Goal: Task Accomplishment & Management: Complete application form

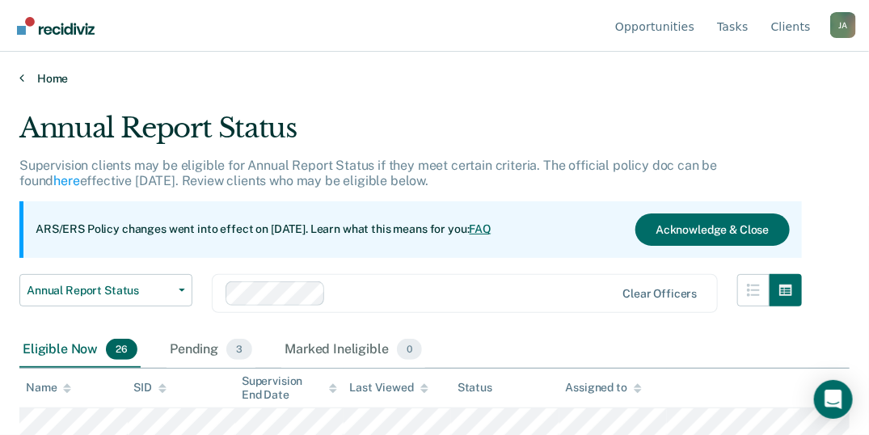
click at [19, 75] on icon at bounding box center [21, 77] width 5 height 13
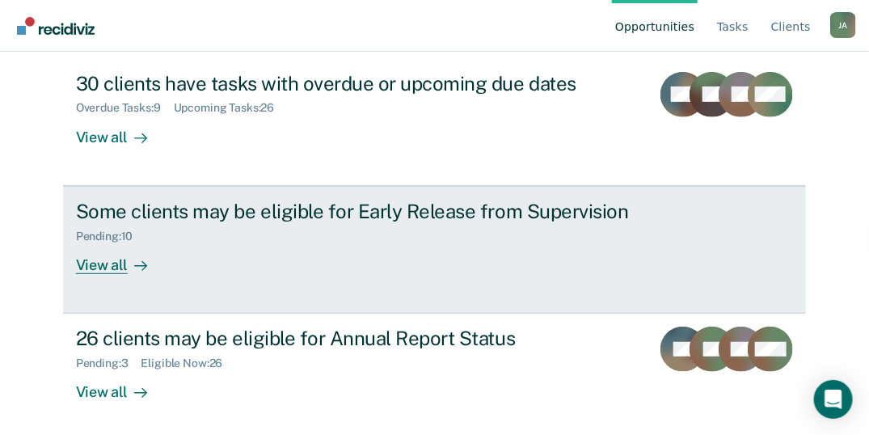
scroll to position [186, 0]
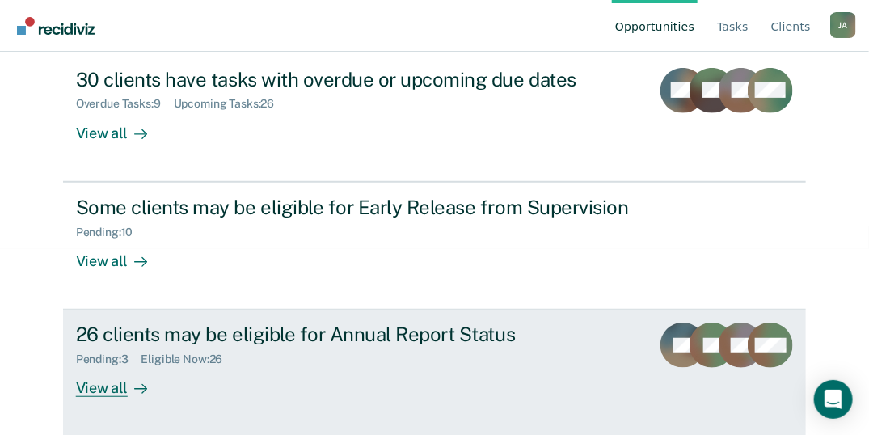
click at [116, 382] on div "View all" at bounding box center [121, 382] width 91 height 32
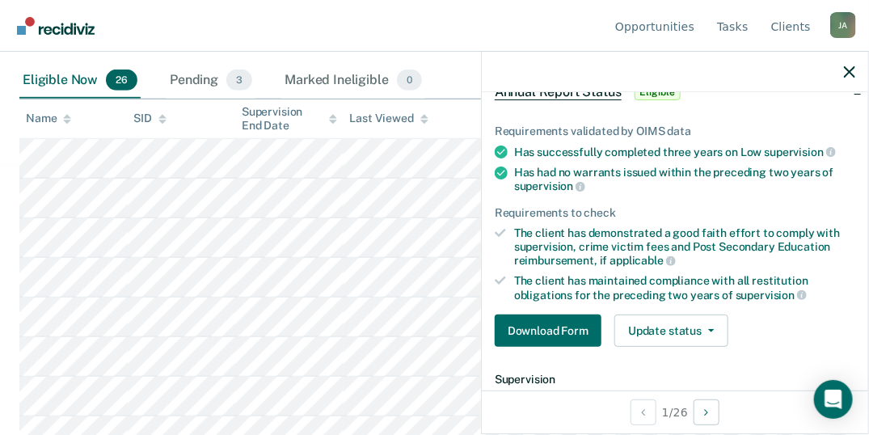
scroll to position [108, 0]
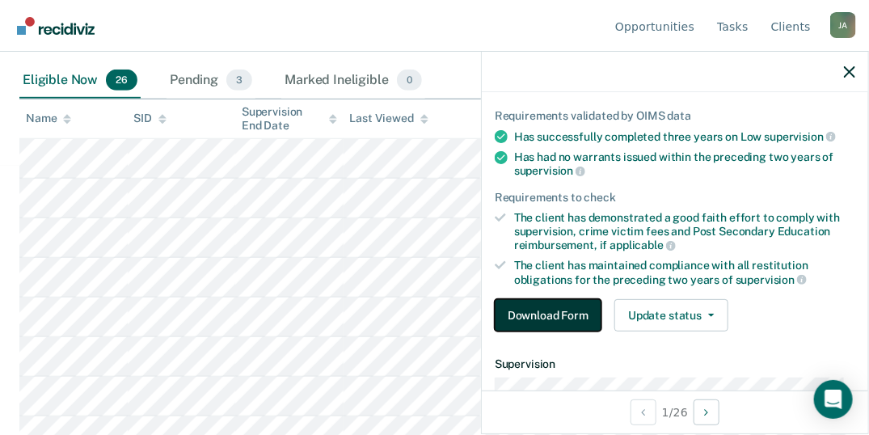
click at [558, 309] on button "Download Form" at bounding box center [548, 315] width 107 height 32
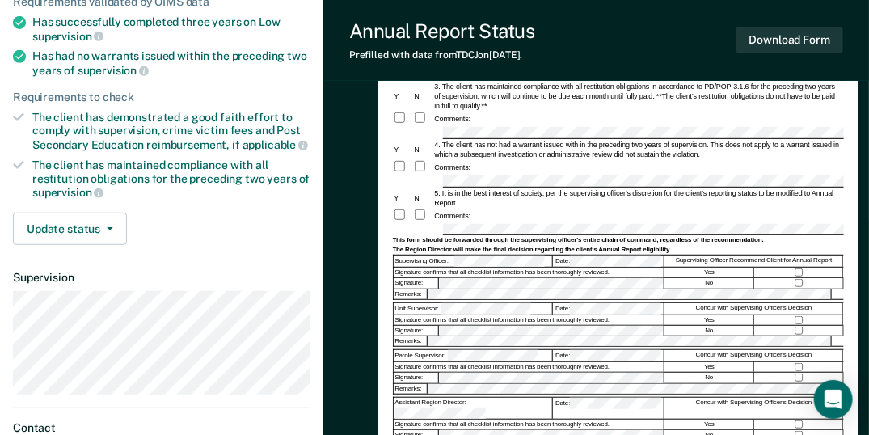
scroll to position [269, 0]
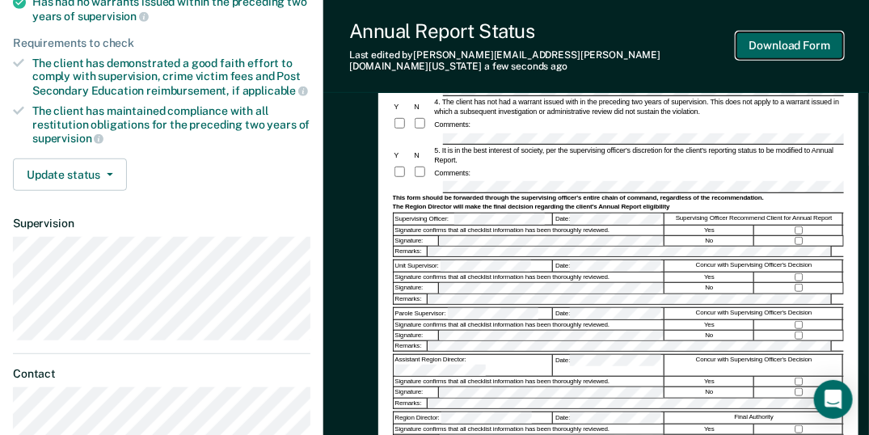
click at [791, 46] on button "Download Form" at bounding box center [789, 45] width 107 height 27
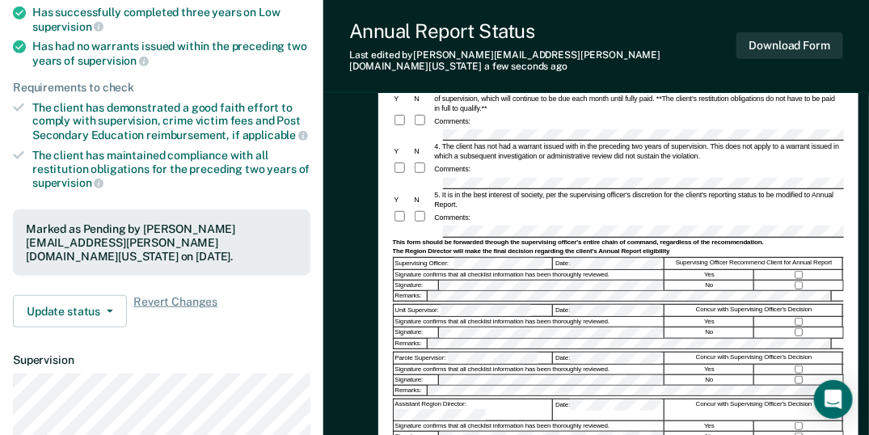
scroll to position [0, 0]
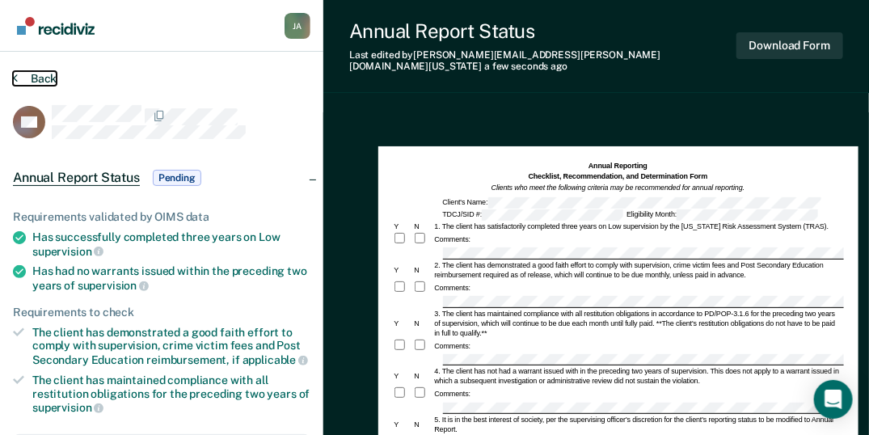
click at [15, 78] on icon at bounding box center [15, 77] width 5 height 13
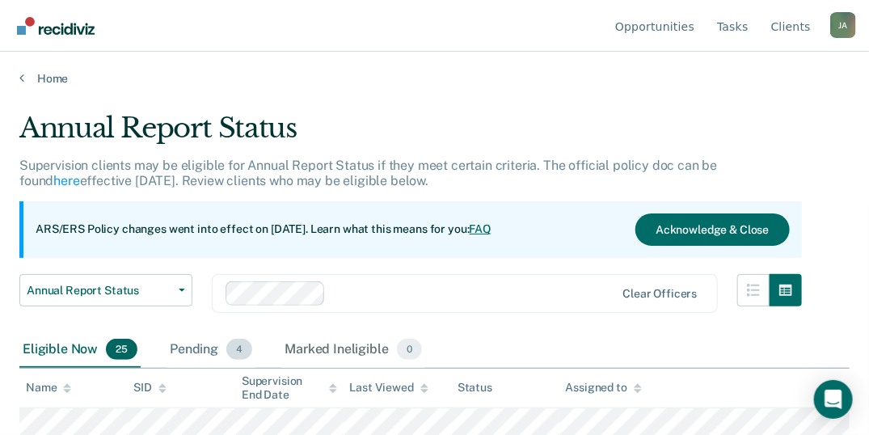
click at [238, 350] on span "4" at bounding box center [239, 349] width 26 height 21
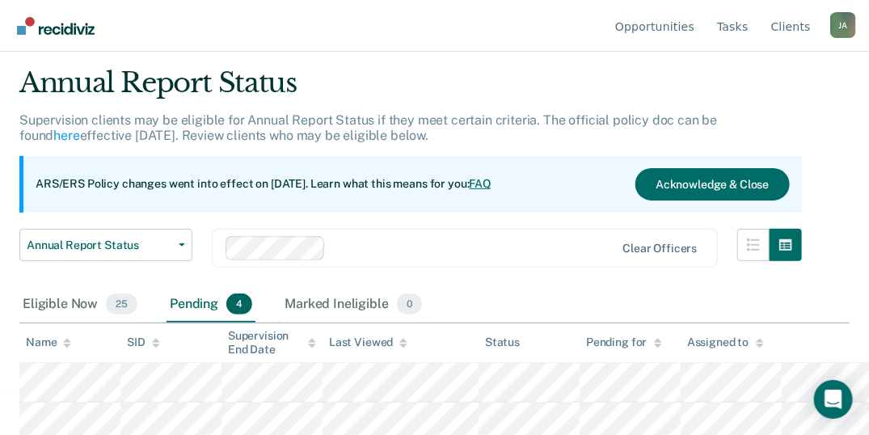
scroll to position [130, 0]
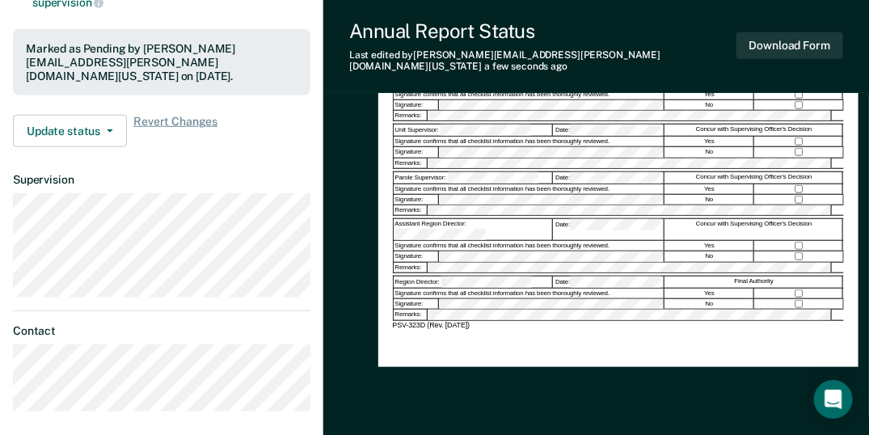
scroll to position [200, 0]
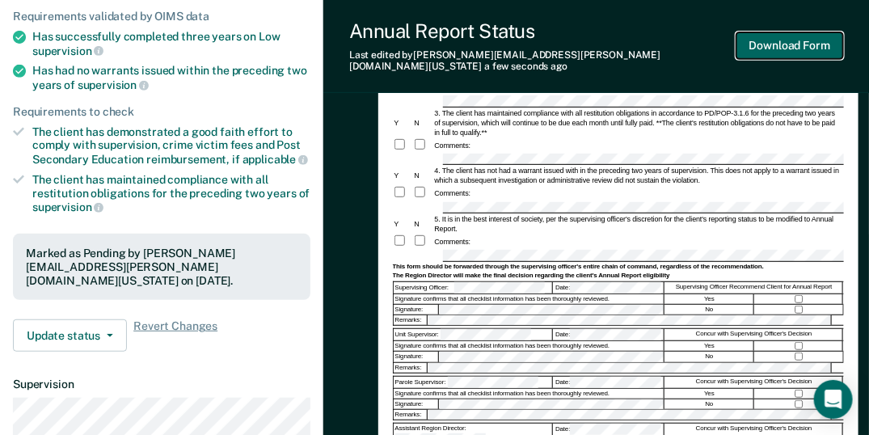
click at [761, 40] on button "Download Form" at bounding box center [789, 45] width 107 height 27
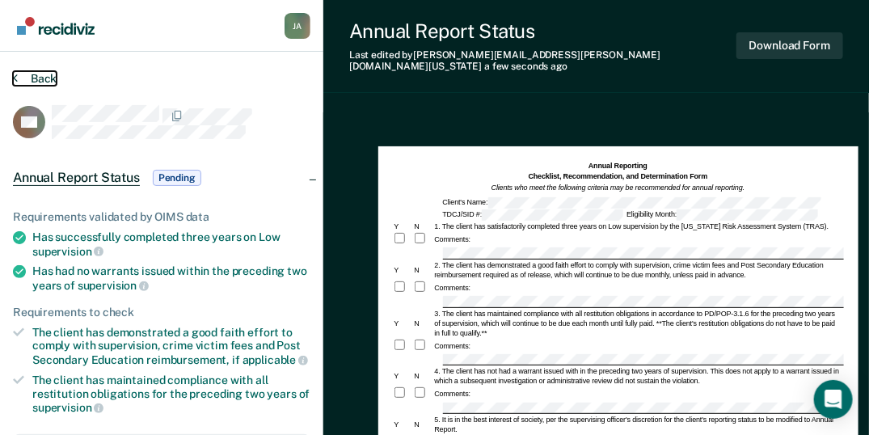
click at [16, 78] on icon at bounding box center [15, 77] width 5 height 13
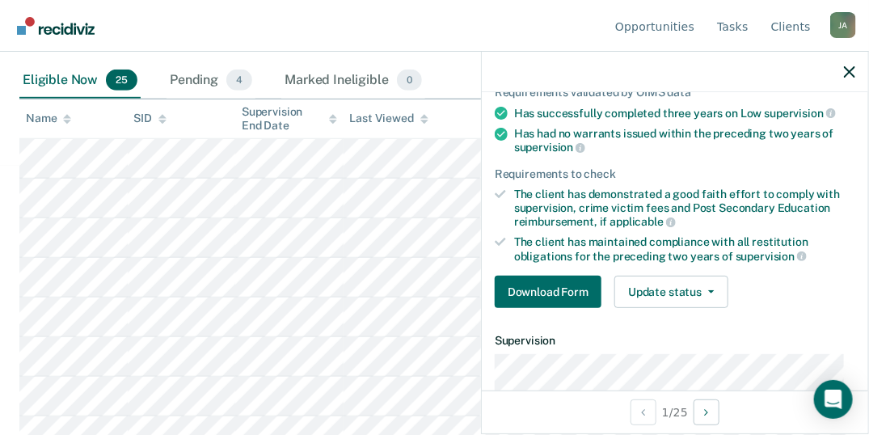
scroll to position [124, 0]
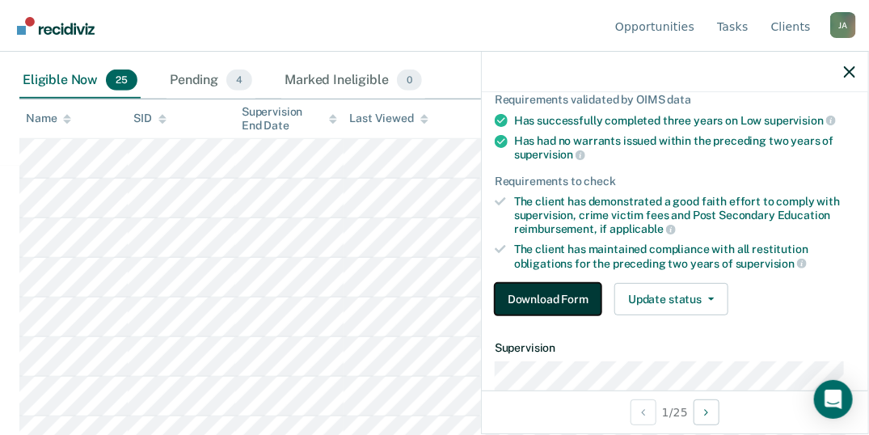
click at [561, 295] on button "Download Form" at bounding box center [548, 299] width 107 height 32
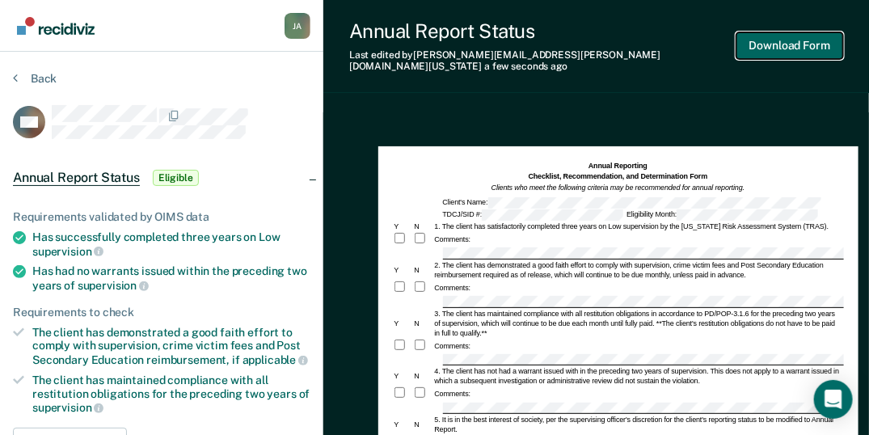
click at [777, 45] on button "Download Form" at bounding box center [789, 45] width 107 height 27
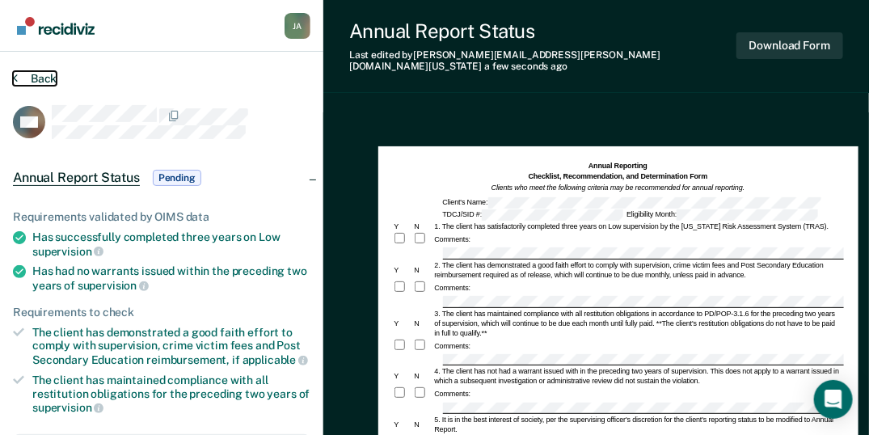
click at [15, 75] on icon at bounding box center [15, 77] width 5 height 13
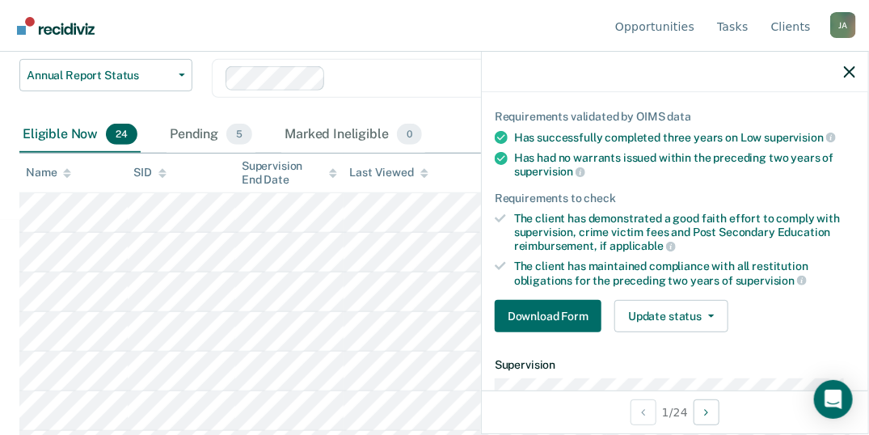
scroll to position [108, 0]
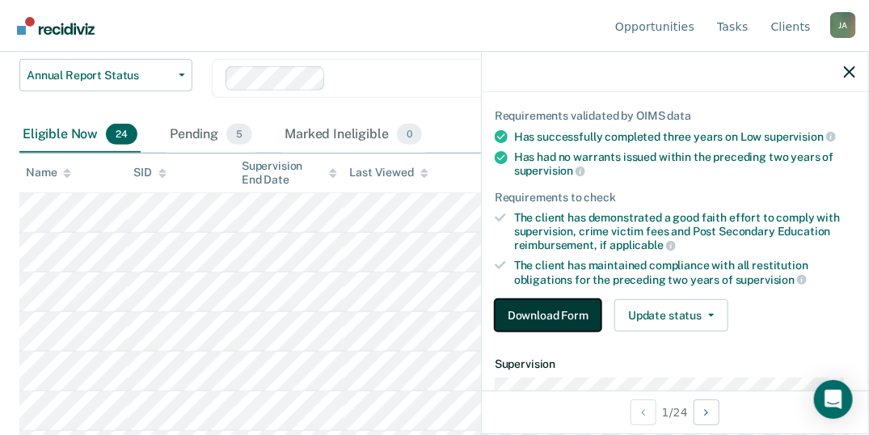
click at [563, 309] on button "Download Form" at bounding box center [548, 315] width 107 height 32
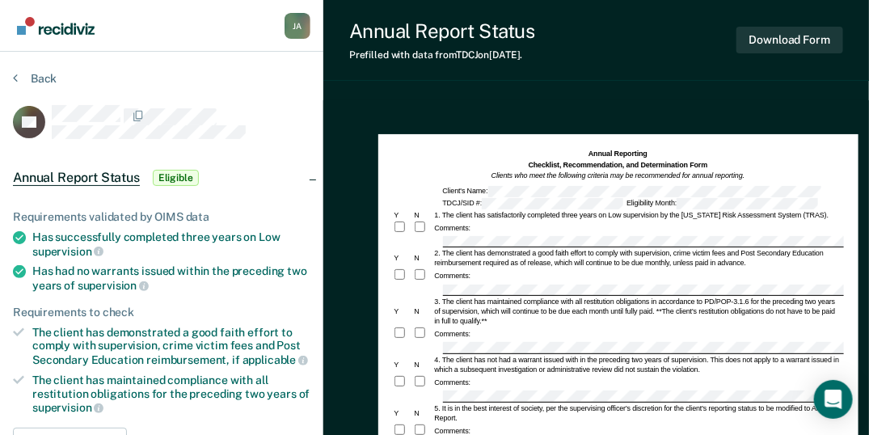
click at [563, 309] on div "3. The client has maintained compliance with all restitution obligations in acc…" at bounding box center [638, 311] width 411 height 29
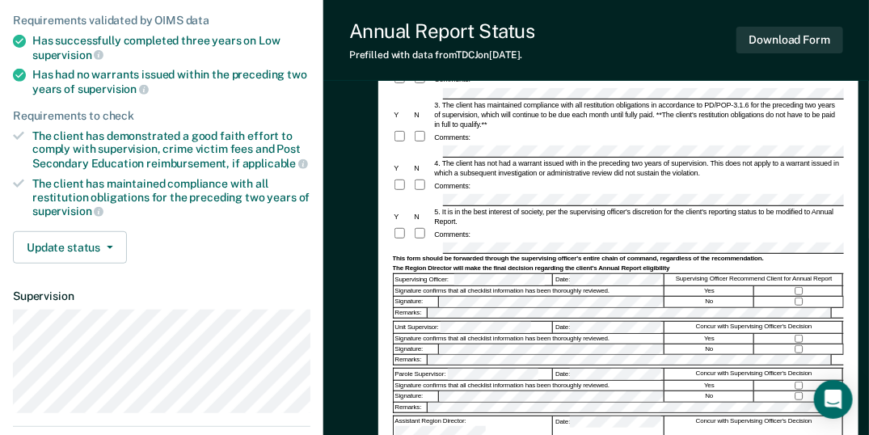
scroll to position [215, 0]
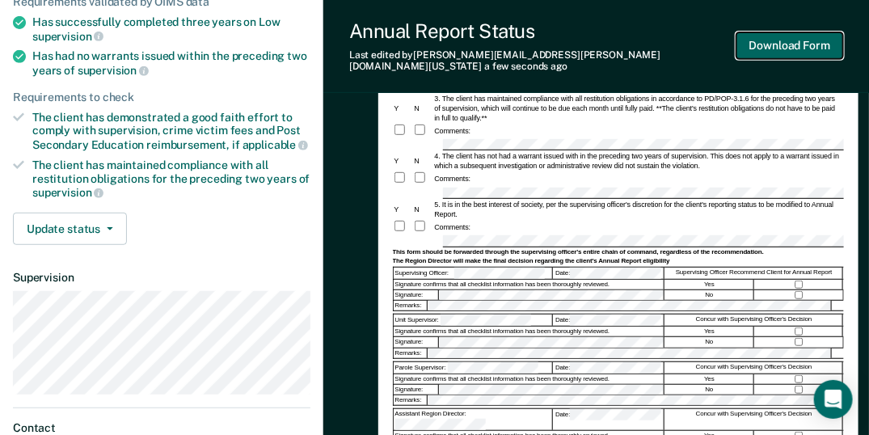
click at [783, 39] on button "Download Form" at bounding box center [789, 45] width 107 height 27
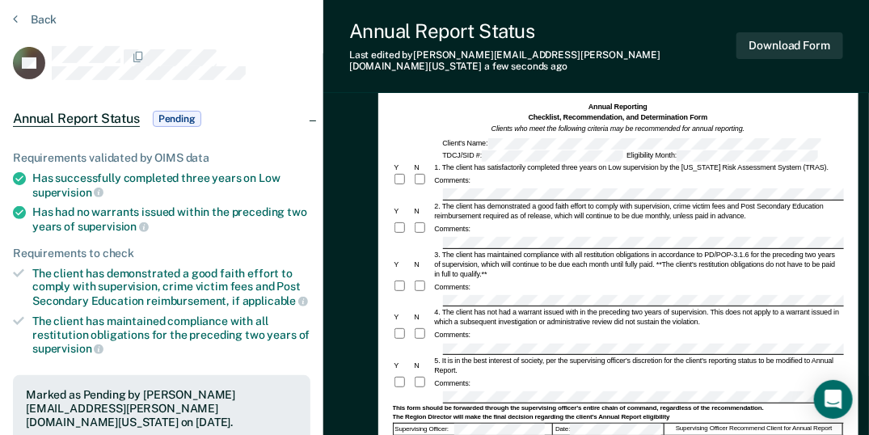
scroll to position [0, 0]
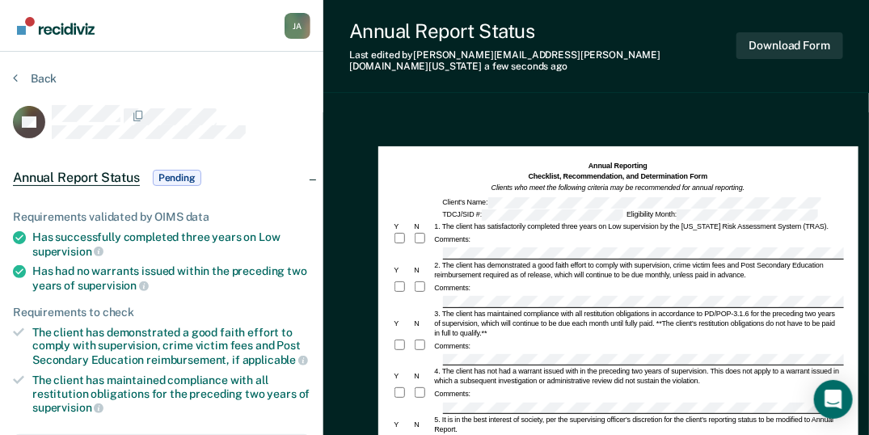
click at [11, 76] on section "Back ER Annual Report Status Pending Requirements validated by OIMS data Has su…" at bounding box center [161, 432] width 323 height 760
click at [15, 72] on icon at bounding box center [15, 77] width 5 height 13
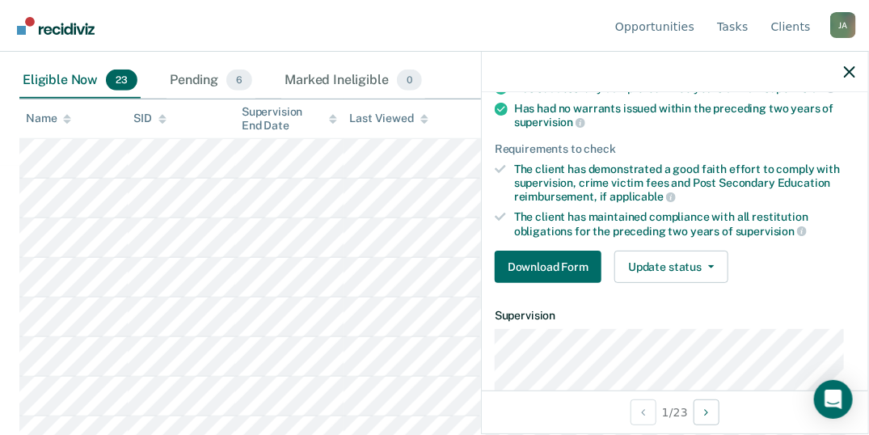
scroll to position [215, 0]
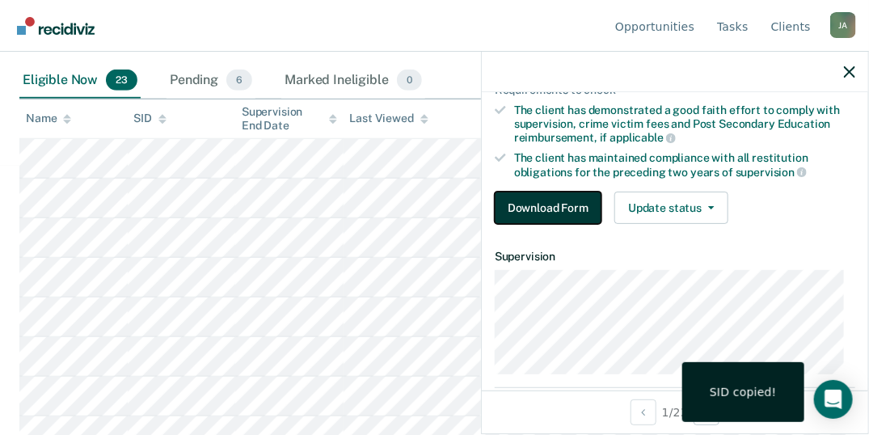
click at [551, 201] on button "Download Form" at bounding box center [548, 208] width 107 height 32
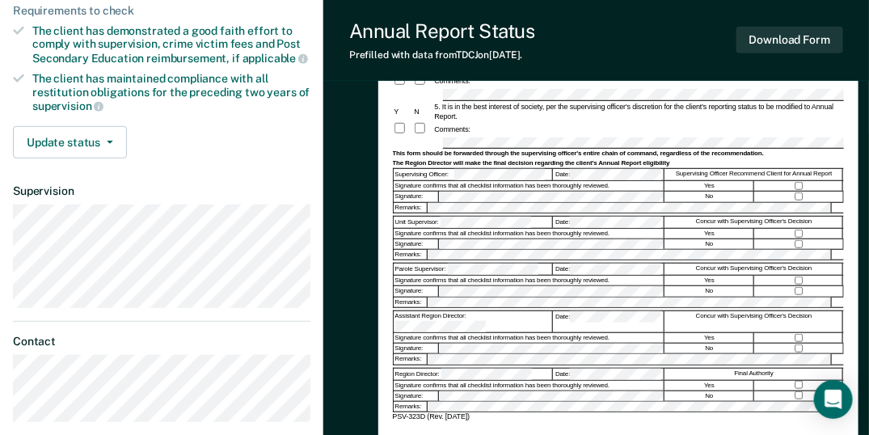
scroll to position [323, 0]
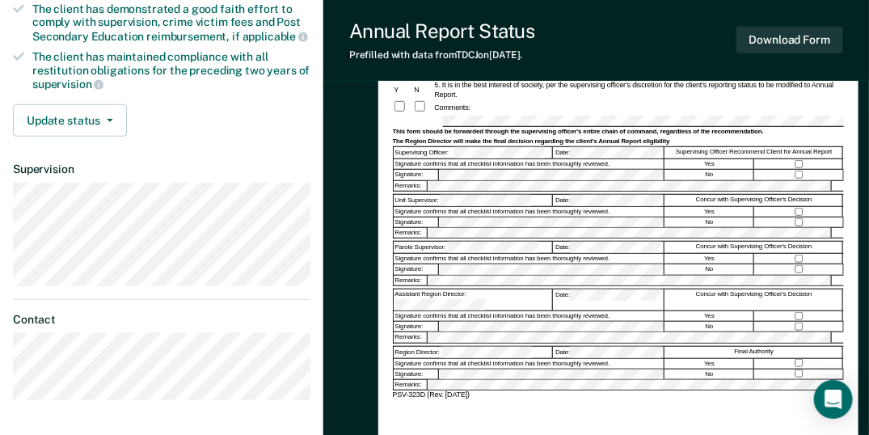
click at [796, 155] on div "Supervising Officer Recommend Client for Annual Report" at bounding box center [754, 152] width 178 height 11
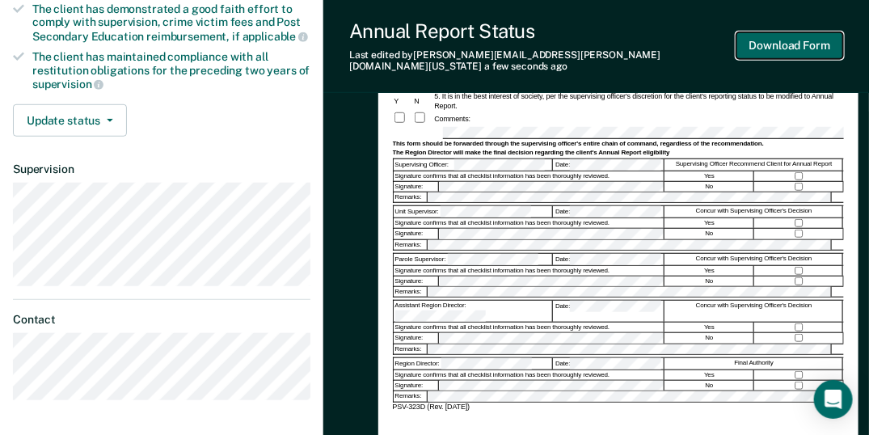
click at [786, 43] on button "Download Form" at bounding box center [789, 45] width 107 height 27
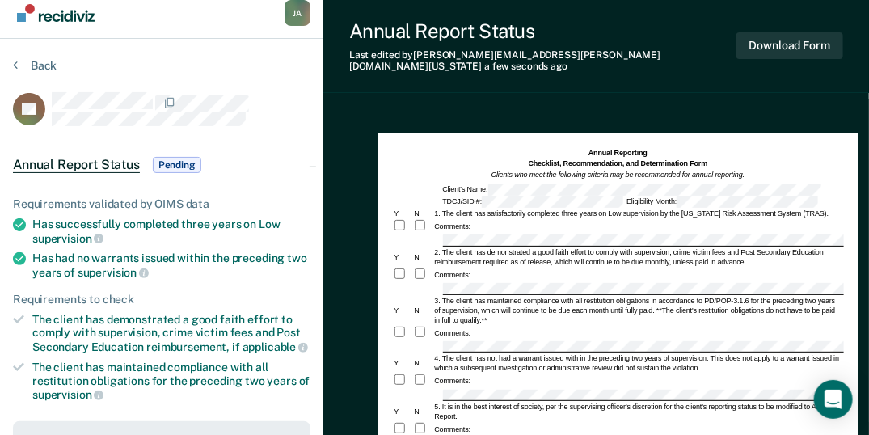
scroll to position [0, 0]
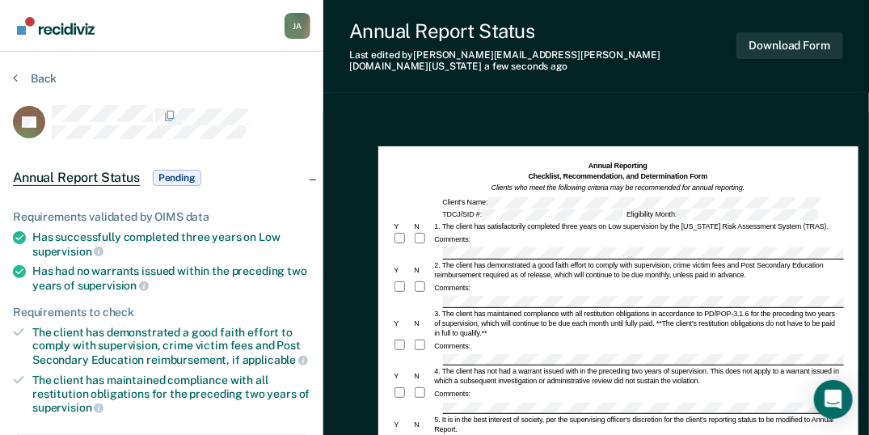
click at [37, 78] on button "Back" at bounding box center [35, 78] width 44 height 15
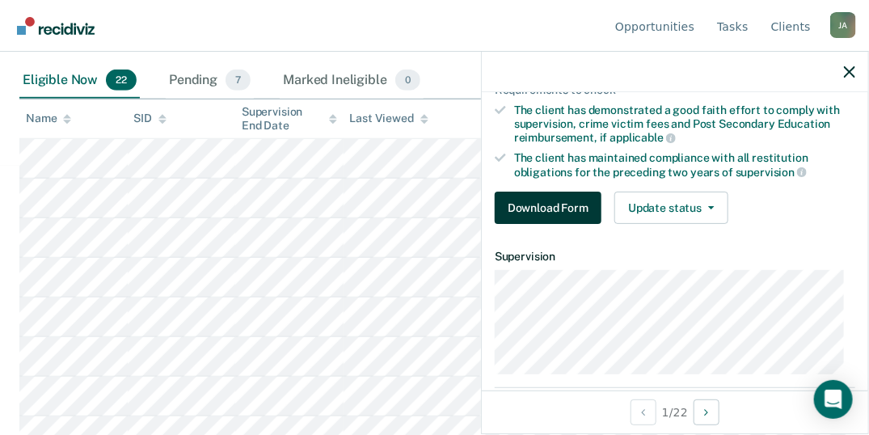
scroll to position [215, 0]
click at [561, 205] on button "Download Form" at bounding box center [548, 208] width 107 height 32
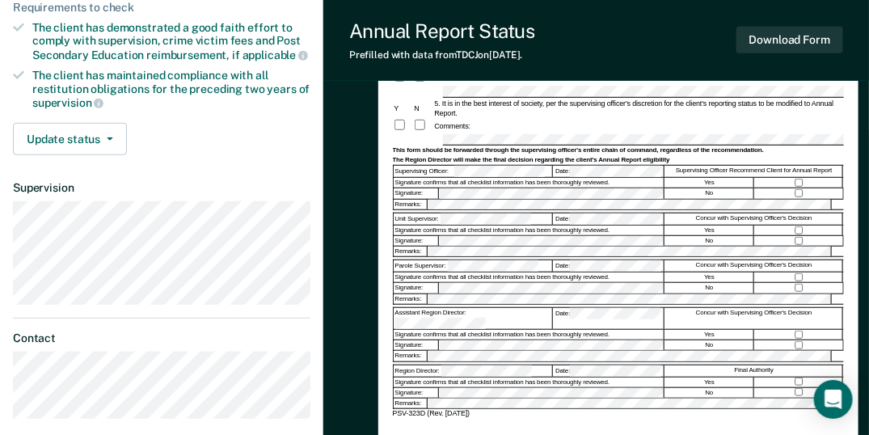
scroll to position [323, 0]
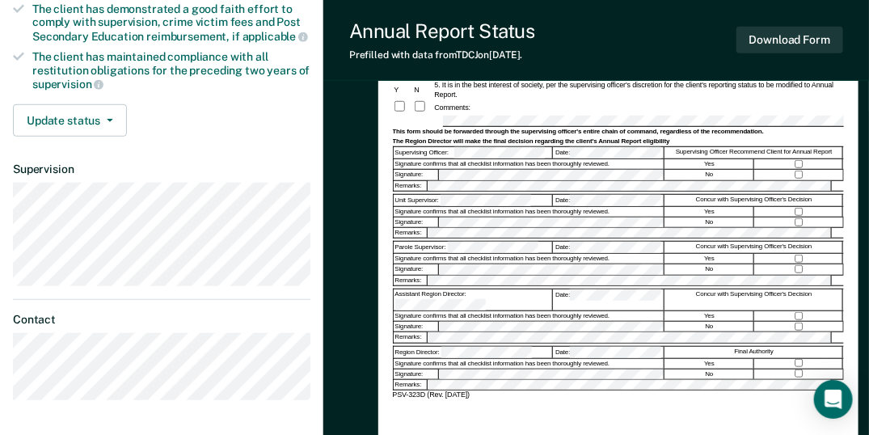
click at [797, 159] on div at bounding box center [799, 164] width 89 height 10
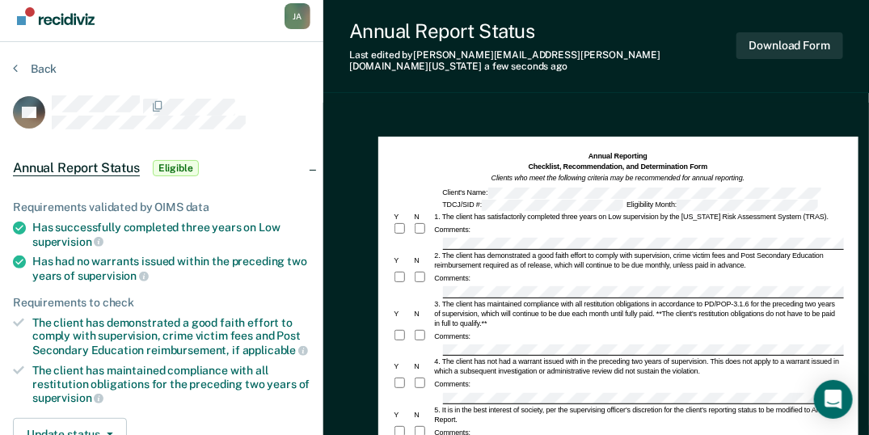
scroll to position [0, 0]
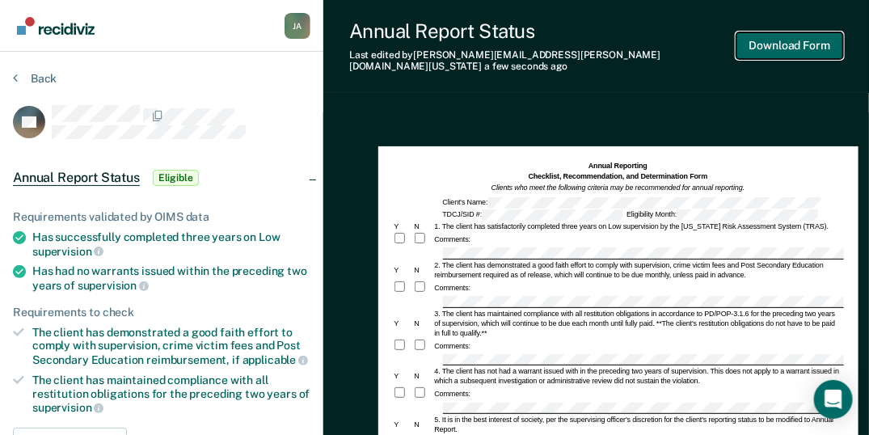
click at [800, 41] on button "Download Form" at bounding box center [789, 45] width 107 height 27
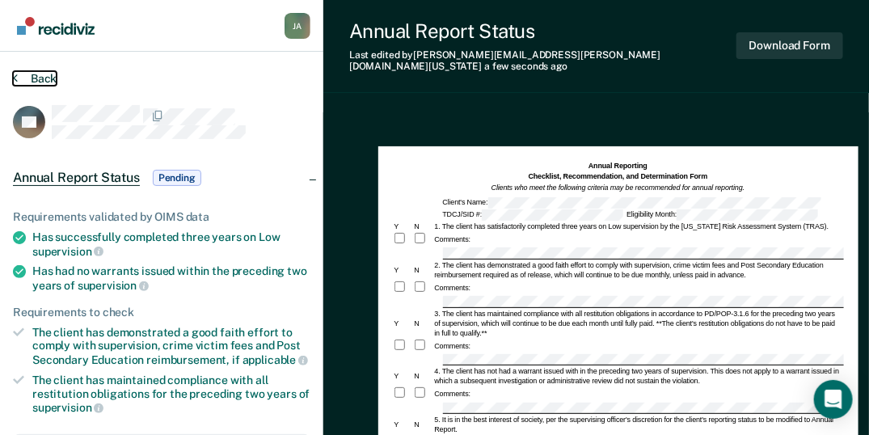
click at [35, 78] on button "Back" at bounding box center [35, 78] width 44 height 15
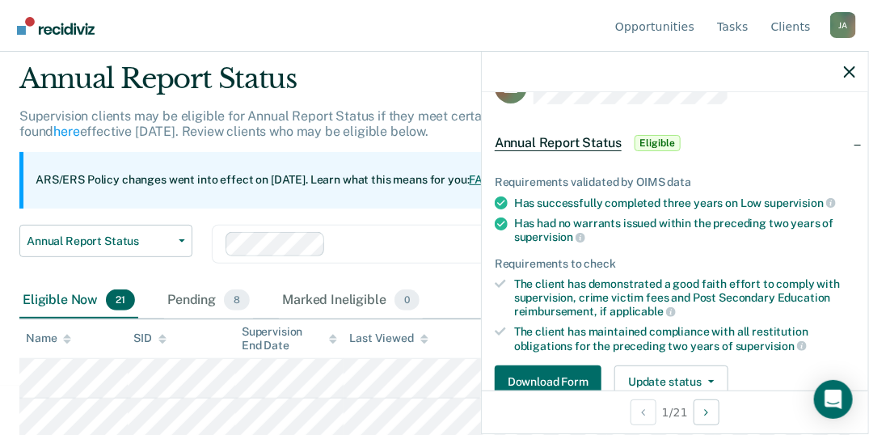
scroll to position [215, 0]
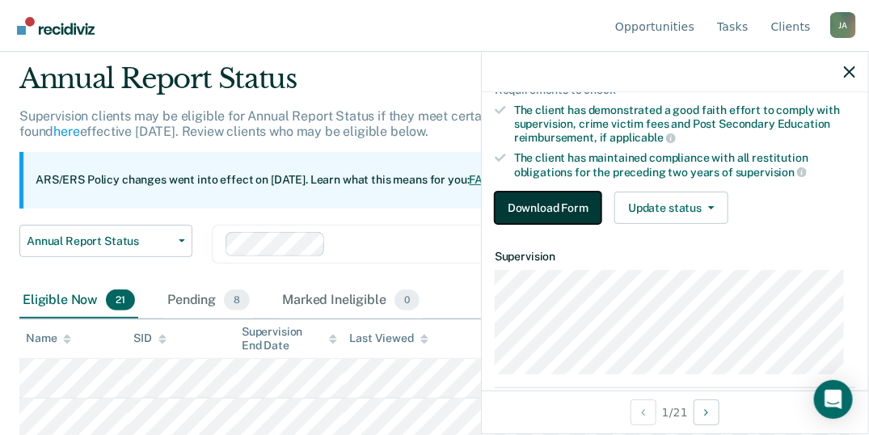
click at [551, 205] on button "Download Form" at bounding box center [548, 208] width 107 height 32
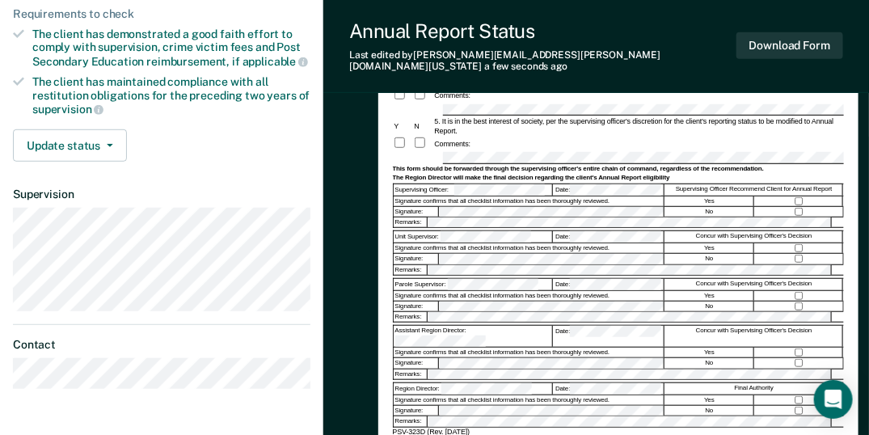
scroll to position [323, 0]
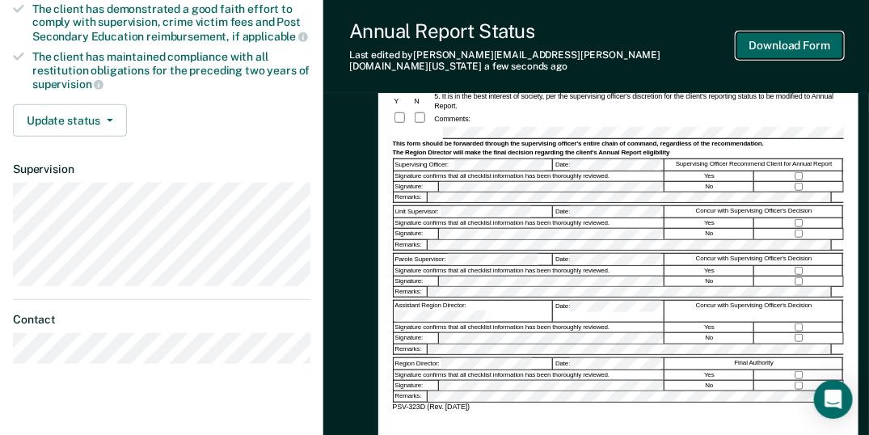
click at [801, 39] on button "Download Form" at bounding box center [789, 45] width 107 height 27
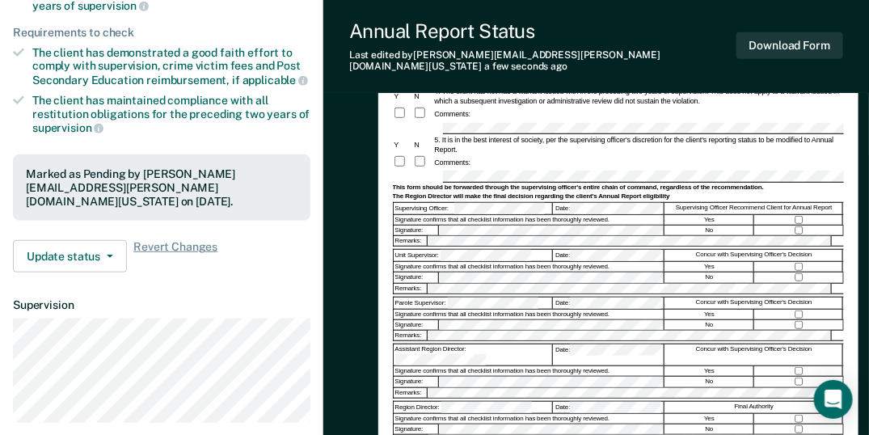
scroll to position [0, 0]
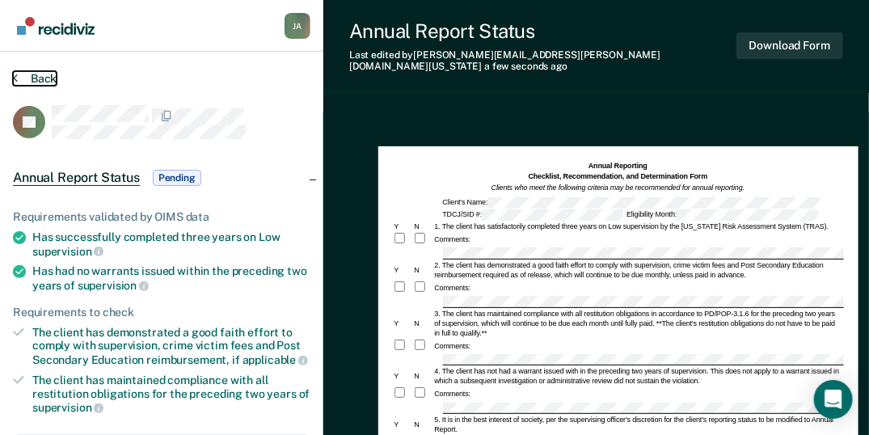
click at [44, 79] on button "Back" at bounding box center [35, 78] width 44 height 15
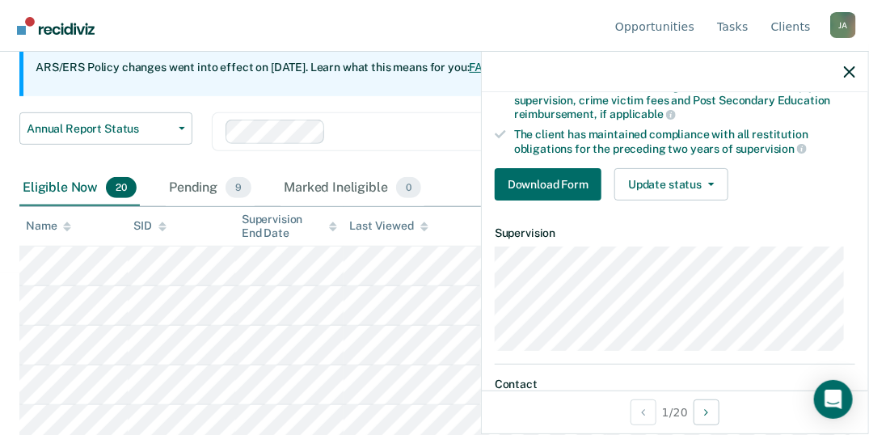
scroll to position [269, 0]
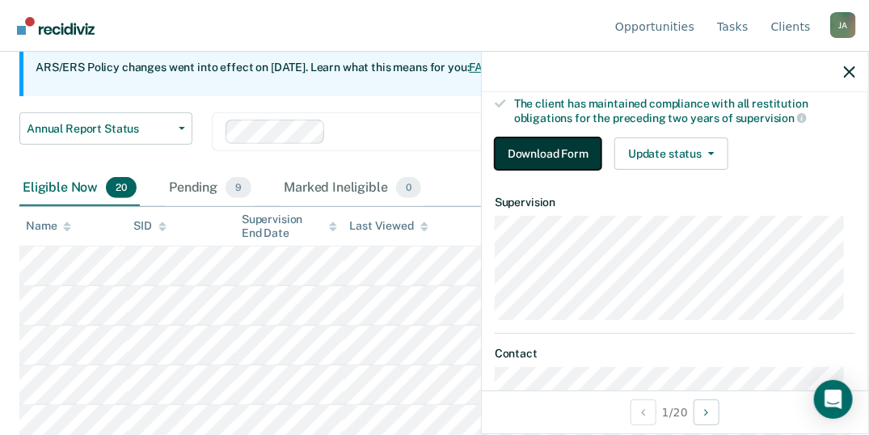
click at [564, 152] on button "Download Form" at bounding box center [548, 153] width 107 height 32
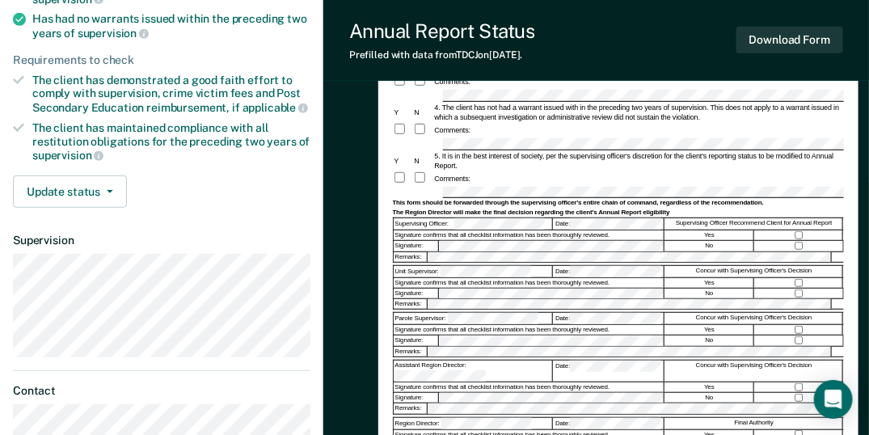
scroll to position [269, 0]
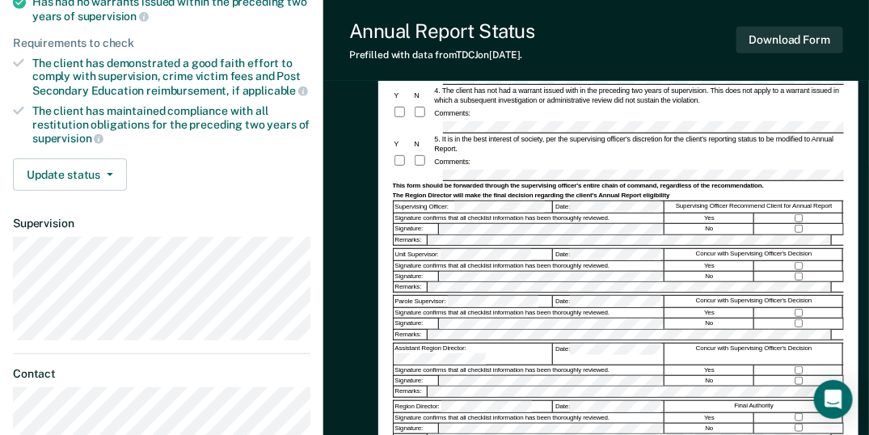
click at [796, 213] on div at bounding box center [799, 218] width 89 height 10
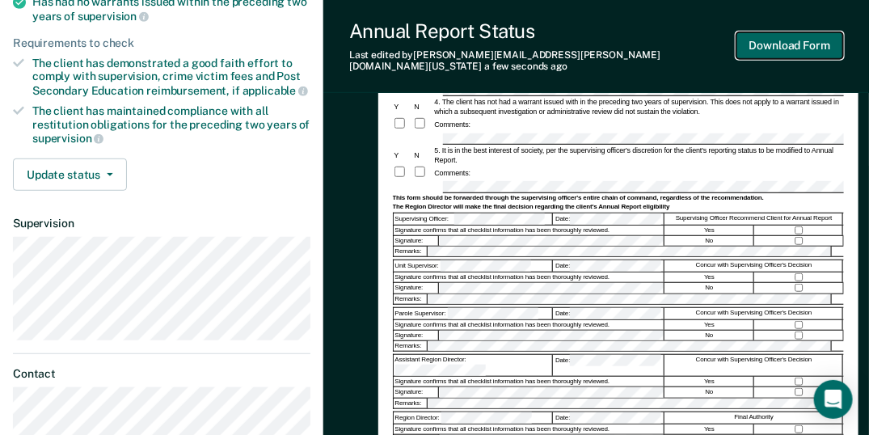
click at [769, 39] on button "Download Form" at bounding box center [789, 45] width 107 height 27
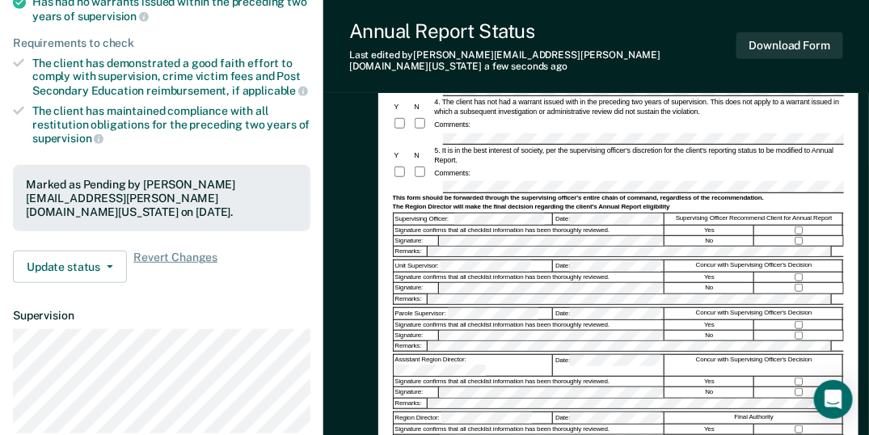
scroll to position [0, 0]
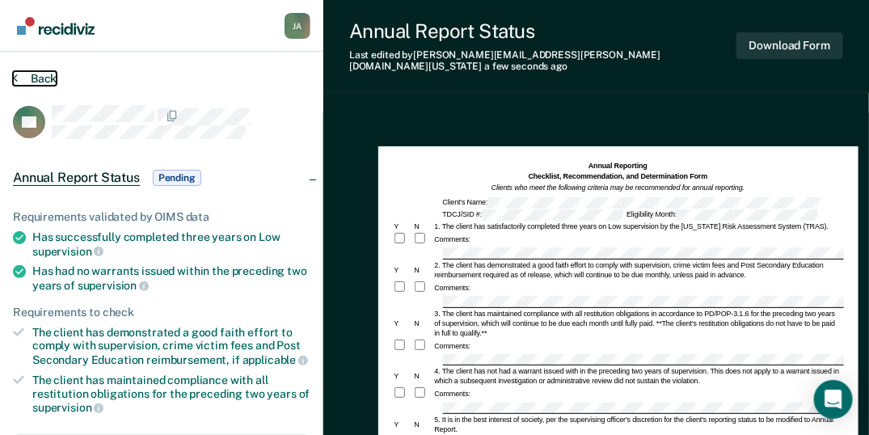
click at [49, 78] on button "Back" at bounding box center [35, 78] width 44 height 15
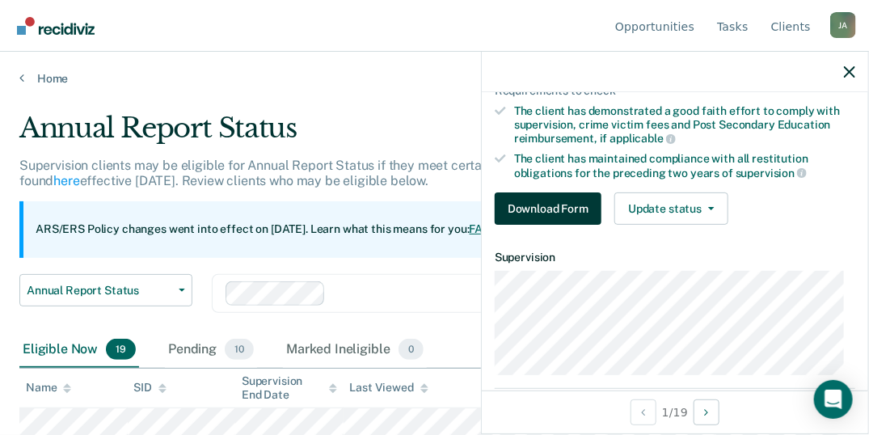
scroll to position [215, 0]
click at [557, 205] on button "Download Form" at bounding box center [548, 208] width 107 height 32
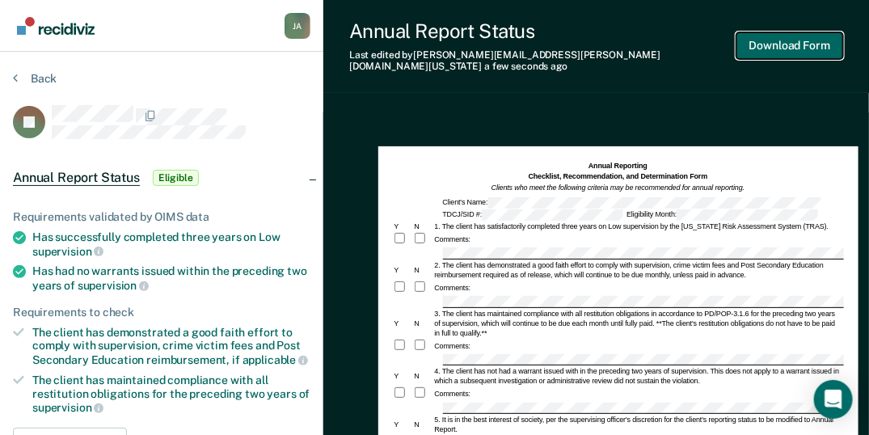
click at [792, 37] on button "Download Form" at bounding box center [789, 45] width 107 height 27
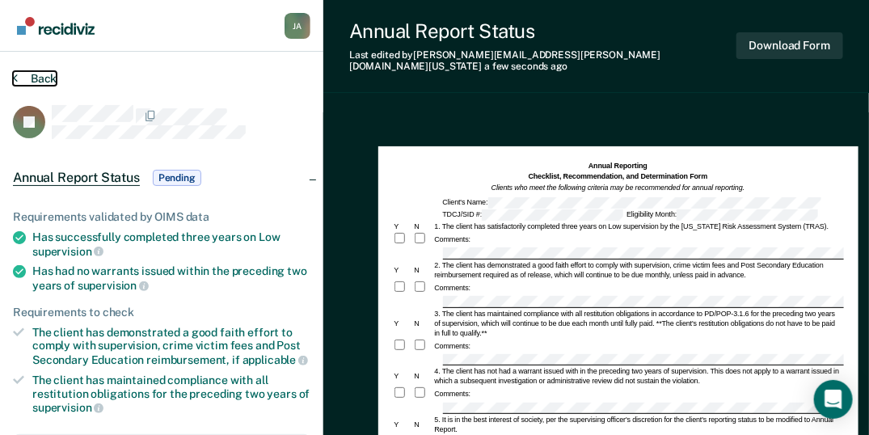
click at [44, 75] on button "Back" at bounding box center [35, 78] width 44 height 15
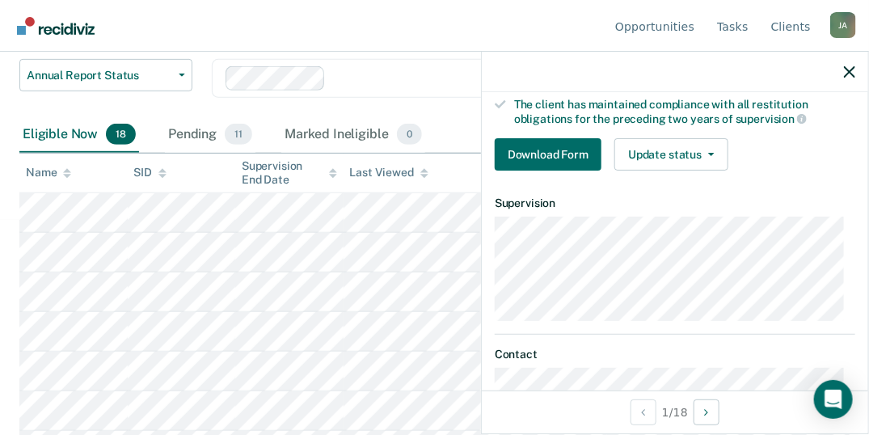
scroll to position [269, 0]
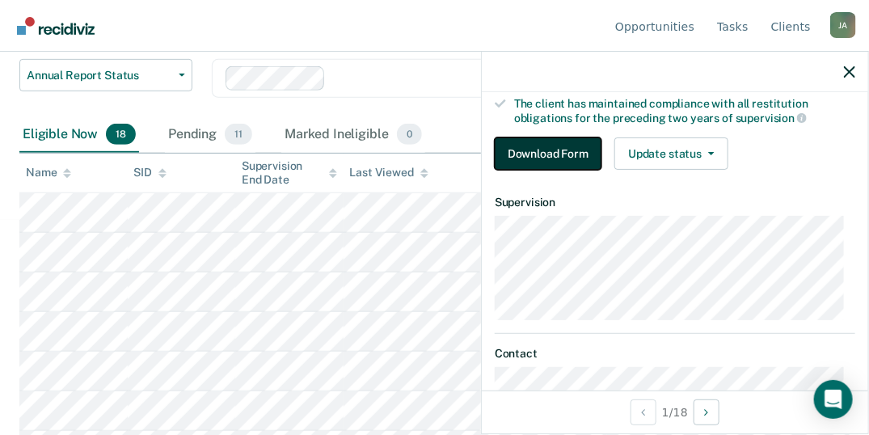
click at [552, 154] on button "Download Form" at bounding box center [548, 153] width 107 height 32
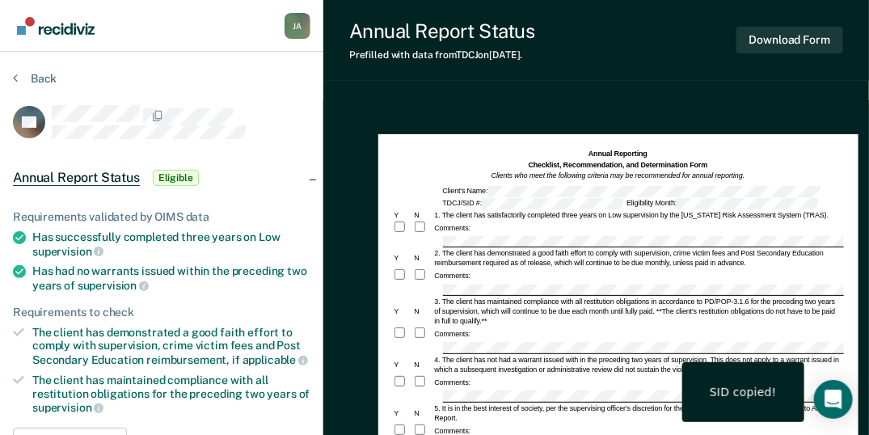
drag, startPoint x: 162, startPoint y: 136, endPoint x: 163, endPoint y: 70, distance: 66.3
click at [163, 70] on section "Back JM Annual Report Status Eligible Requirements validated by OIMS data Has s…" at bounding box center [161, 404] width 323 height 704
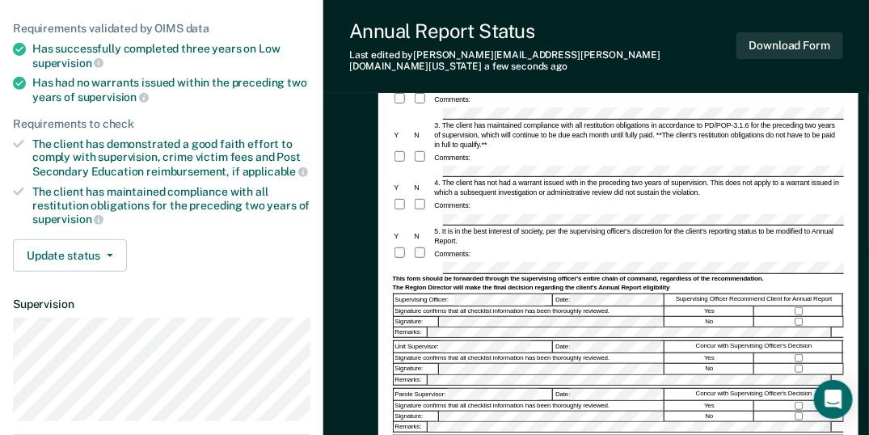
scroll to position [215, 0]
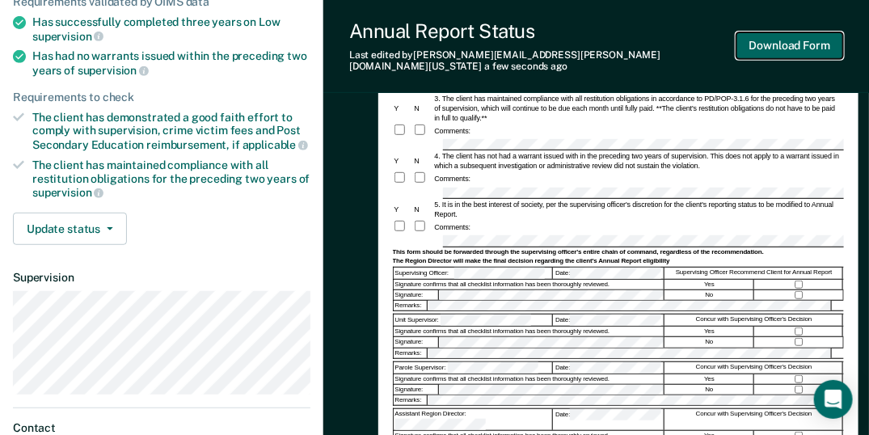
click at [773, 47] on button "Download Form" at bounding box center [789, 45] width 107 height 27
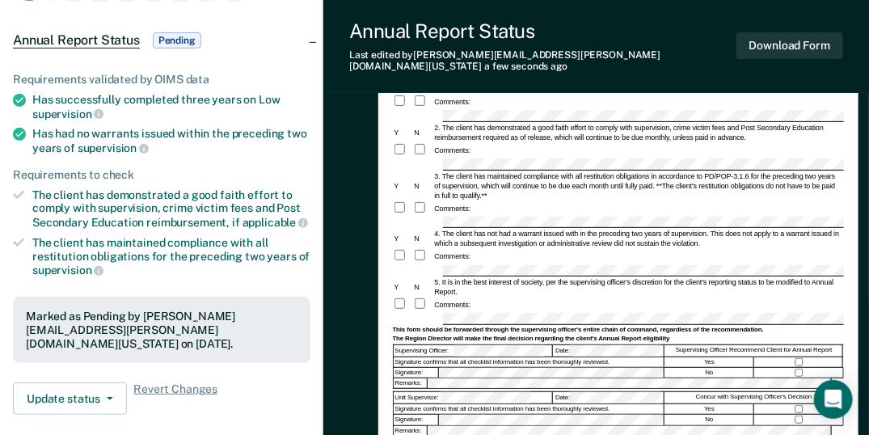
scroll to position [0, 0]
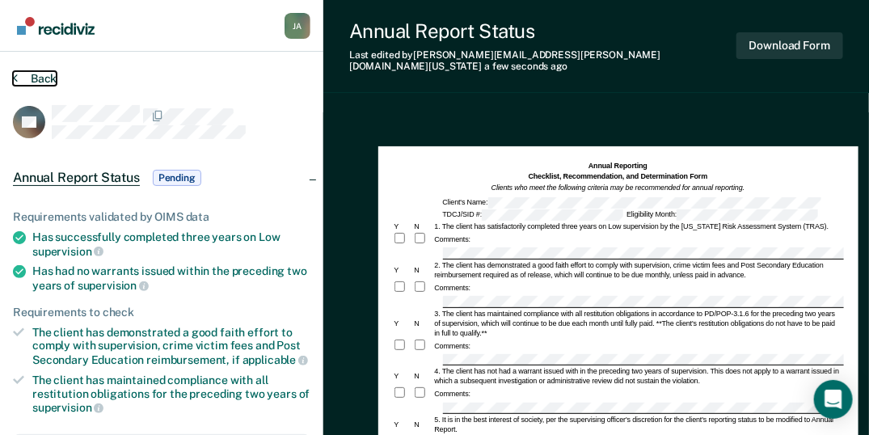
click at [48, 74] on button "Back" at bounding box center [35, 78] width 44 height 15
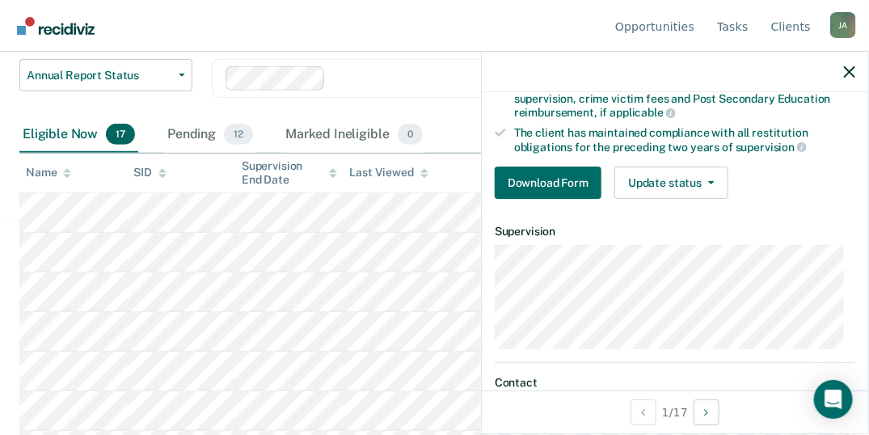
scroll to position [269, 0]
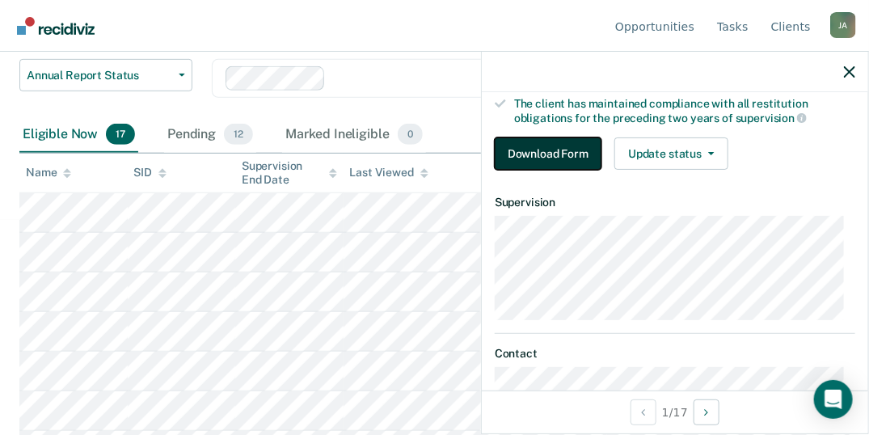
click at [556, 157] on button "Download Form" at bounding box center [548, 153] width 107 height 32
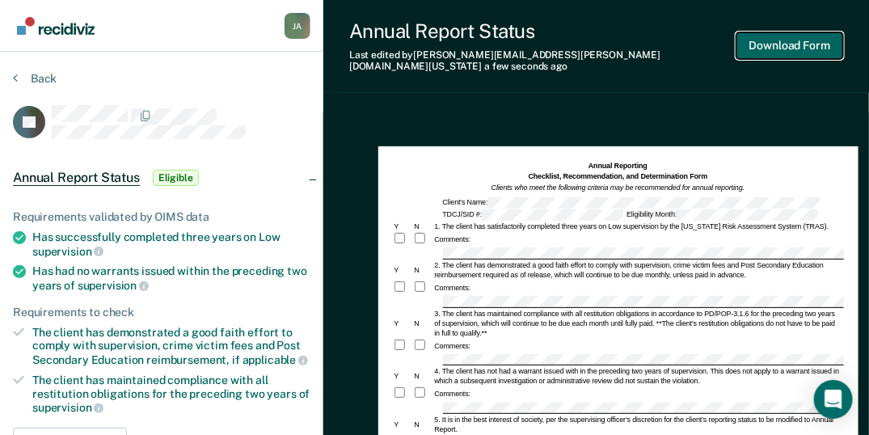
click at [790, 47] on button "Download Form" at bounding box center [789, 45] width 107 height 27
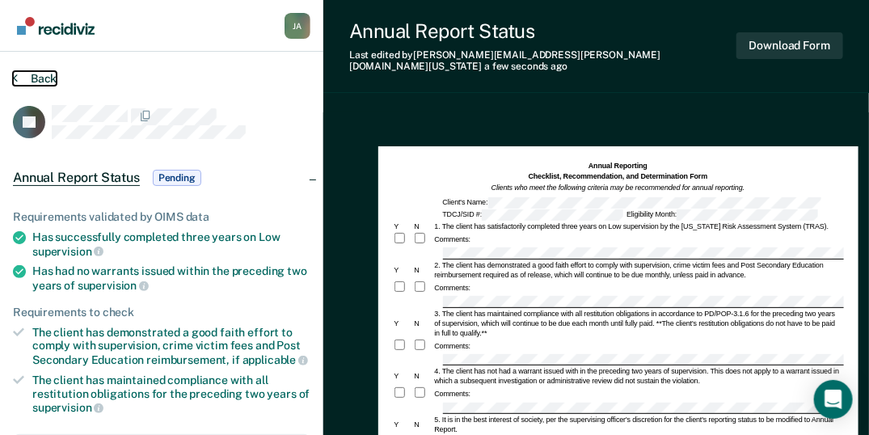
click at [50, 78] on button "Back" at bounding box center [35, 78] width 44 height 15
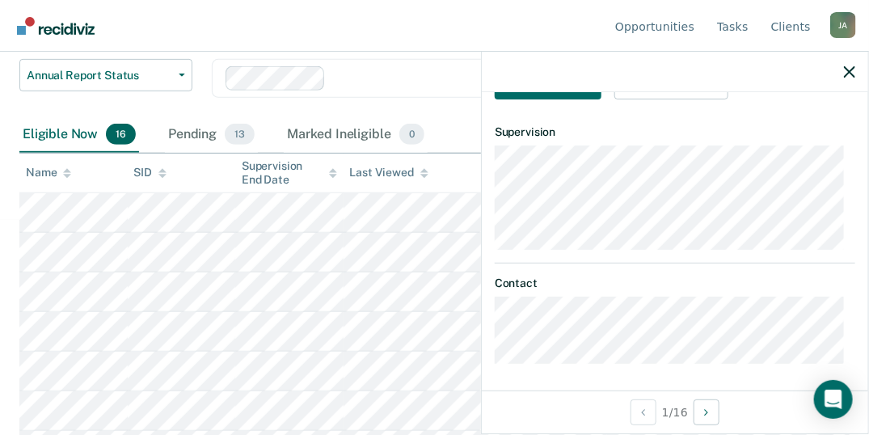
scroll to position [285, 0]
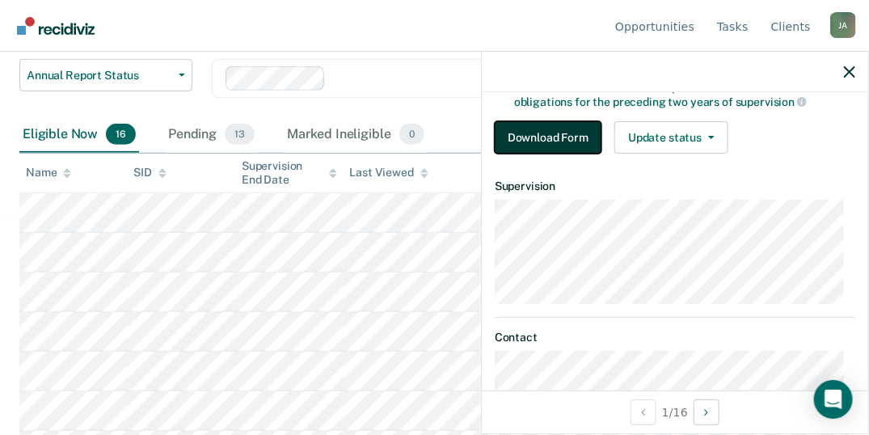
click at [548, 134] on button "Download Form" at bounding box center [548, 137] width 107 height 32
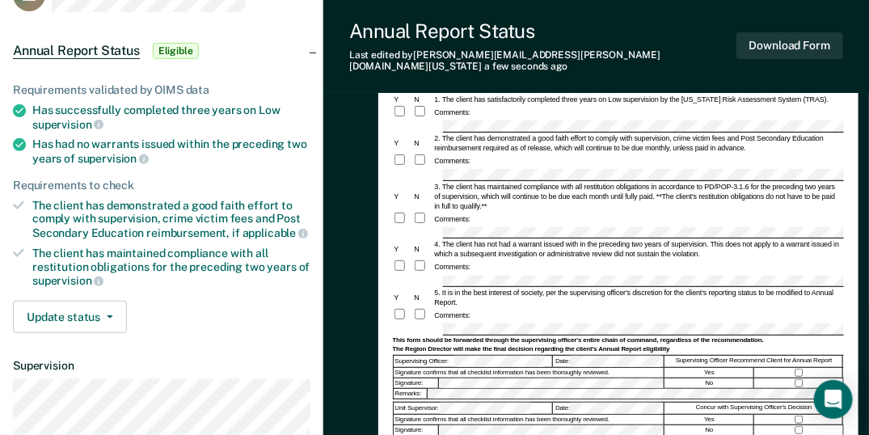
scroll to position [127, 0]
click at [762, 42] on button "Download Form" at bounding box center [789, 45] width 107 height 27
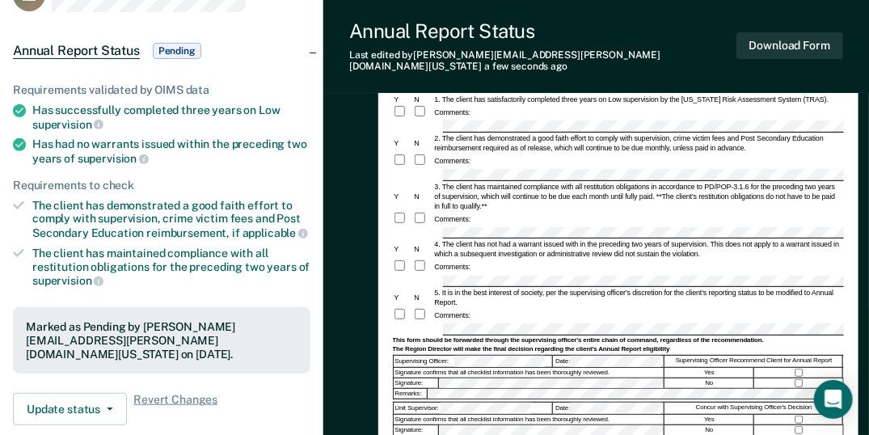
scroll to position [0, 0]
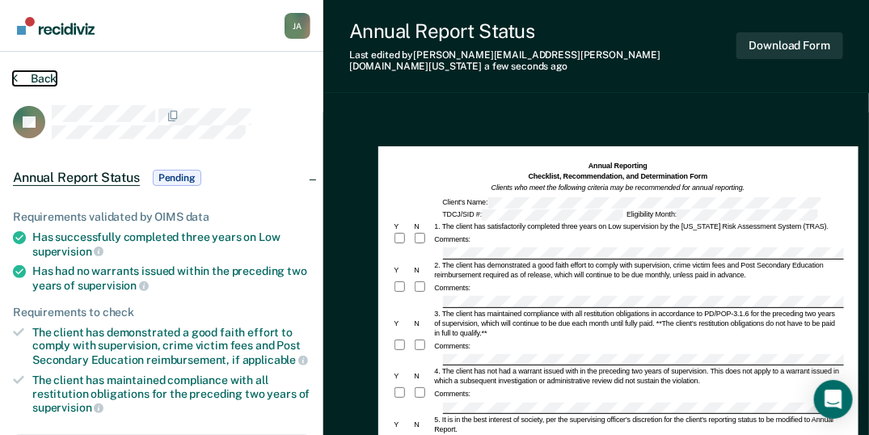
click at [43, 74] on button "Back" at bounding box center [35, 78] width 44 height 15
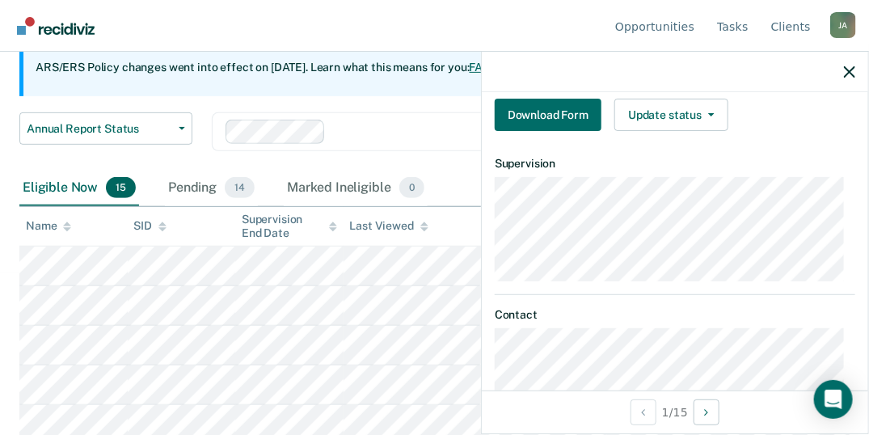
scroll to position [323, 0]
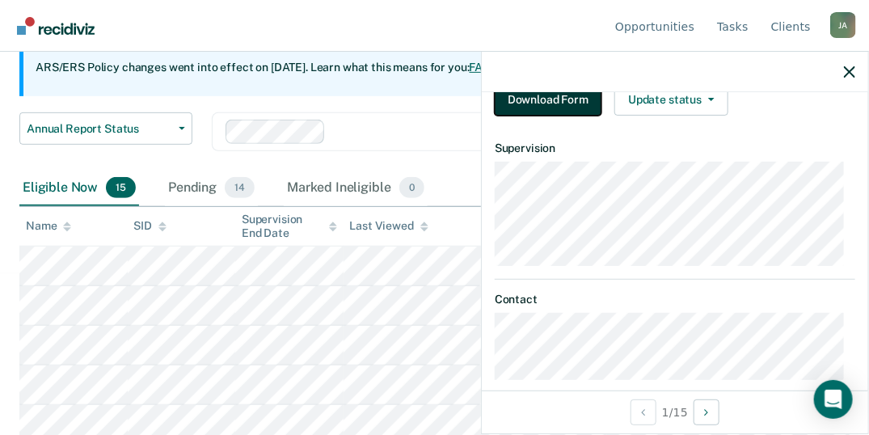
click at [544, 101] on button "Download Form" at bounding box center [548, 99] width 107 height 32
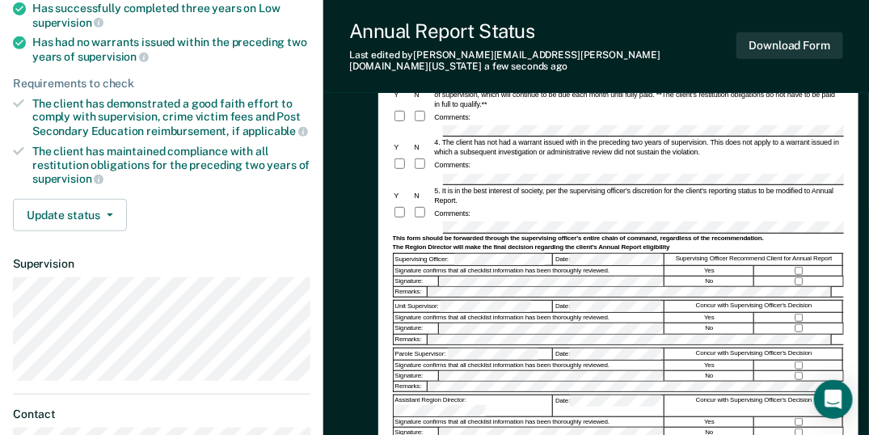
scroll to position [127, 0]
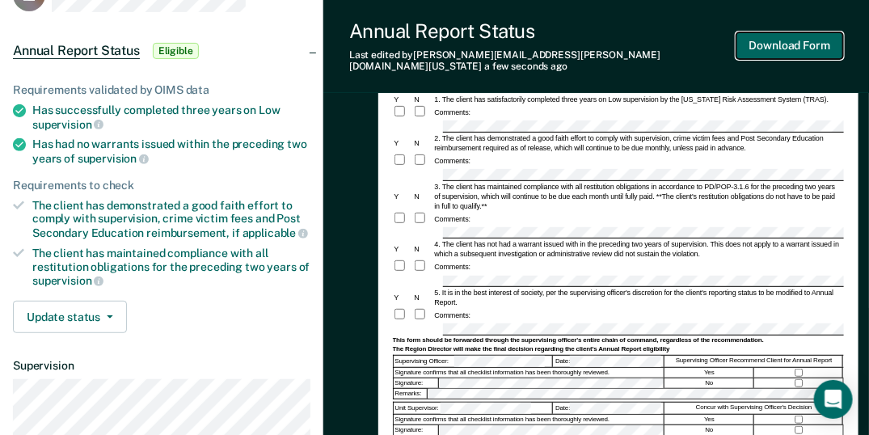
click at [778, 42] on button "Download Form" at bounding box center [789, 45] width 107 height 27
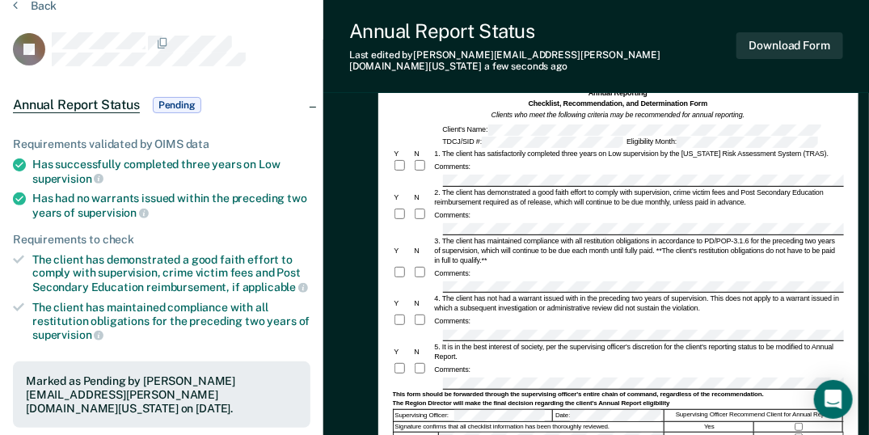
scroll to position [0, 0]
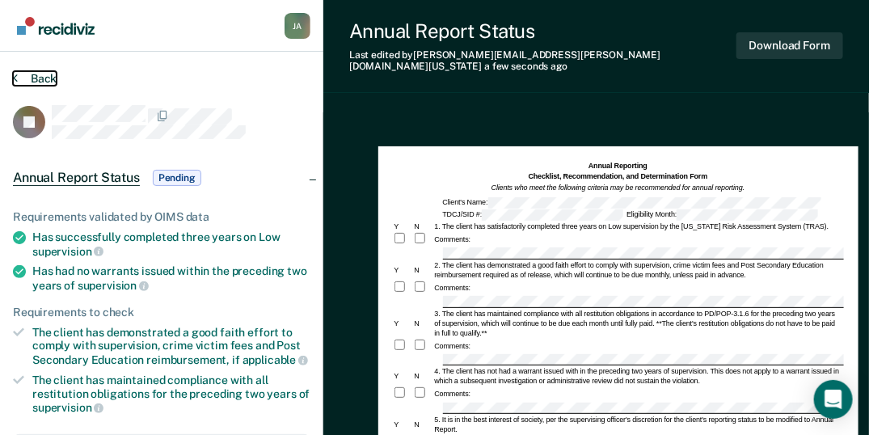
click at [43, 78] on button "Back" at bounding box center [35, 78] width 44 height 15
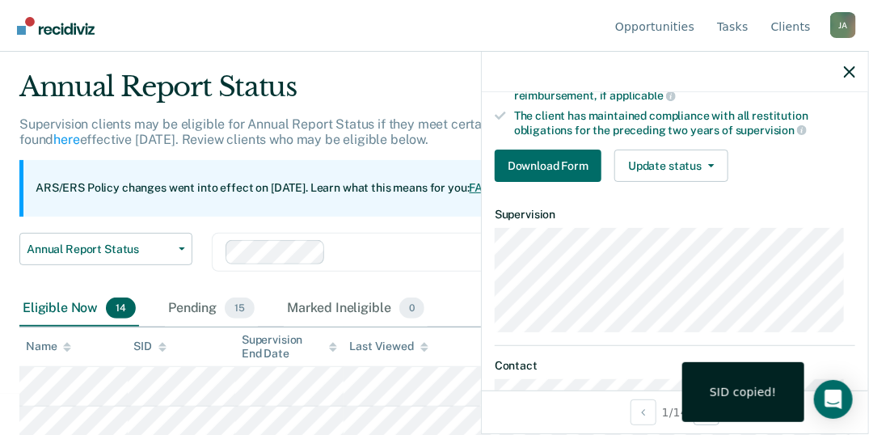
scroll to position [269, 0]
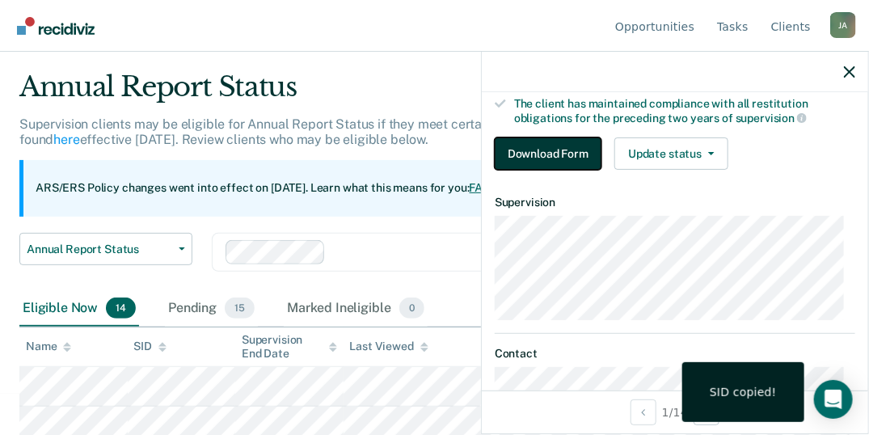
click at [567, 149] on button "Download Form" at bounding box center [548, 153] width 107 height 32
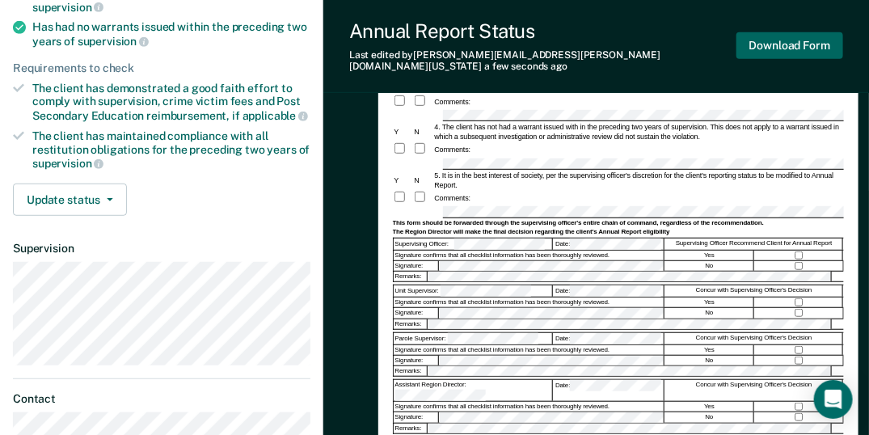
scroll to position [234, 0]
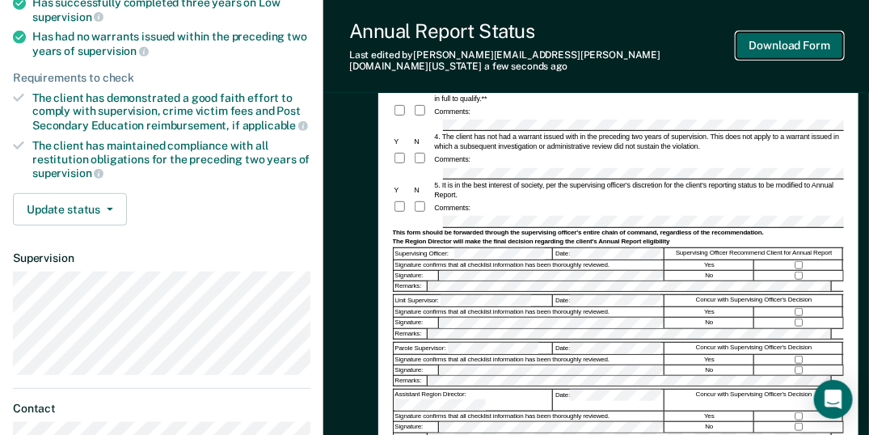
click at [810, 36] on button "Download Form" at bounding box center [789, 45] width 107 height 27
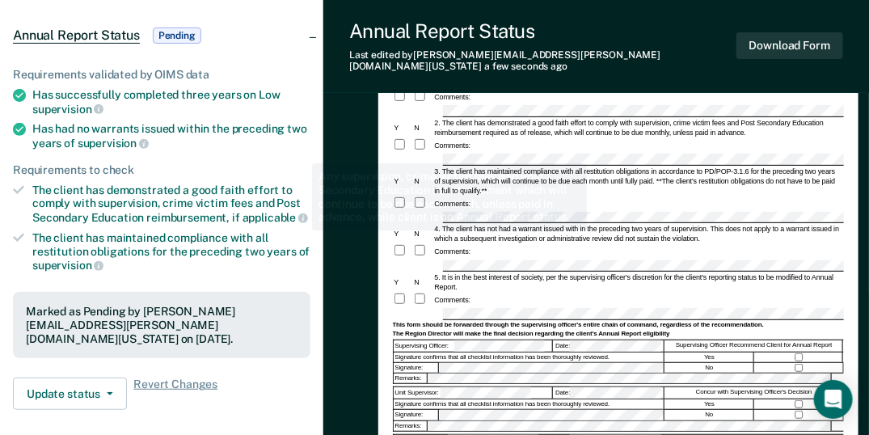
scroll to position [0, 0]
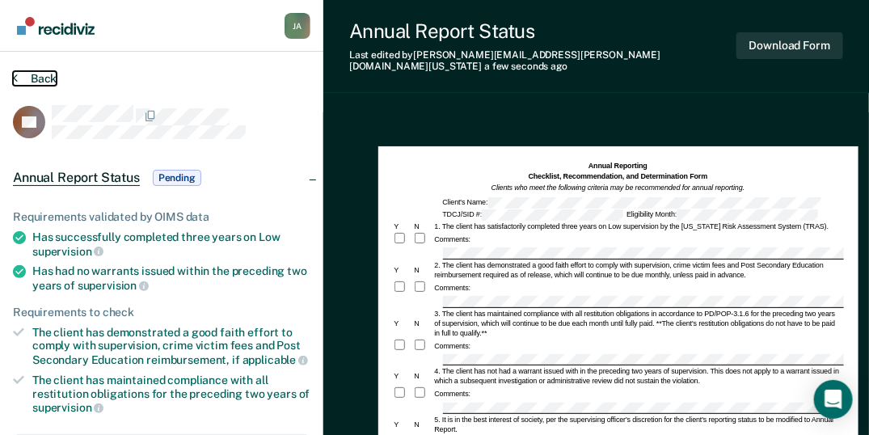
click at [51, 76] on button "Back" at bounding box center [35, 78] width 44 height 15
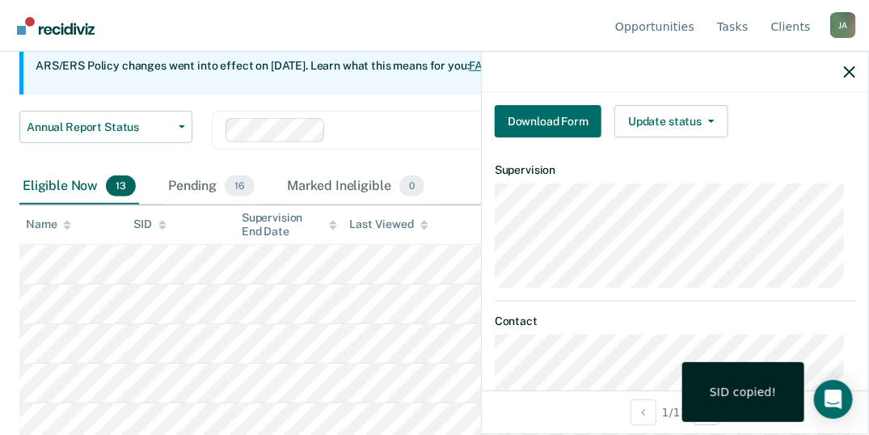
scroll to position [285, 0]
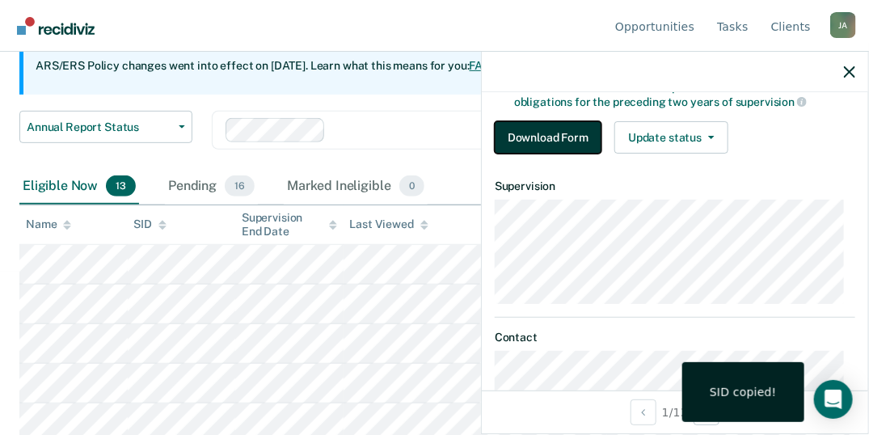
click at [566, 129] on button "Download Form" at bounding box center [548, 137] width 107 height 32
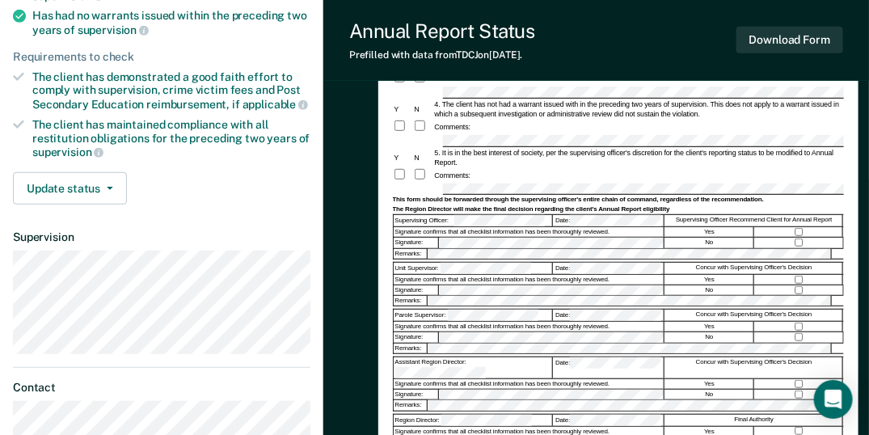
scroll to position [269, 0]
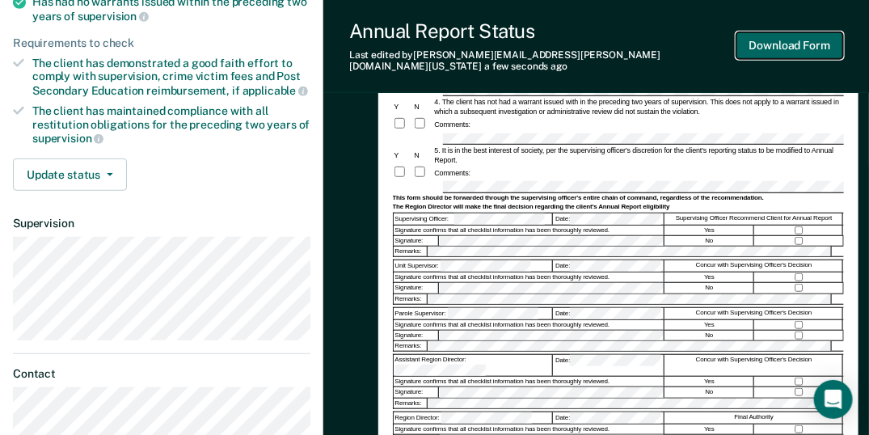
click at [817, 40] on button "Download Form" at bounding box center [789, 45] width 107 height 27
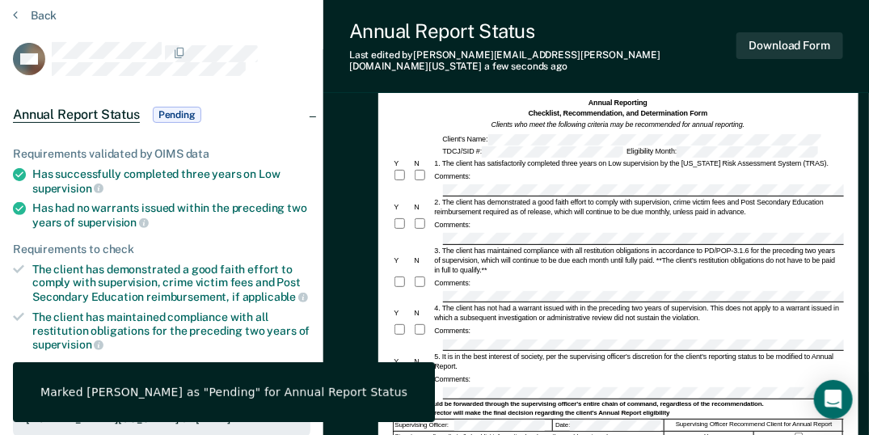
scroll to position [0, 0]
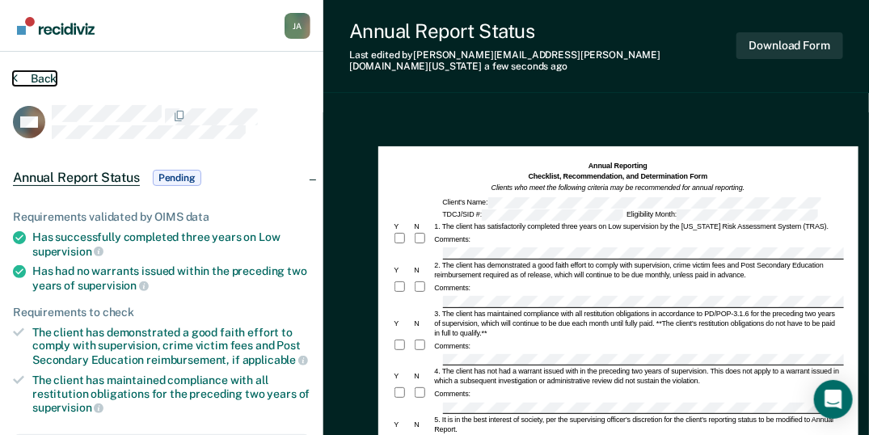
click at [46, 76] on button "Back" at bounding box center [35, 78] width 44 height 15
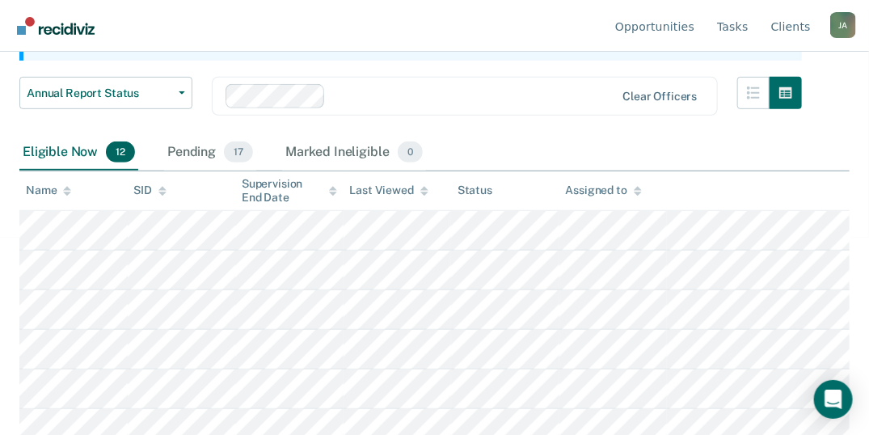
scroll to position [215, 0]
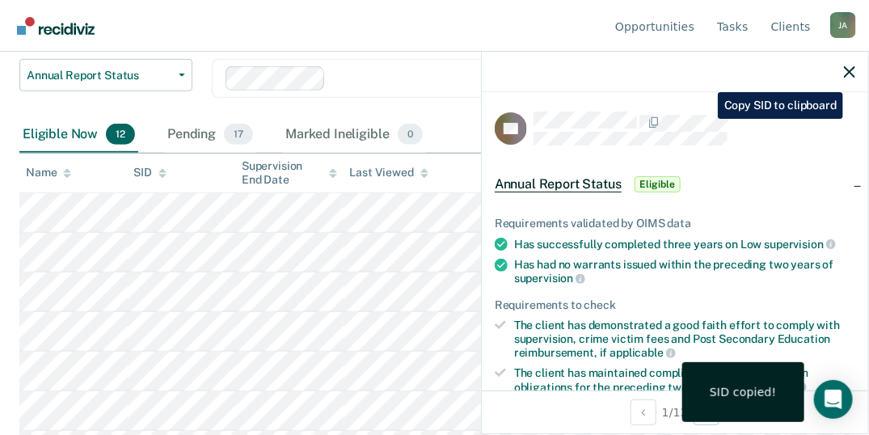
drag, startPoint x: 605, startPoint y: 145, endPoint x: 625, endPoint y: 81, distance: 67.0
click at [623, 78] on div at bounding box center [675, 72] width 386 height 40
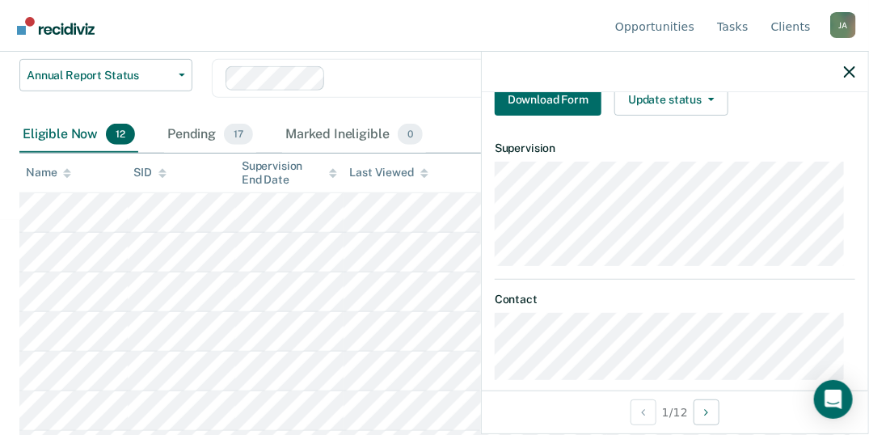
scroll to position [269, 0]
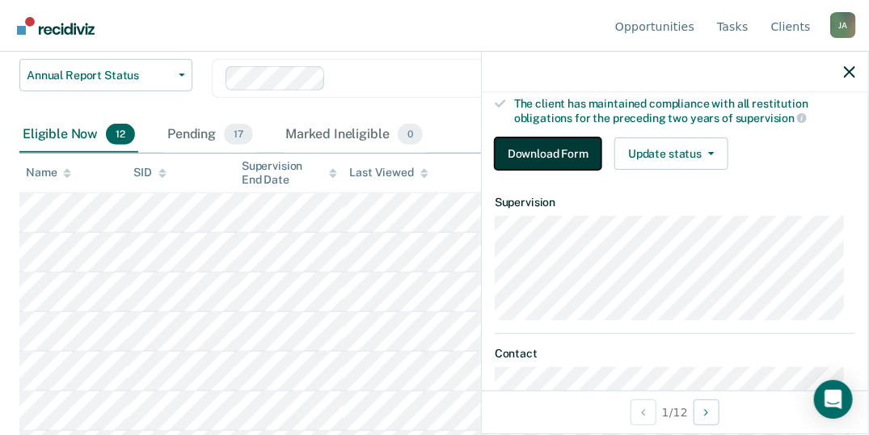
click at [553, 154] on button "Download Form" at bounding box center [548, 153] width 107 height 32
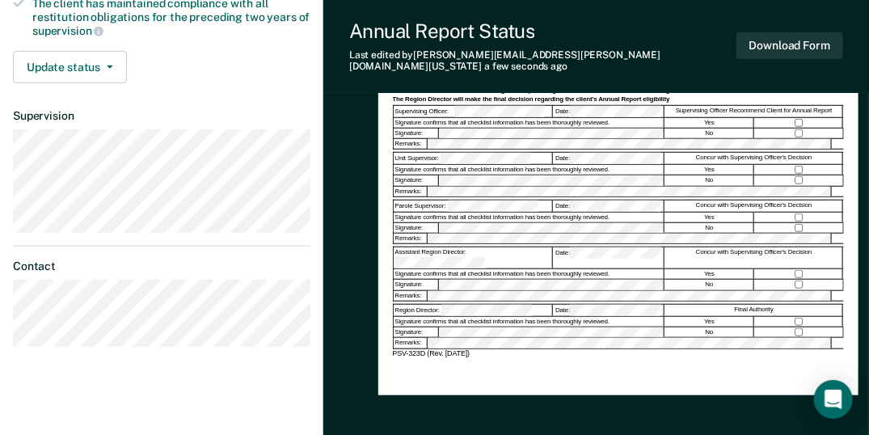
scroll to position [377, 0]
click at [799, 129] on div at bounding box center [799, 134] width 89 height 10
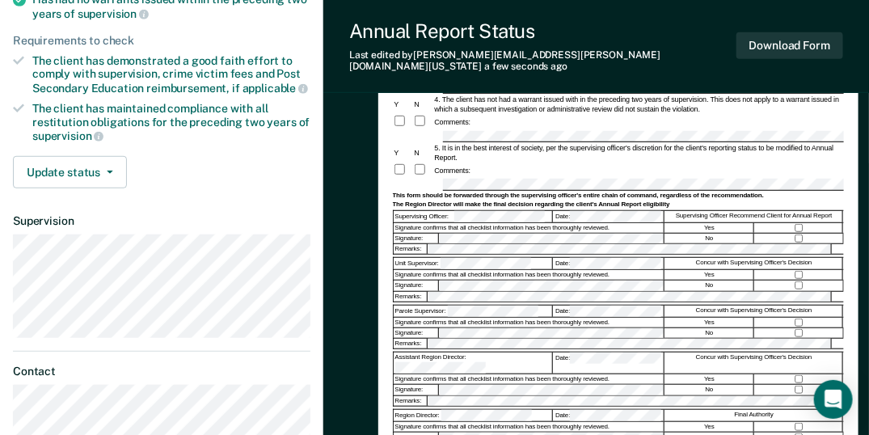
scroll to position [181, 0]
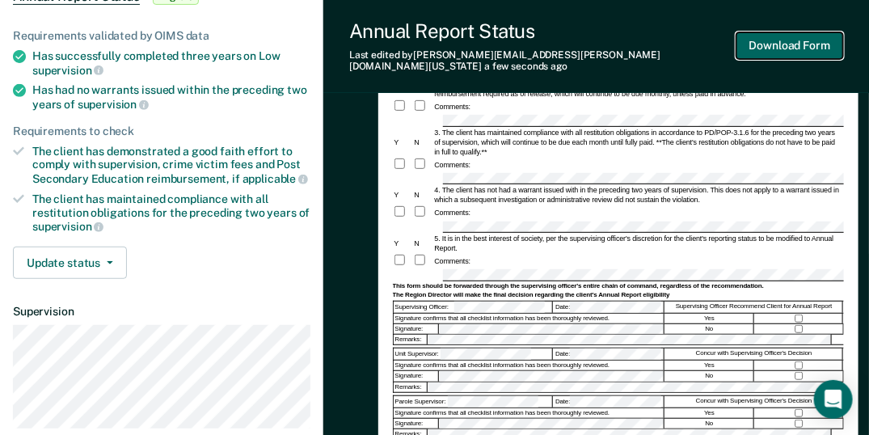
click at [779, 40] on button "Download Form" at bounding box center [789, 45] width 107 height 27
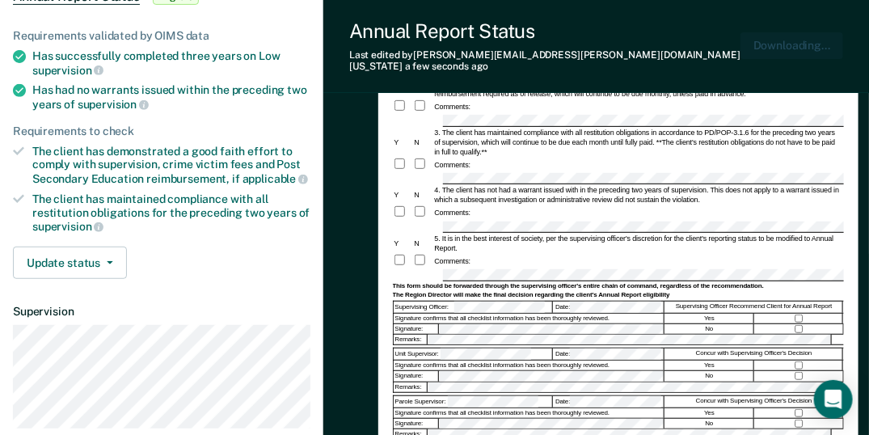
scroll to position [0, 0]
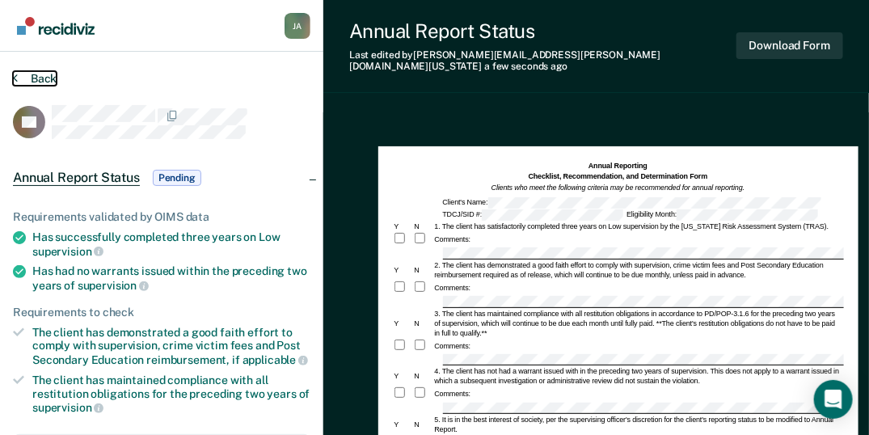
click at [37, 71] on button "Back" at bounding box center [35, 78] width 44 height 15
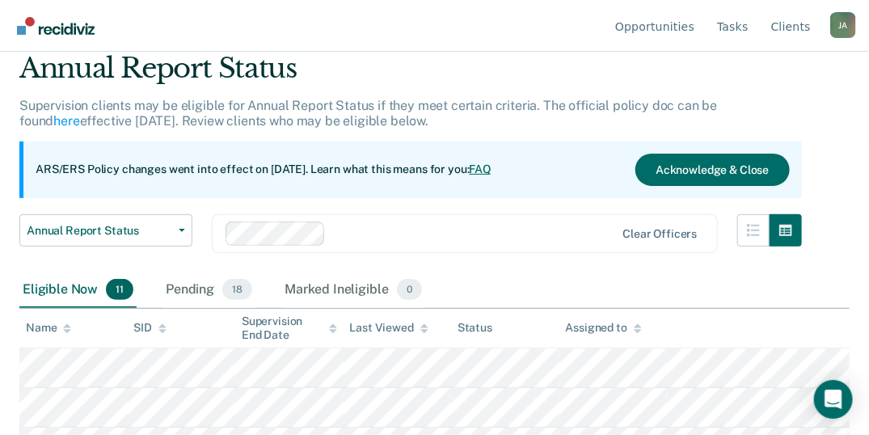
scroll to position [215, 0]
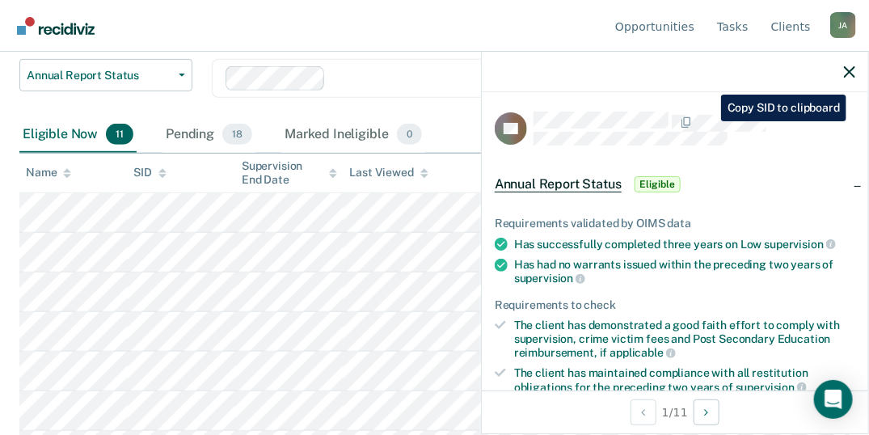
drag, startPoint x: 711, startPoint y: 110, endPoint x: 644, endPoint y: 74, distance: 75.2
click at [644, 74] on div at bounding box center [675, 72] width 386 height 40
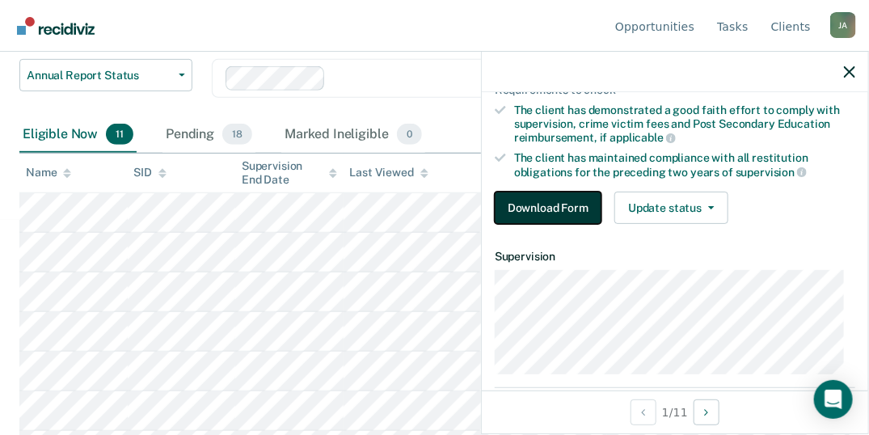
click at [561, 210] on button "Download Form" at bounding box center [548, 208] width 107 height 32
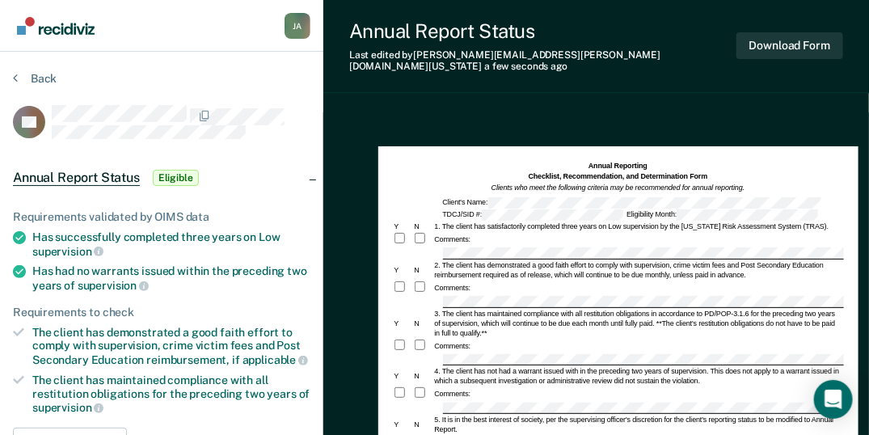
click at [447, 281] on div "Comments:" at bounding box center [618, 288] width 451 height 15
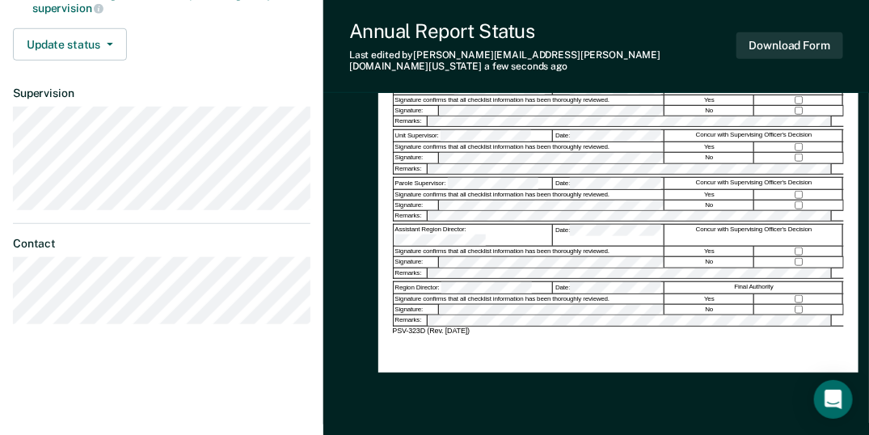
scroll to position [289, 0]
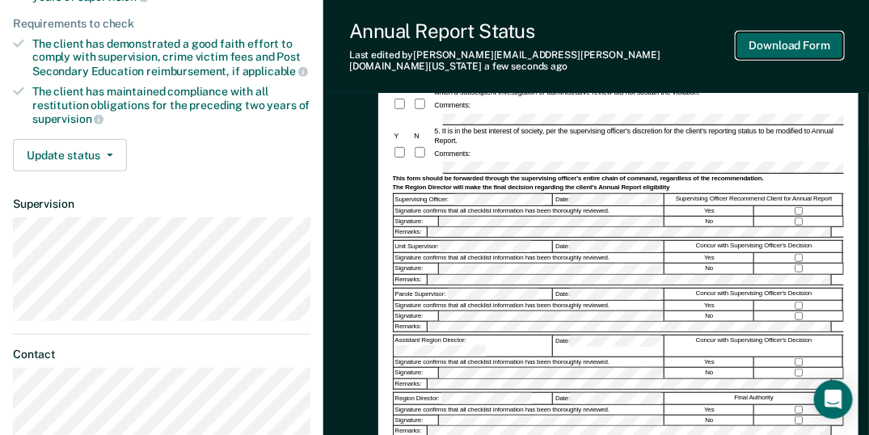
click at [772, 42] on button "Download Form" at bounding box center [789, 45] width 107 height 27
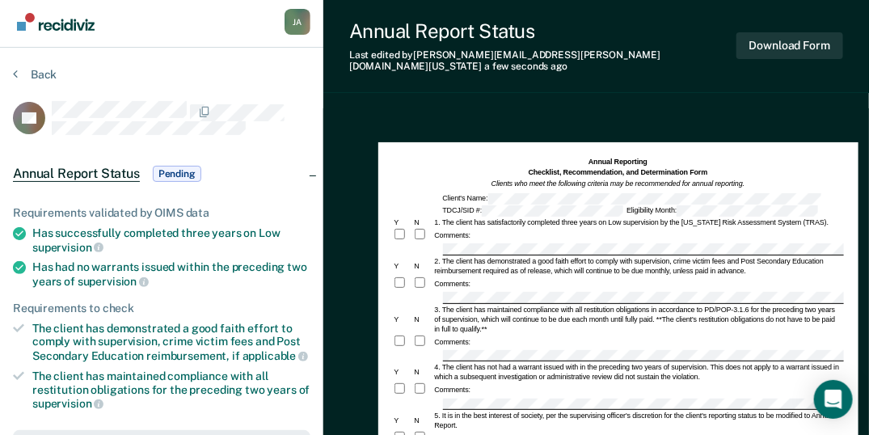
scroll to position [0, 0]
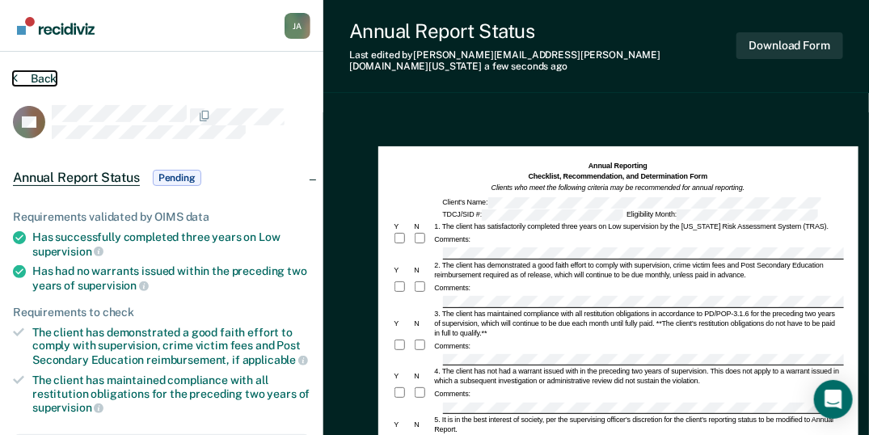
click at [40, 73] on button "Back" at bounding box center [35, 78] width 44 height 15
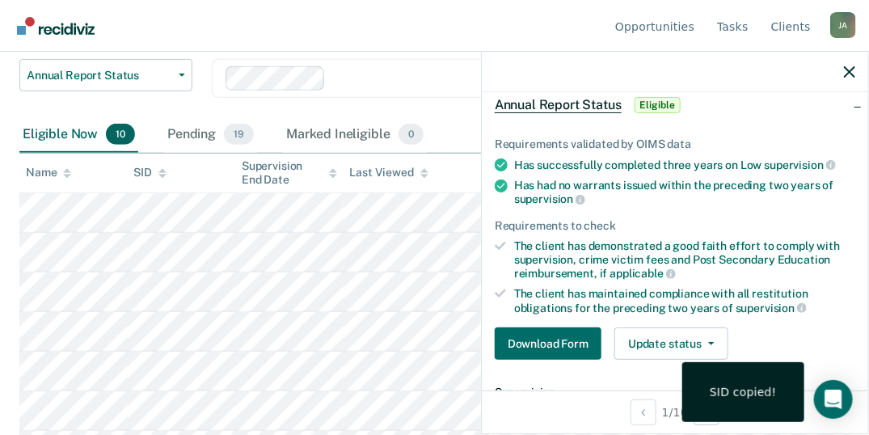
scroll to position [302, 0]
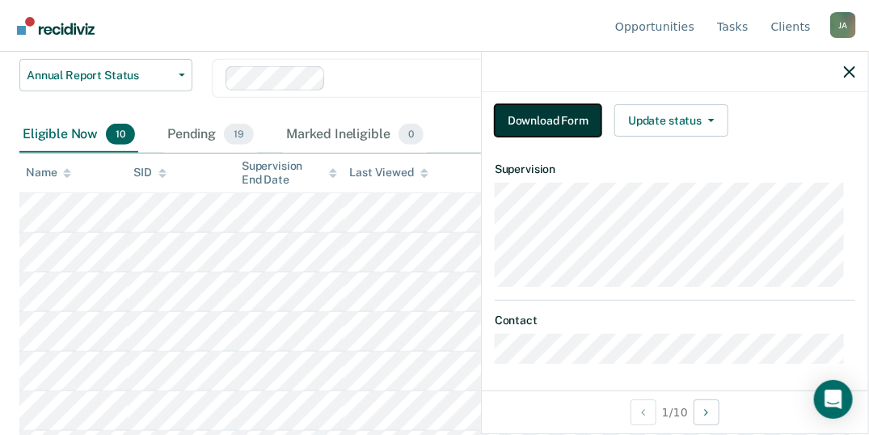
click at [551, 120] on button "Download Form" at bounding box center [548, 120] width 107 height 32
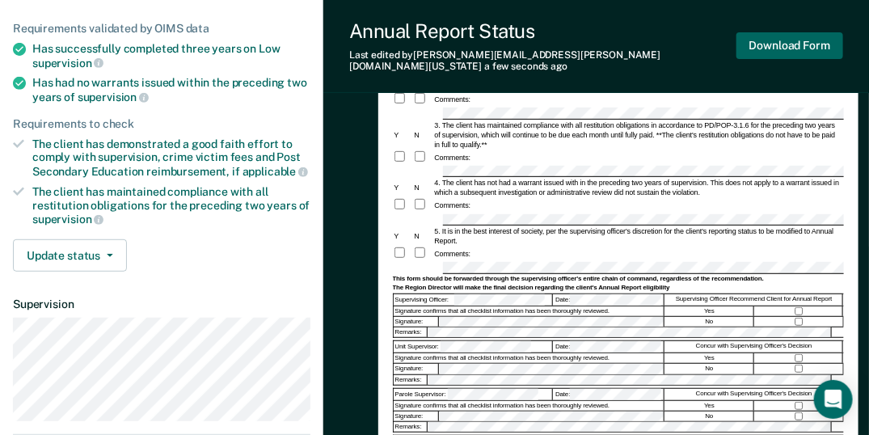
scroll to position [181, 0]
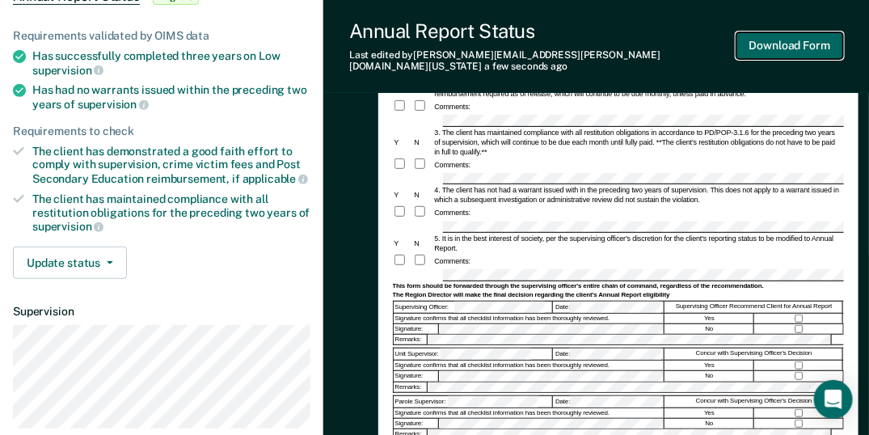
click at [812, 42] on button "Download Form" at bounding box center [789, 45] width 107 height 27
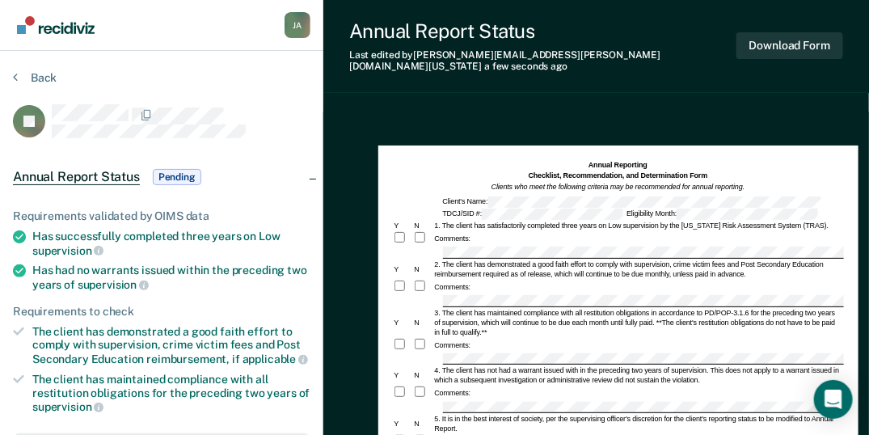
scroll to position [0, 0]
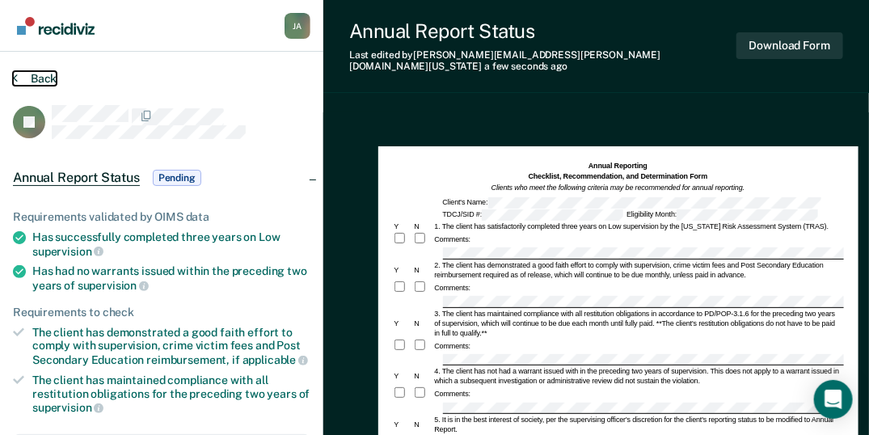
click at [46, 75] on button "Back" at bounding box center [35, 78] width 44 height 15
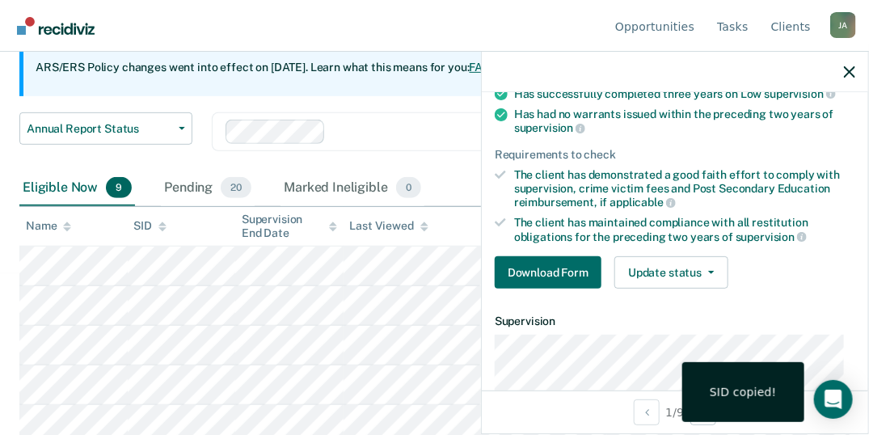
scroll to position [215, 0]
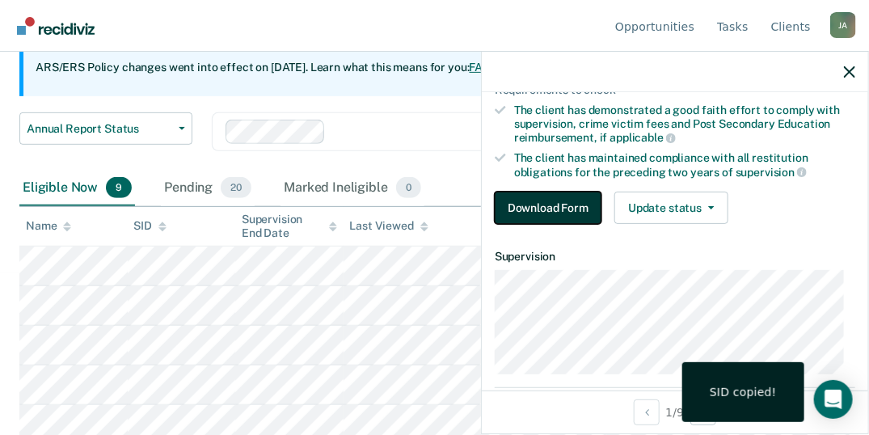
click at [538, 202] on button "Download Form" at bounding box center [548, 208] width 107 height 32
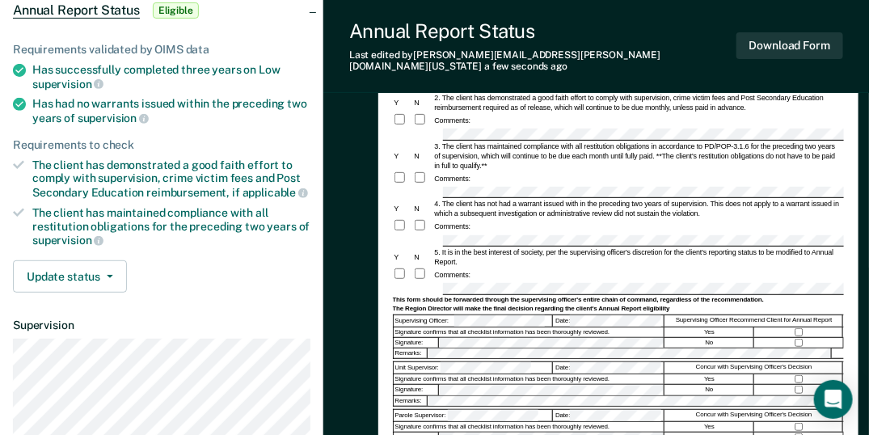
scroll to position [127, 0]
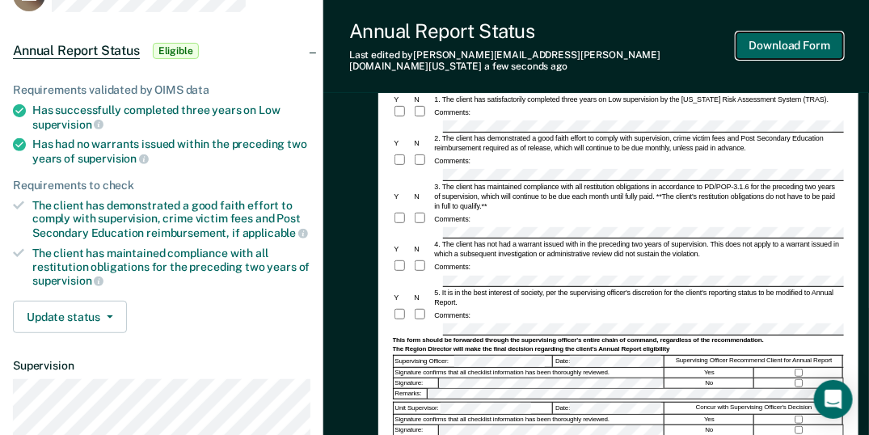
click at [801, 39] on button "Download Form" at bounding box center [789, 45] width 107 height 27
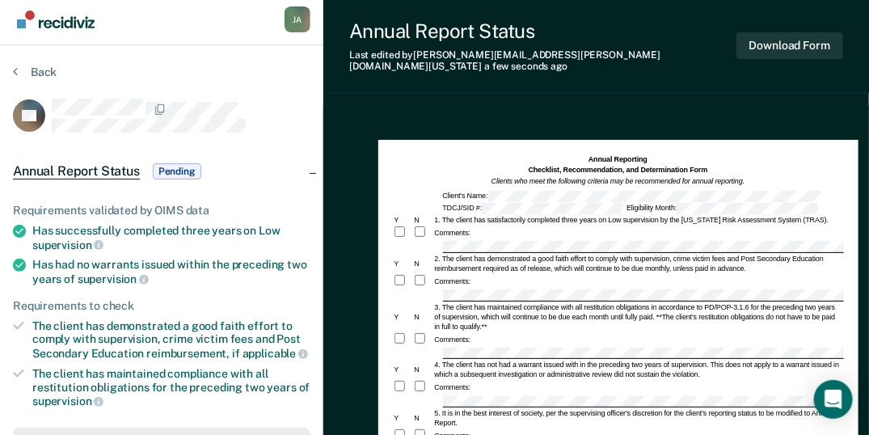
scroll to position [0, 0]
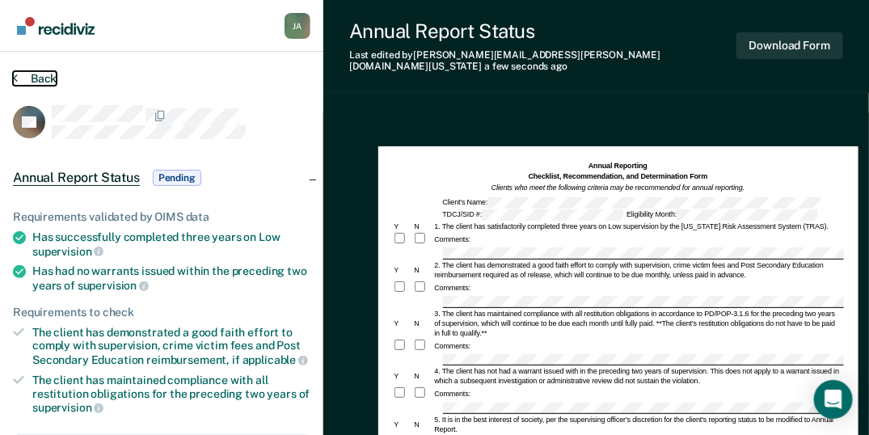
click at [45, 78] on button "Back" at bounding box center [35, 78] width 44 height 15
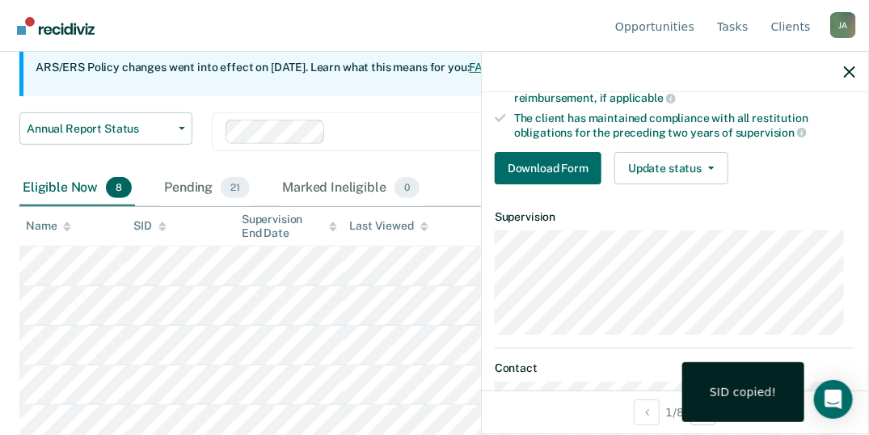
scroll to position [269, 0]
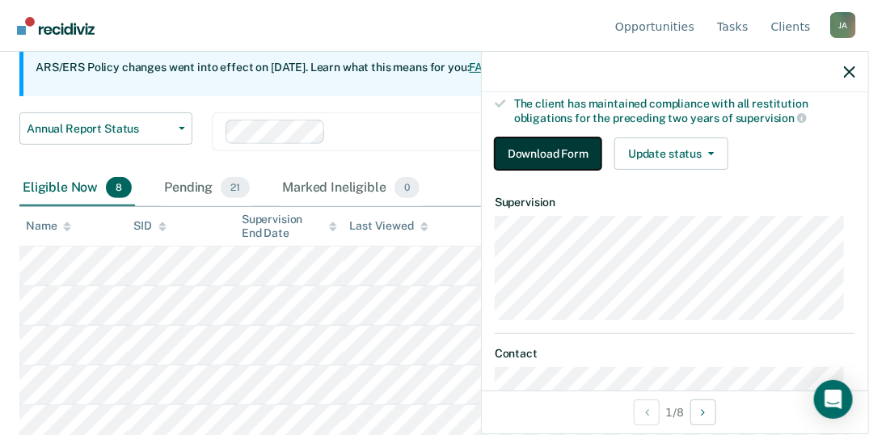
click at [560, 150] on button "Download Form" at bounding box center [548, 153] width 107 height 32
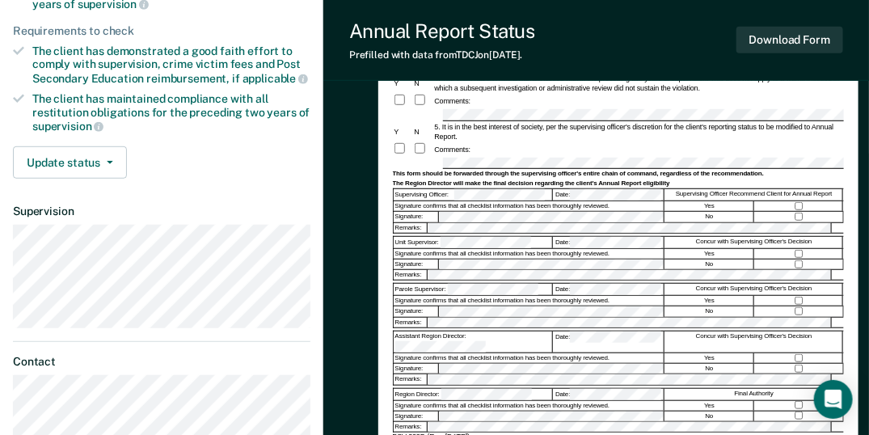
scroll to position [323, 0]
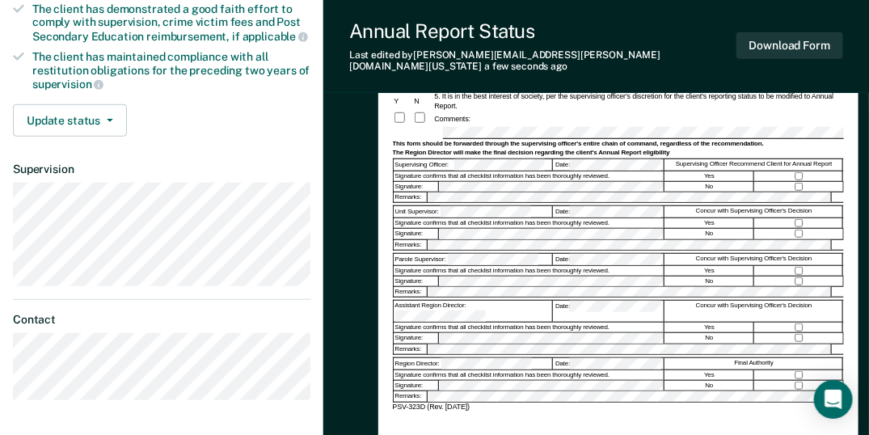
click at [469, 185] on form "Annual Reporting Checklist, Recommendation, and Determination Form Clients who …" at bounding box center [618, 125] width 451 height 575
click at [804, 42] on button "Download Form" at bounding box center [789, 45] width 107 height 27
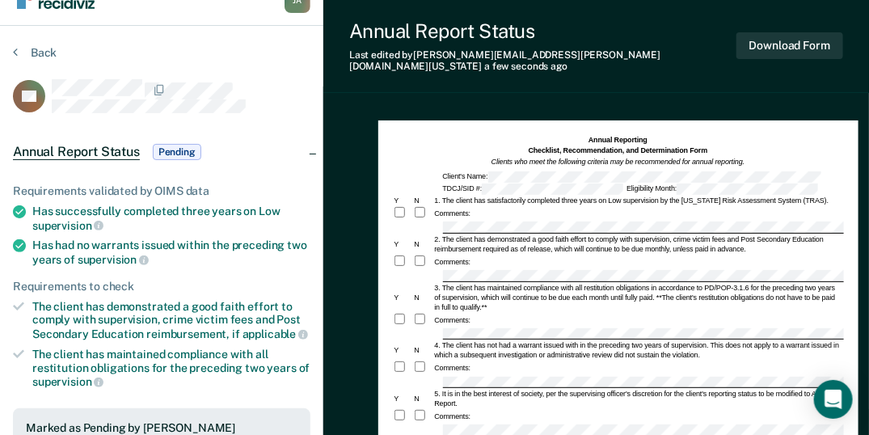
scroll to position [0, 0]
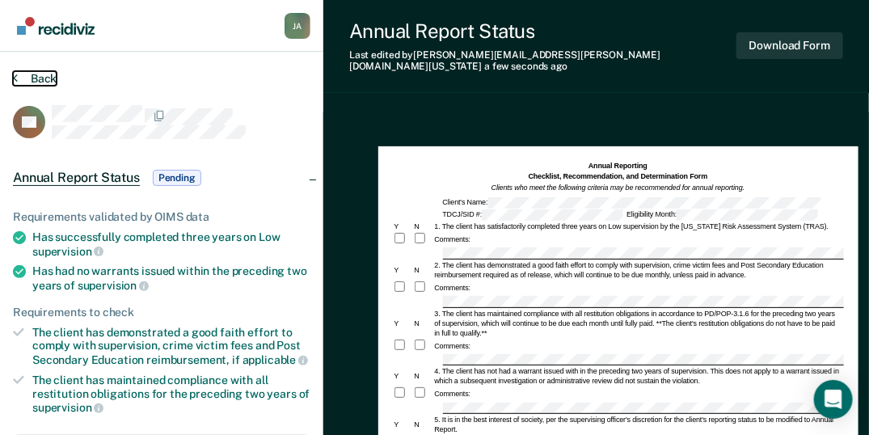
click at [45, 78] on button "Back" at bounding box center [35, 78] width 44 height 15
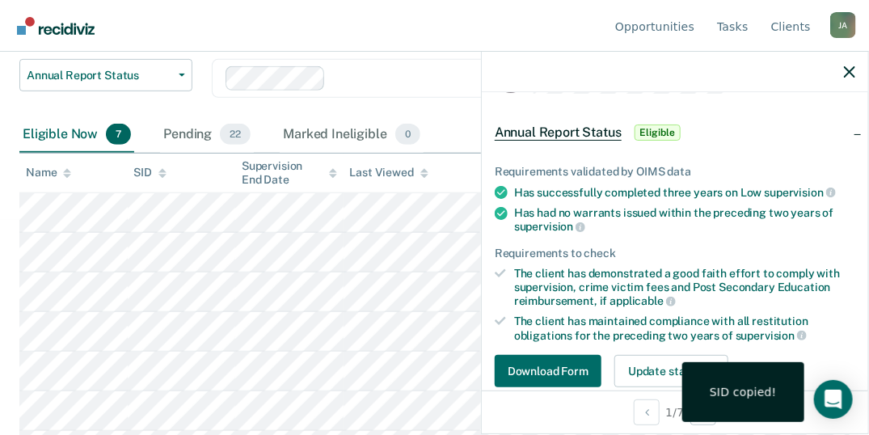
scroll to position [162, 0]
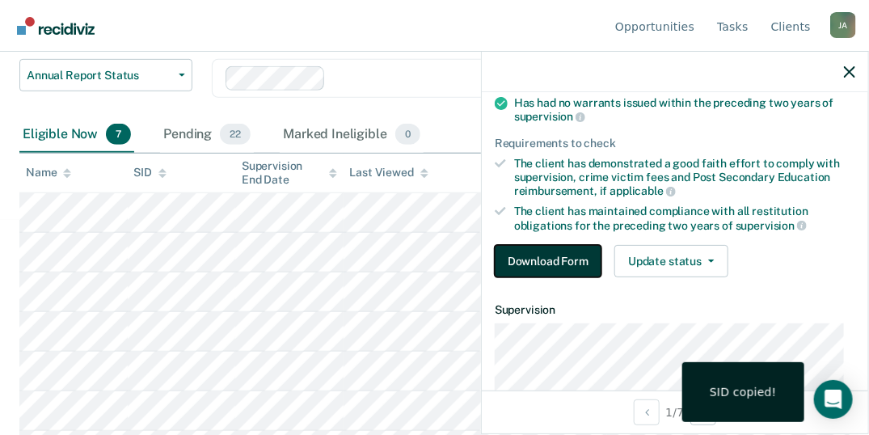
click at [552, 258] on button "Download Form" at bounding box center [548, 261] width 107 height 32
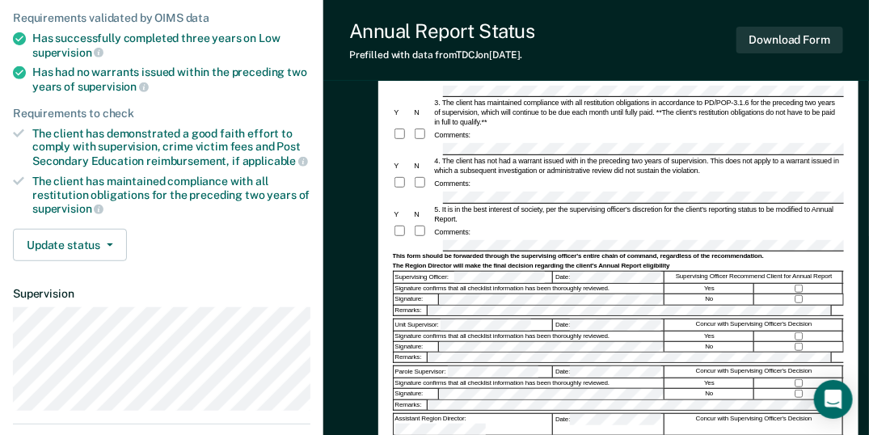
scroll to position [215, 0]
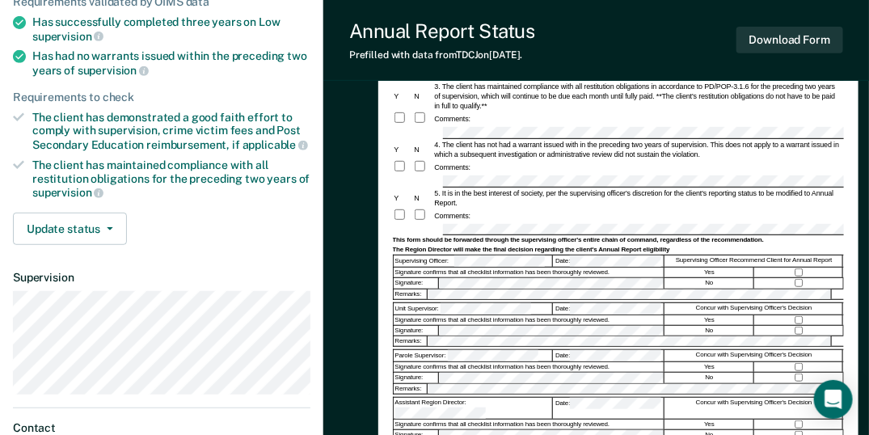
click at [796, 268] on div at bounding box center [799, 273] width 89 height 10
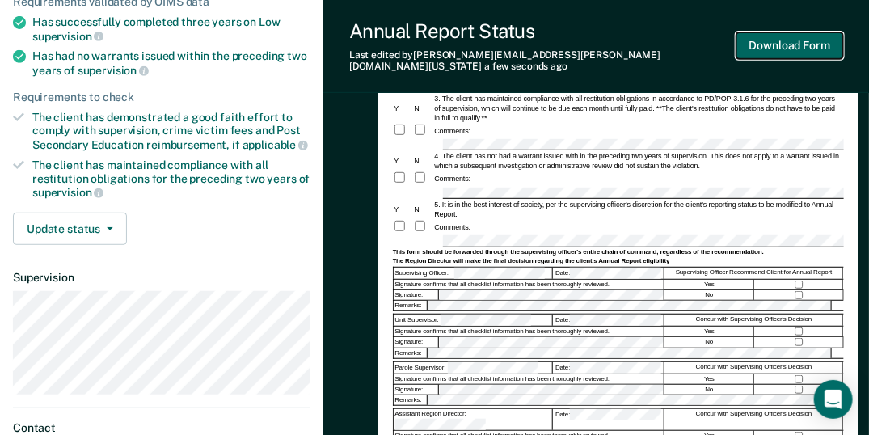
click at [801, 40] on button "Download Form" at bounding box center [789, 45] width 107 height 27
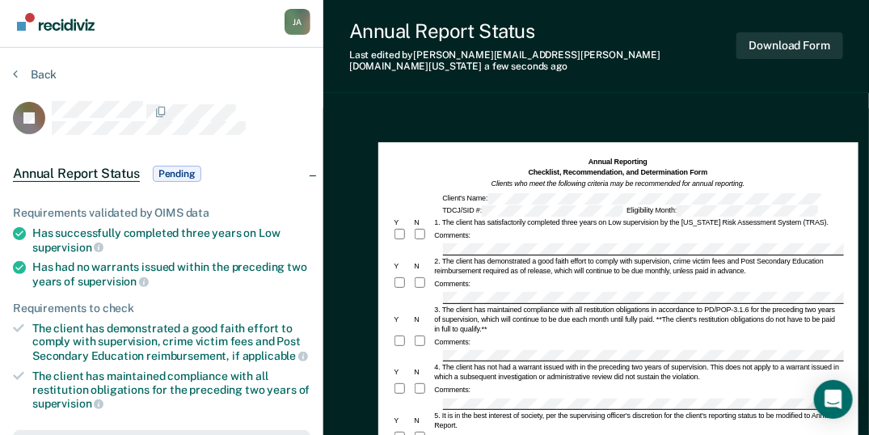
scroll to position [0, 0]
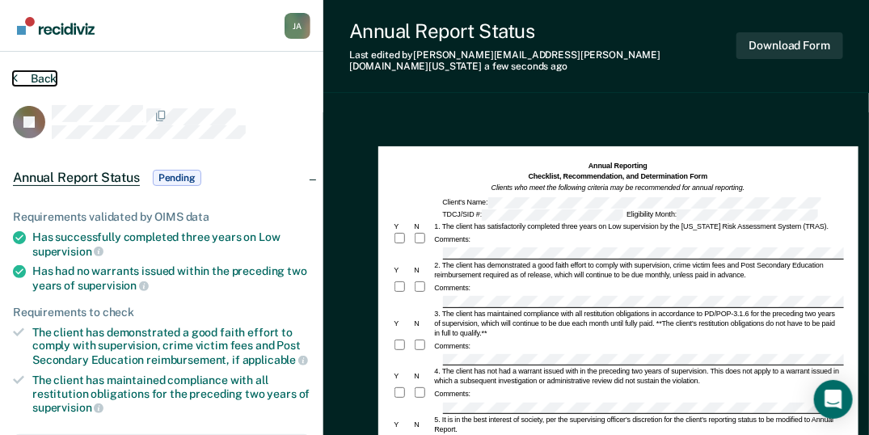
click at [45, 78] on button "Back" at bounding box center [35, 78] width 44 height 15
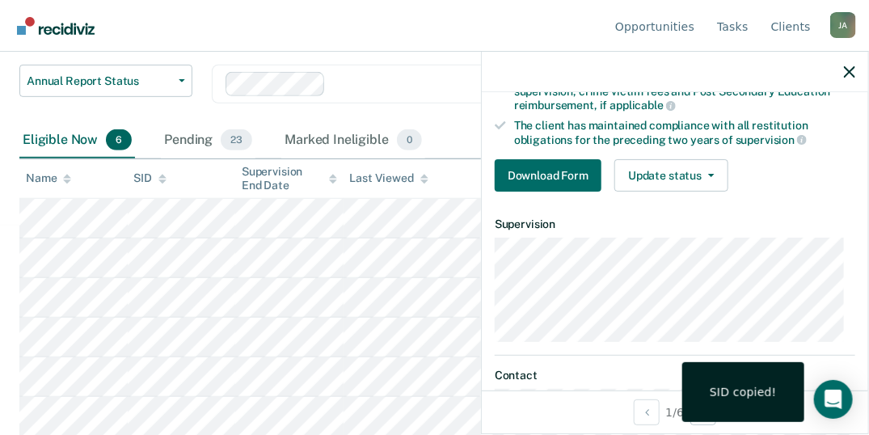
scroll to position [245, 0]
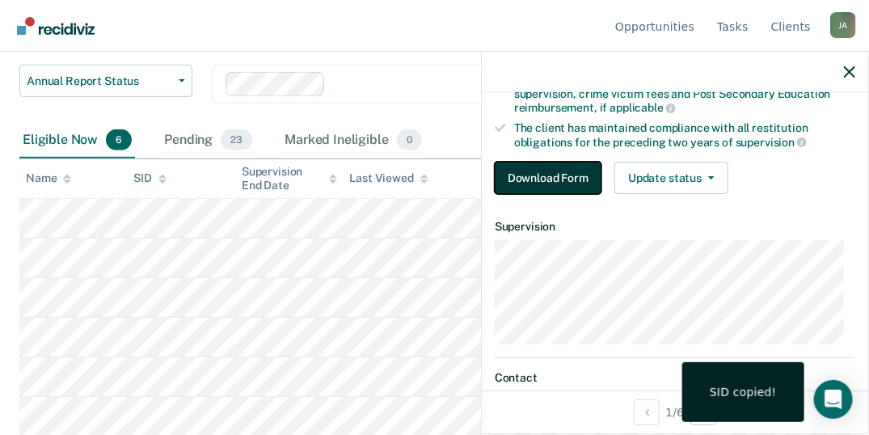
click at [547, 172] on button "Download Form" at bounding box center [548, 178] width 107 height 32
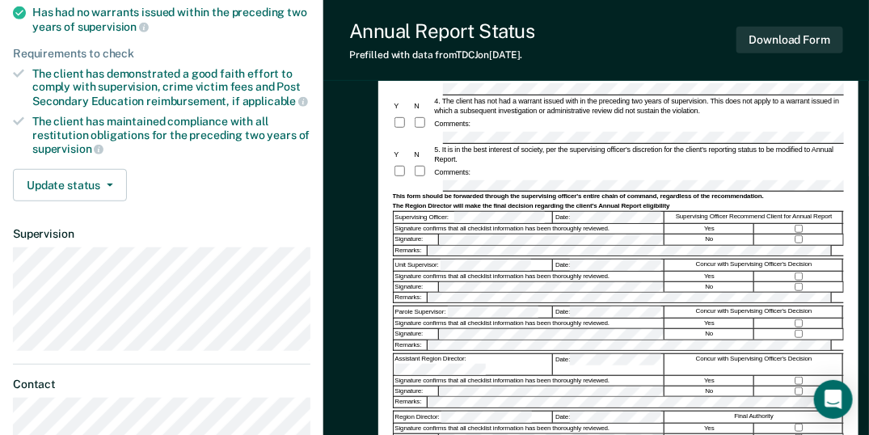
scroll to position [269, 0]
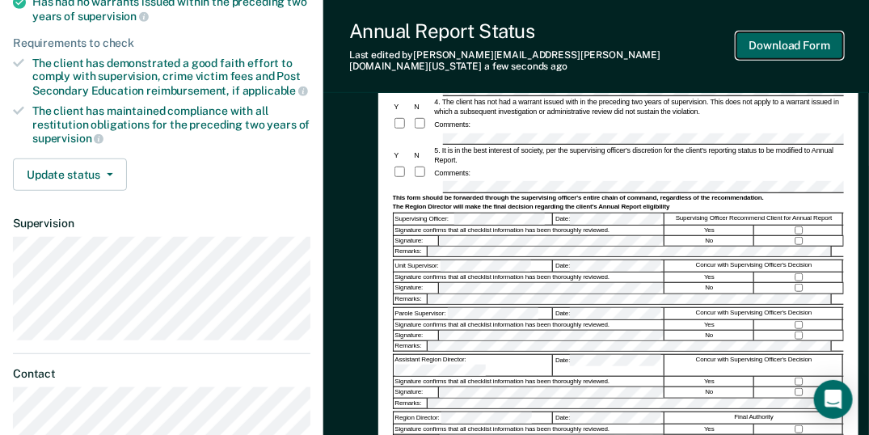
click at [781, 44] on button "Download Form" at bounding box center [789, 45] width 107 height 27
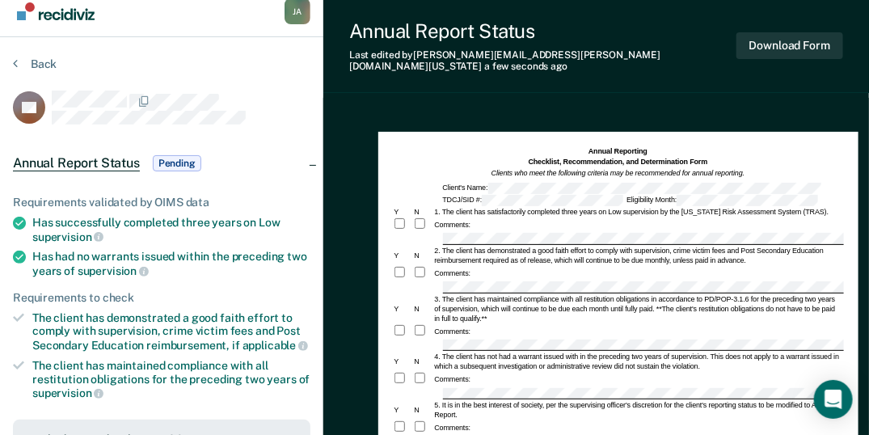
scroll to position [0, 0]
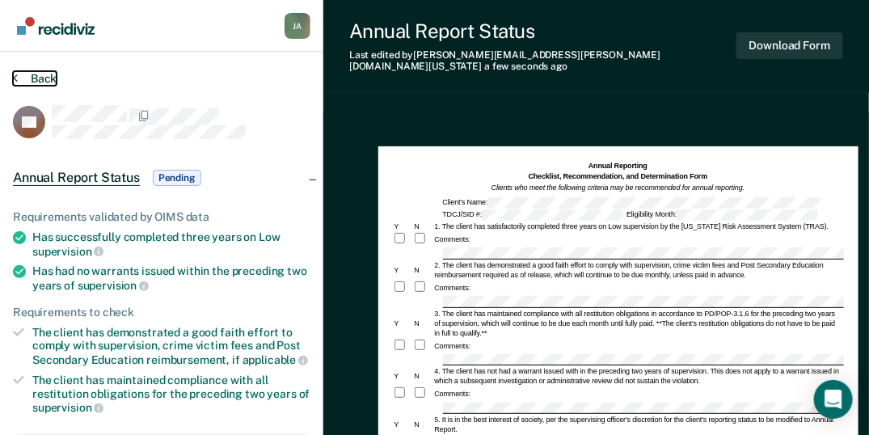
click at [46, 78] on button "Back" at bounding box center [35, 78] width 44 height 15
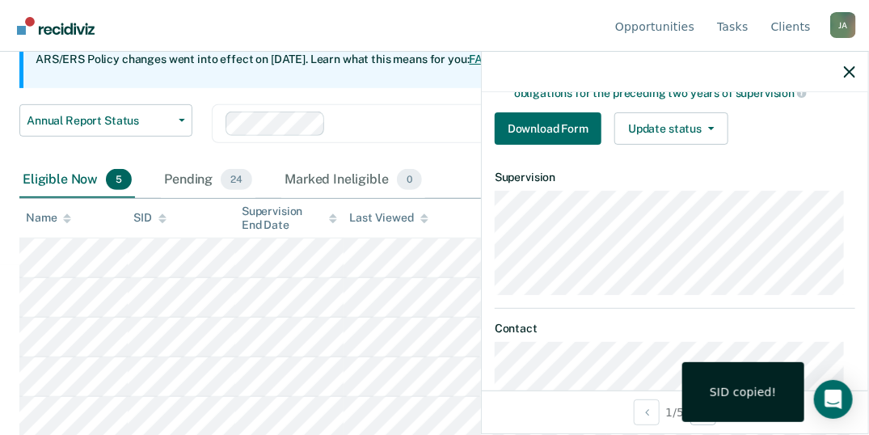
scroll to position [323, 0]
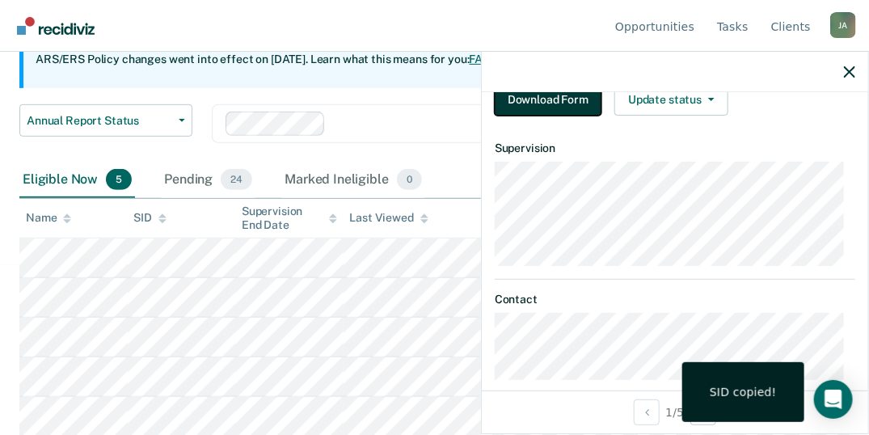
click at [558, 104] on button "Download Form" at bounding box center [548, 99] width 107 height 32
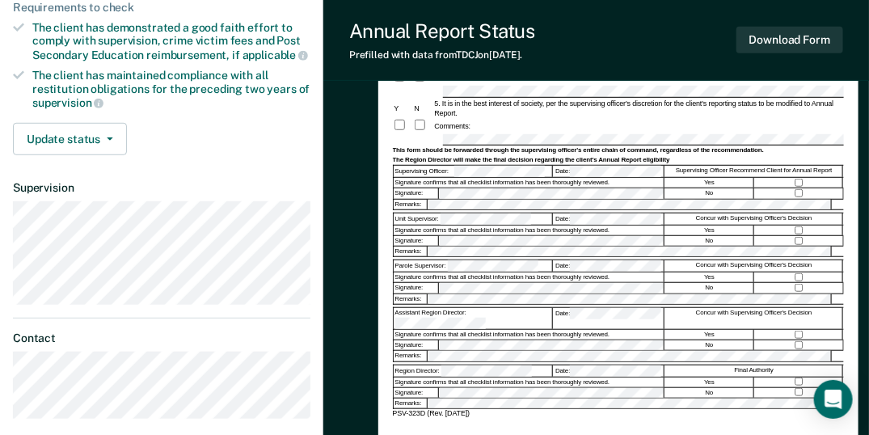
scroll to position [323, 0]
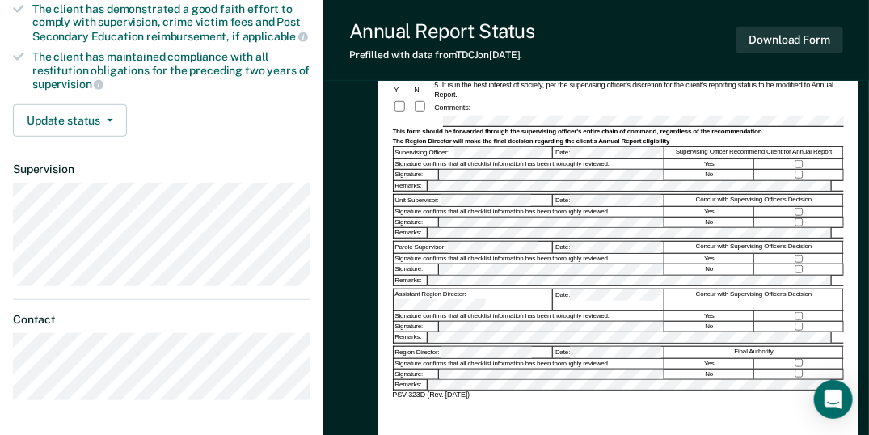
click at [799, 159] on div at bounding box center [799, 164] width 89 height 10
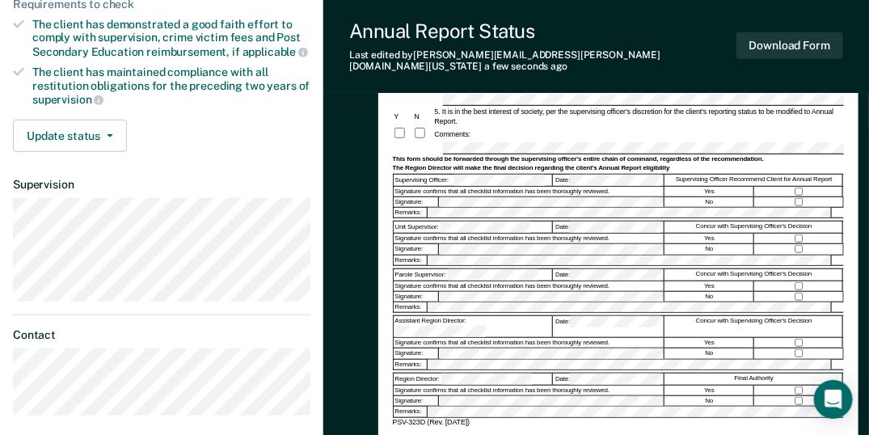
scroll to position [289, 0]
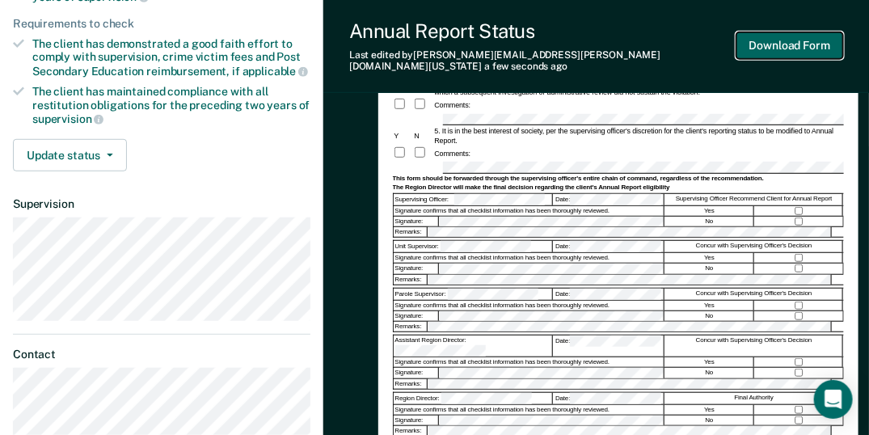
click at [766, 39] on button "Download Form" at bounding box center [789, 45] width 107 height 27
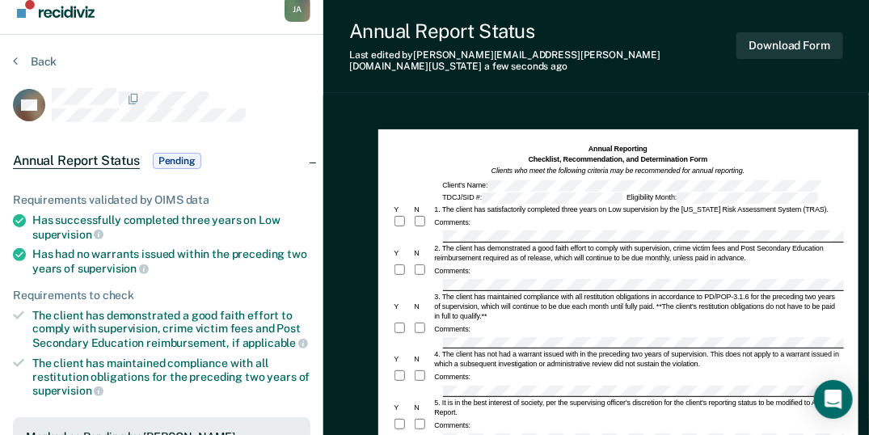
scroll to position [0, 0]
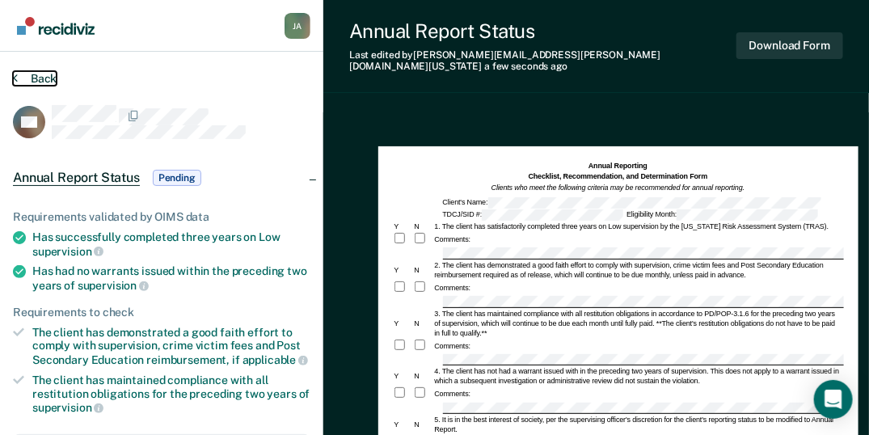
click at [44, 76] on button "Back" at bounding box center [35, 78] width 44 height 15
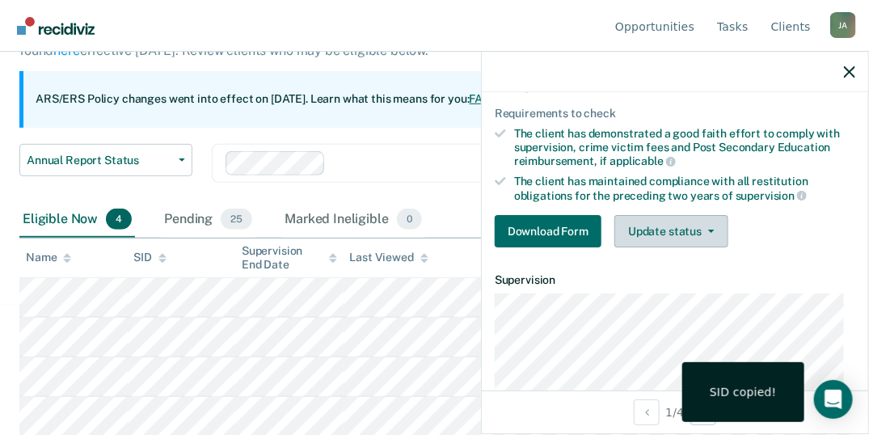
scroll to position [215, 0]
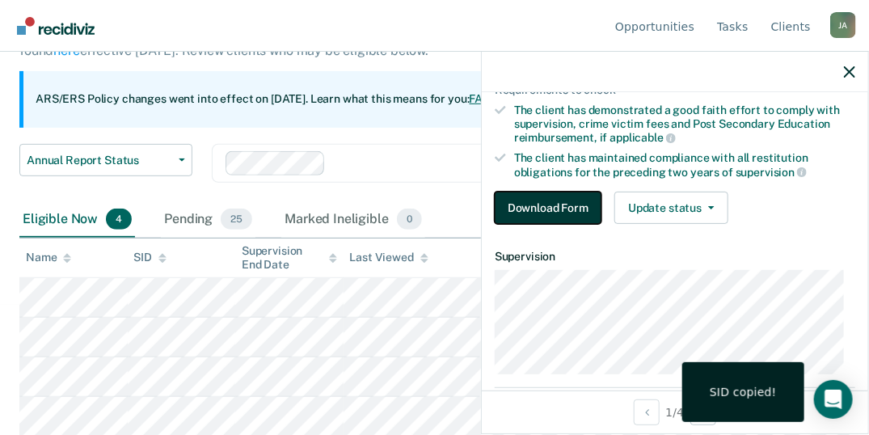
click at [549, 205] on button "Download Form" at bounding box center [548, 208] width 107 height 32
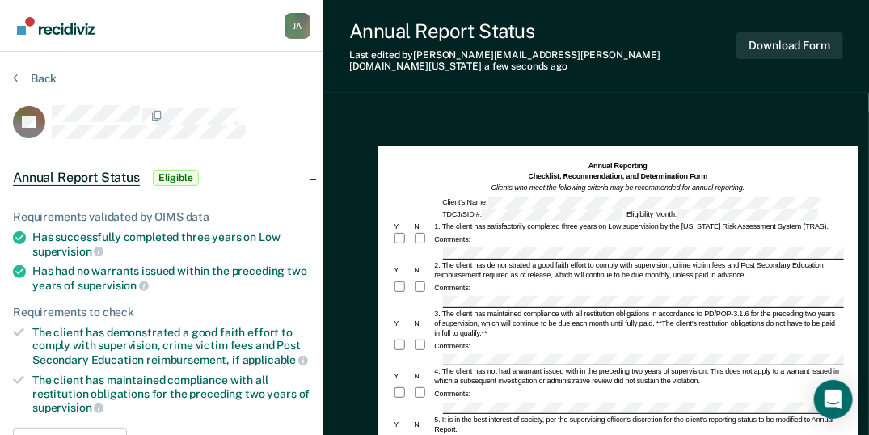
click at [462, 282] on div "Comments:" at bounding box center [618, 288] width 451 height 15
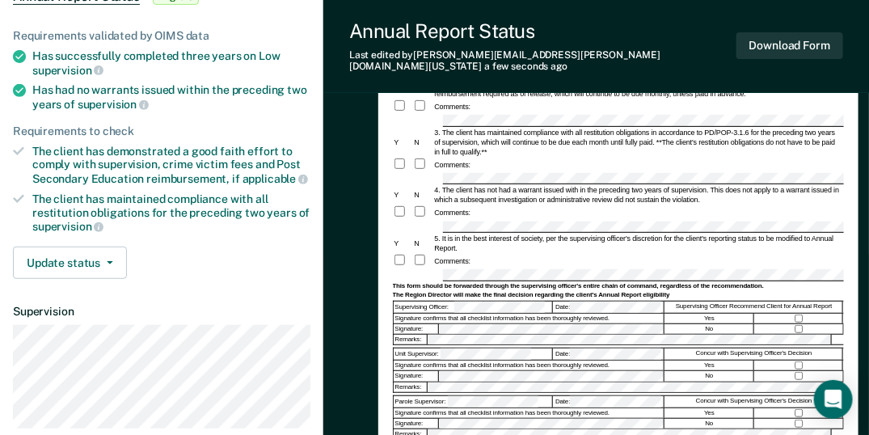
scroll to position [181, 0]
click at [779, 32] on button "Download Form" at bounding box center [789, 45] width 107 height 27
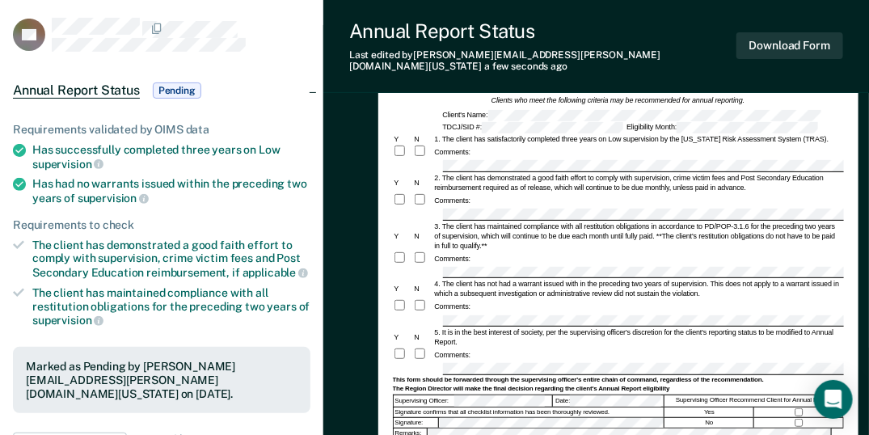
scroll to position [0, 0]
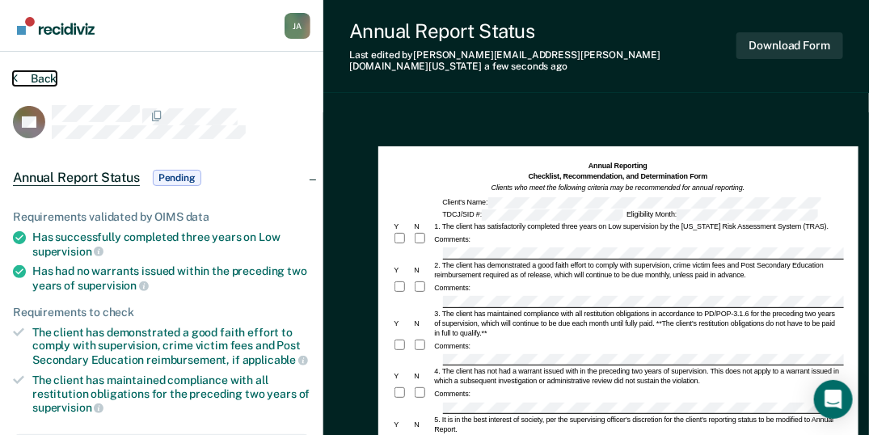
click at [42, 77] on button "Back" at bounding box center [35, 78] width 44 height 15
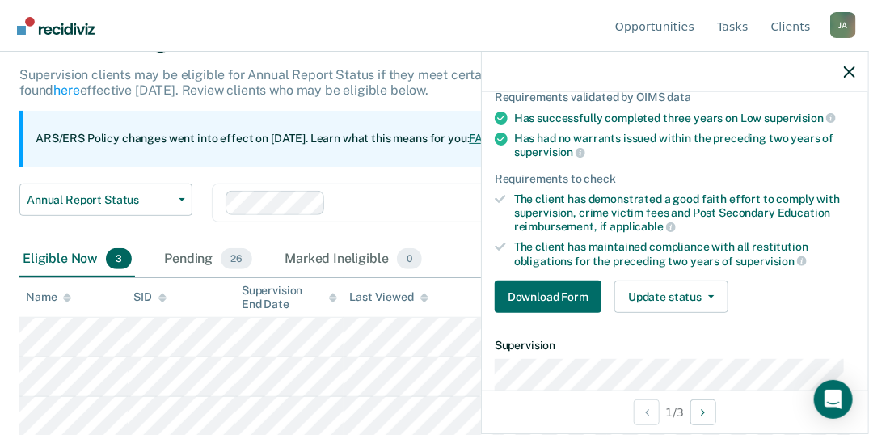
scroll to position [162, 0]
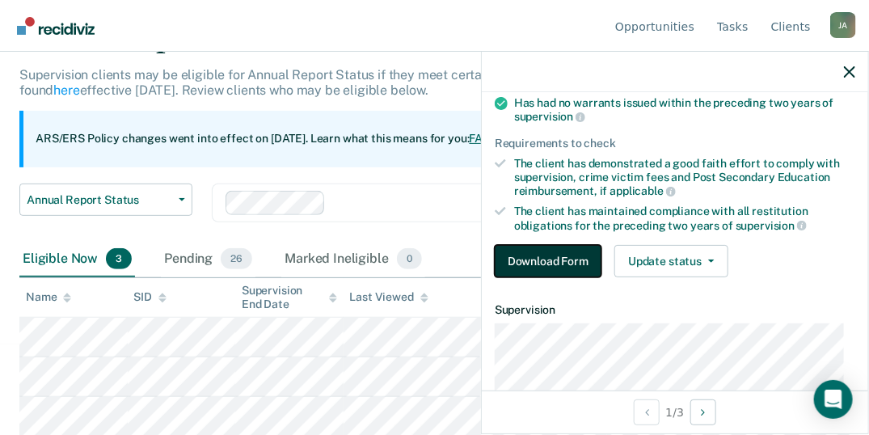
click at [558, 249] on button "Download Form" at bounding box center [548, 261] width 107 height 32
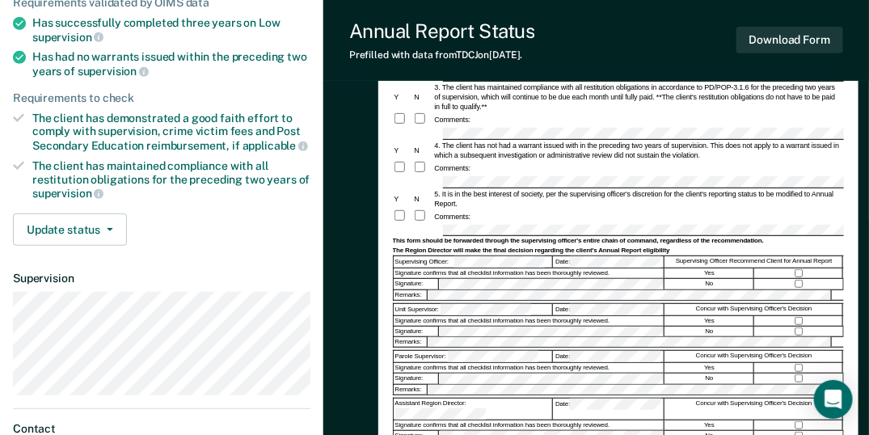
scroll to position [215, 0]
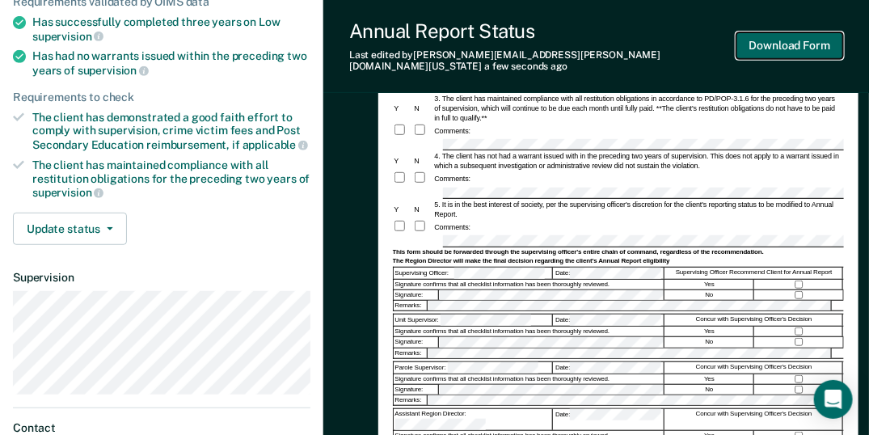
click at [813, 43] on button "Download Form" at bounding box center [789, 45] width 107 height 27
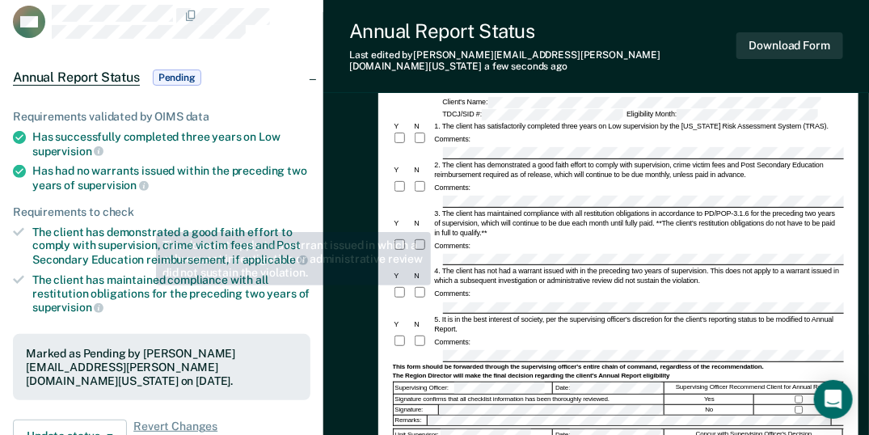
scroll to position [0, 0]
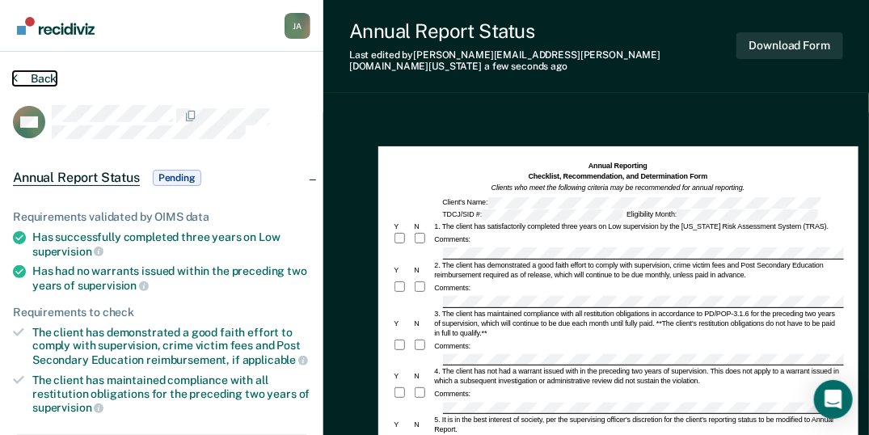
click at [36, 77] on button "Back" at bounding box center [35, 78] width 44 height 15
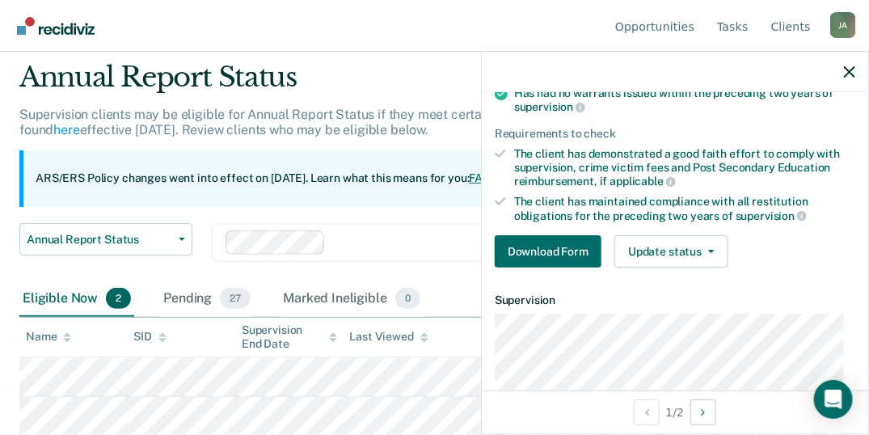
scroll to position [269, 0]
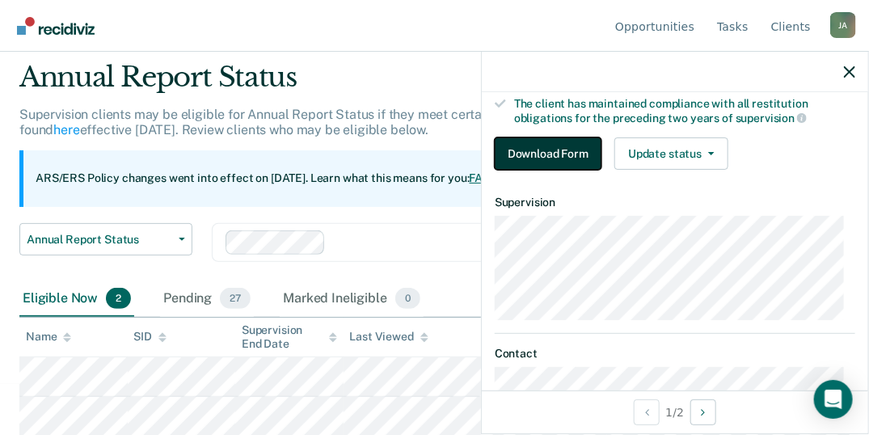
click at [542, 146] on button "Download Form" at bounding box center [548, 153] width 107 height 32
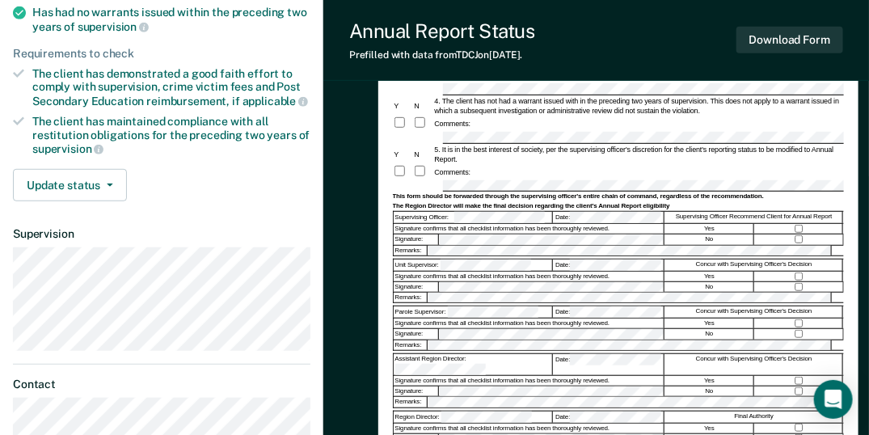
scroll to position [269, 0]
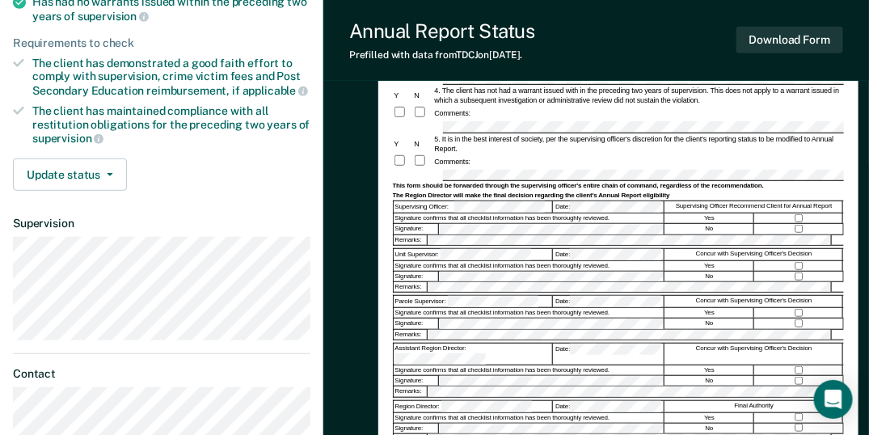
click at [796, 210] on div "Supervising Officer Recommend Client for Annual Report" at bounding box center [754, 206] width 178 height 11
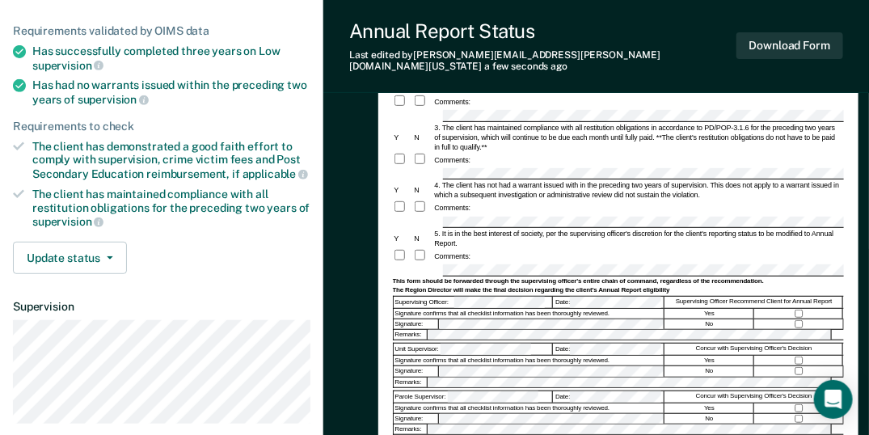
scroll to position [181, 0]
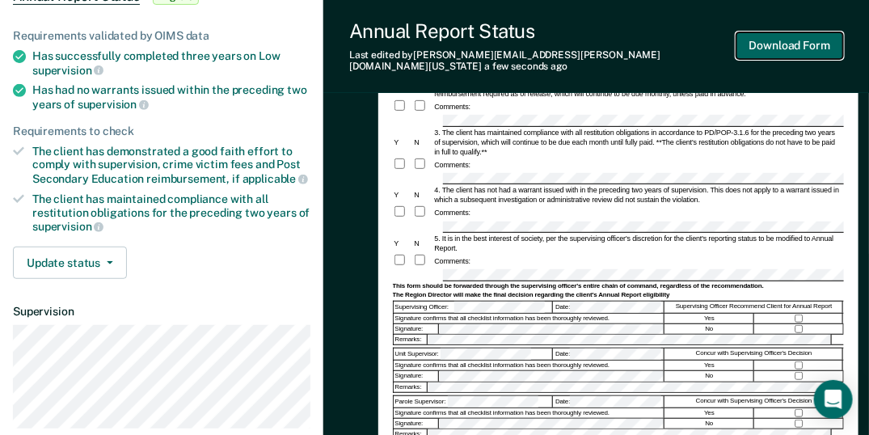
click at [812, 38] on button "Download Form" at bounding box center [789, 45] width 107 height 27
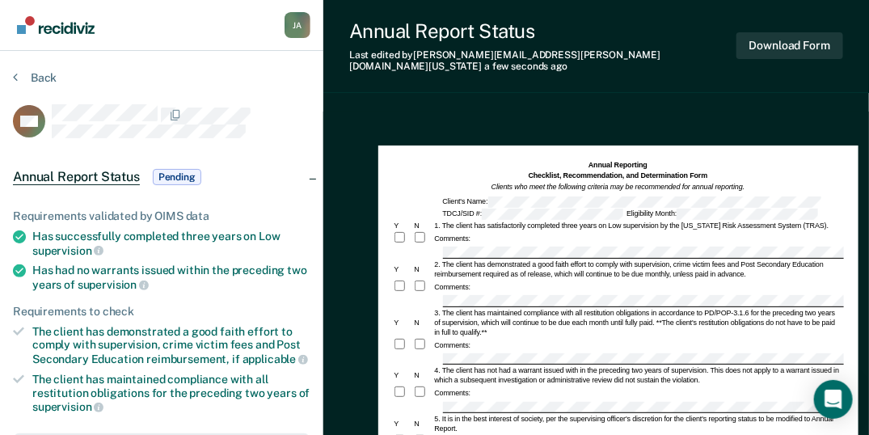
scroll to position [0, 0]
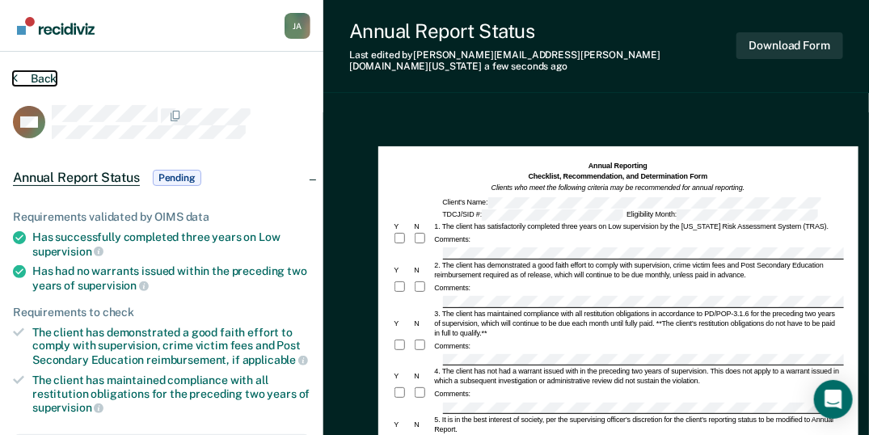
click at [44, 75] on button "Back" at bounding box center [35, 78] width 44 height 15
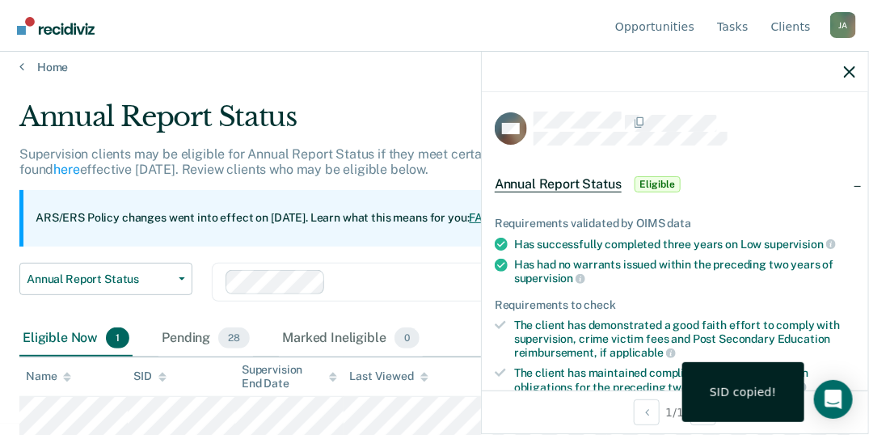
scroll to position [215, 0]
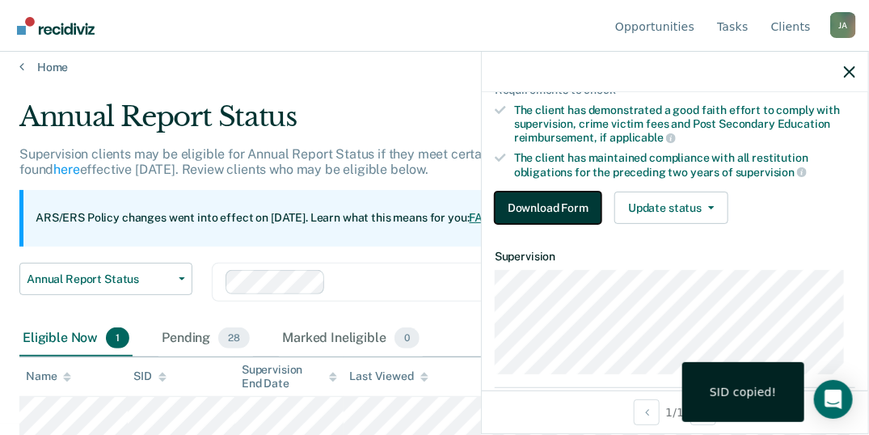
click at [539, 200] on button "Download Form" at bounding box center [548, 208] width 107 height 32
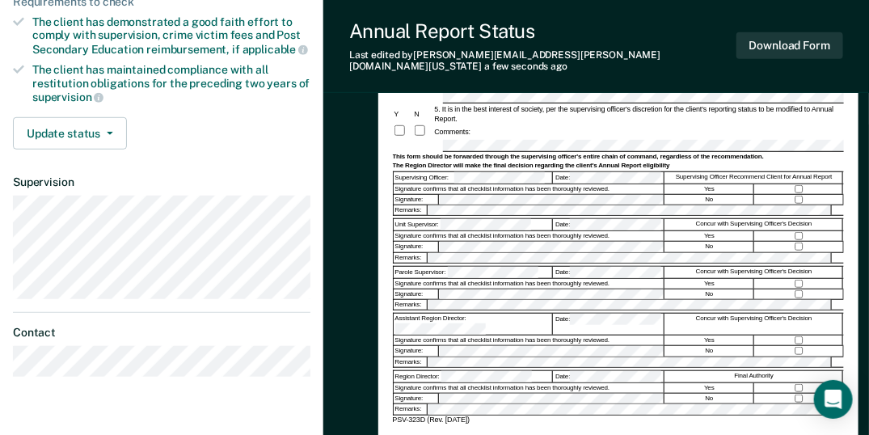
scroll to position [323, 0]
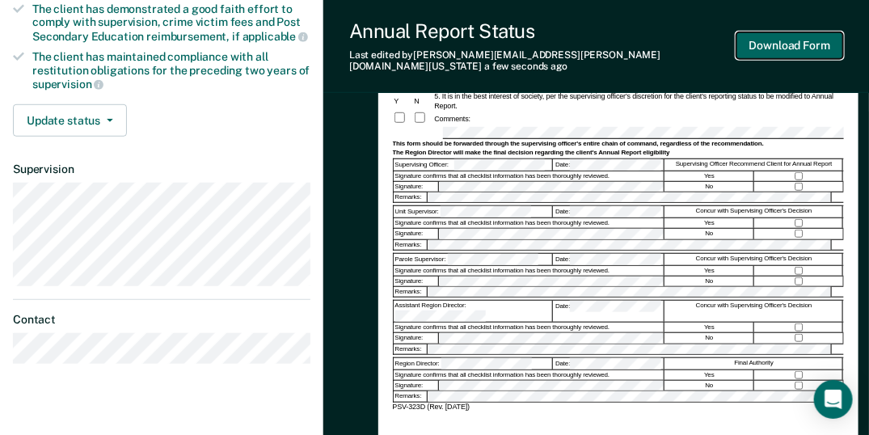
click at [800, 43] on button "Download Form" at bounding box center [789, 45] width 107 height 27
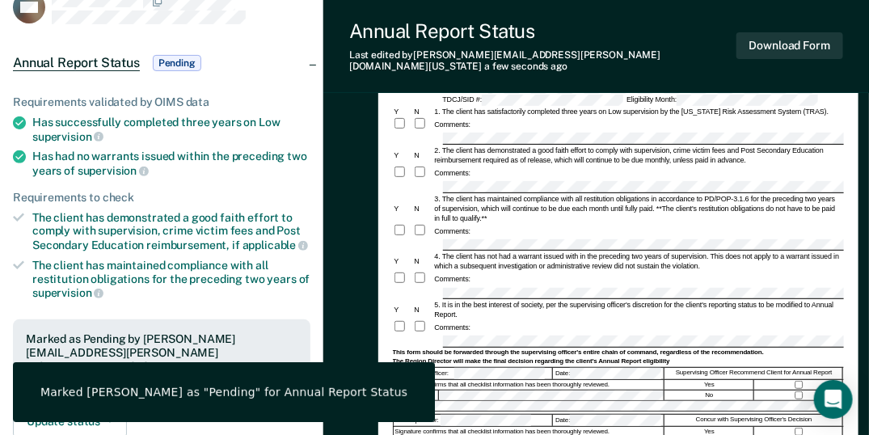
scroll to position [0, 0]
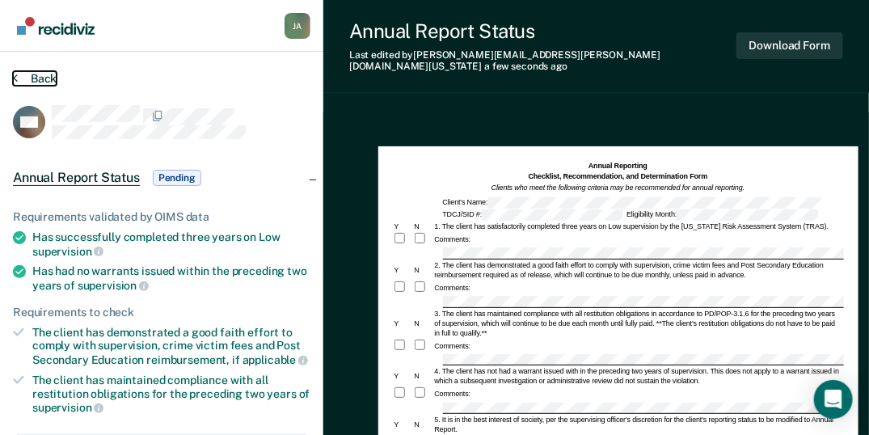
click at [30, 76] on button "Back" at bounding box center [35, 78] width 44 height 15
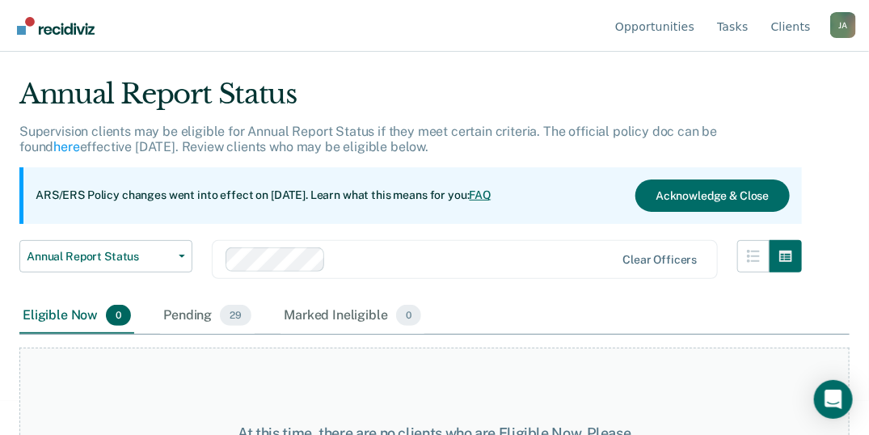
scroll to position [53, 0]
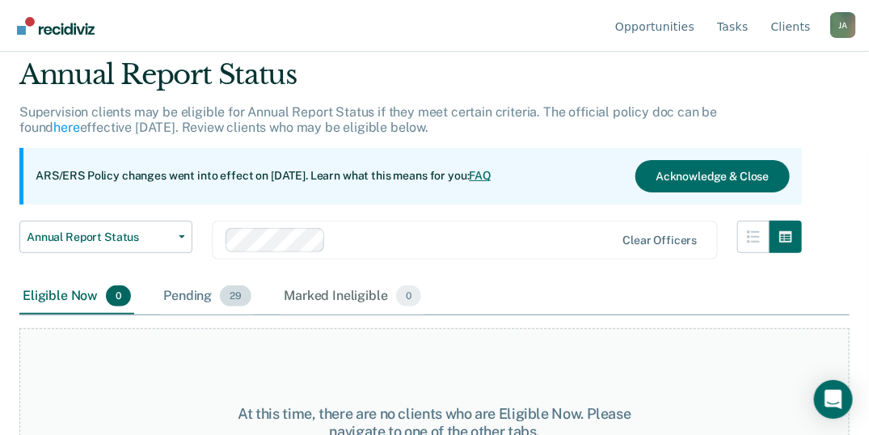
click at [240, 301] on span "29" at bounding box center [236, 295] width 32 height 21
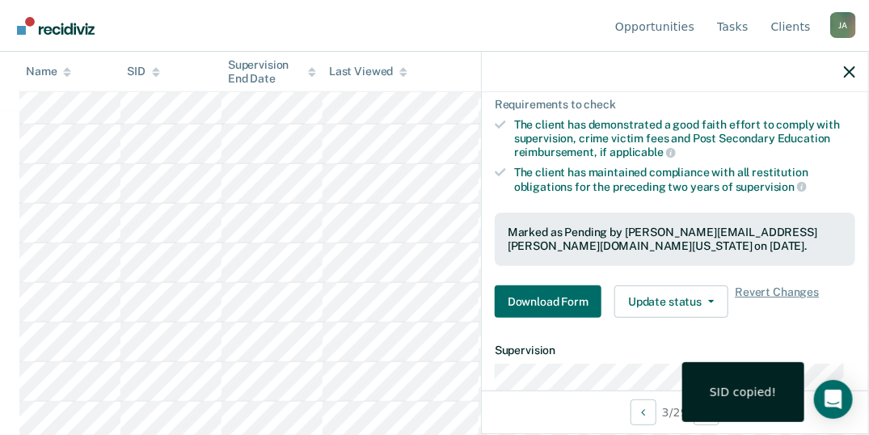
scroll to position [215, 0]
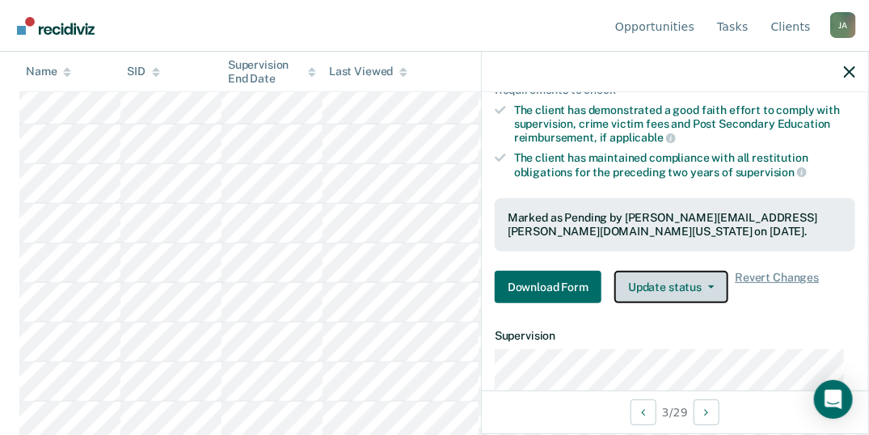
click at [690, 276] on button "Update status" at bounding box center [671, 287] width 114 height 32
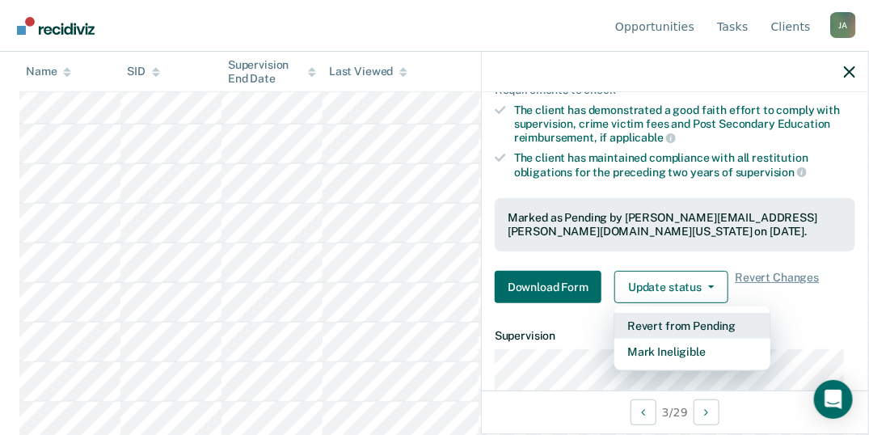
click at [667, 313] on button "Revert from Pending" at bounding box center [692, 326] width 156 height 26
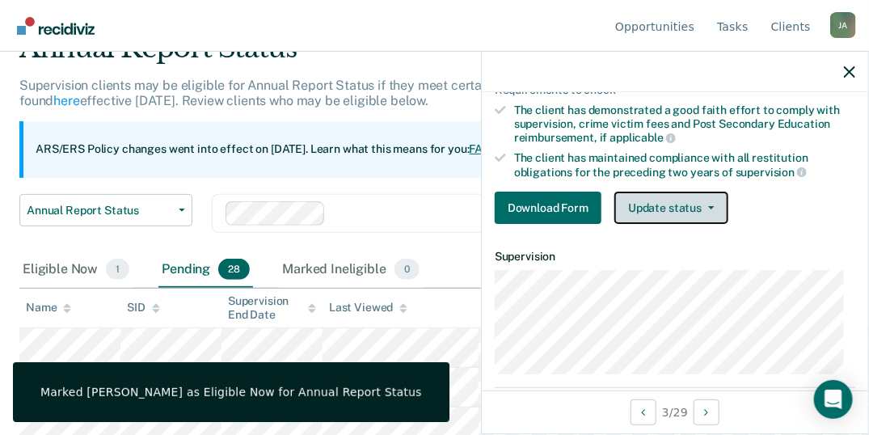
scroll to position [108, 0]
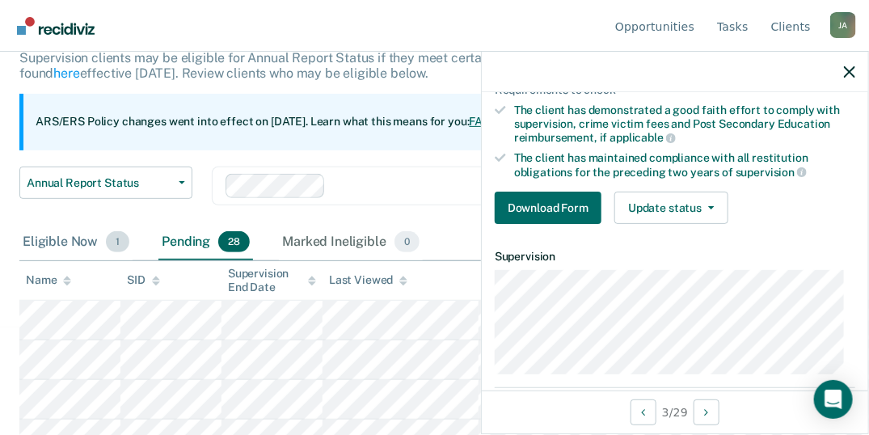
click at [85, 243] on div "Eligible Now 1" at bounding box center [75, 243] width 113 height 36
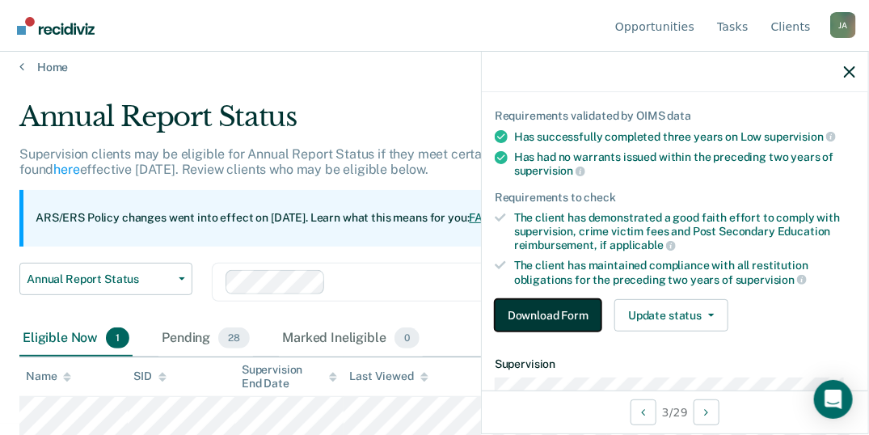
click at [583, 308] on button "Download Form" at bounding box center [548, 315] width 107 height 32
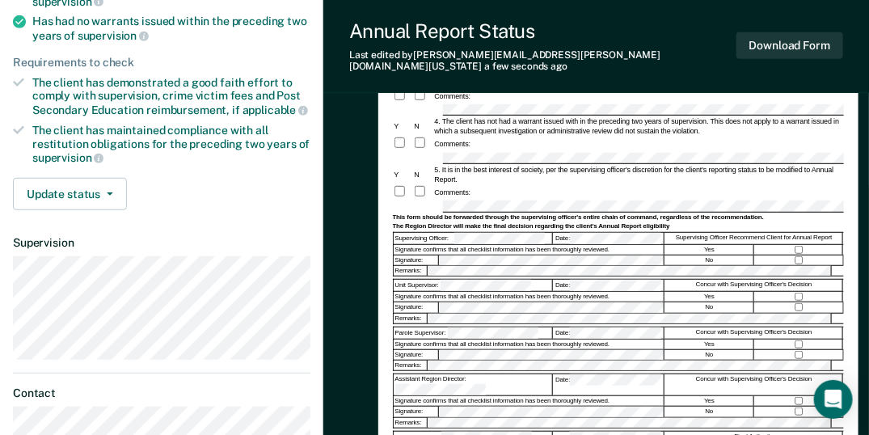
scroll to position [269, 0]
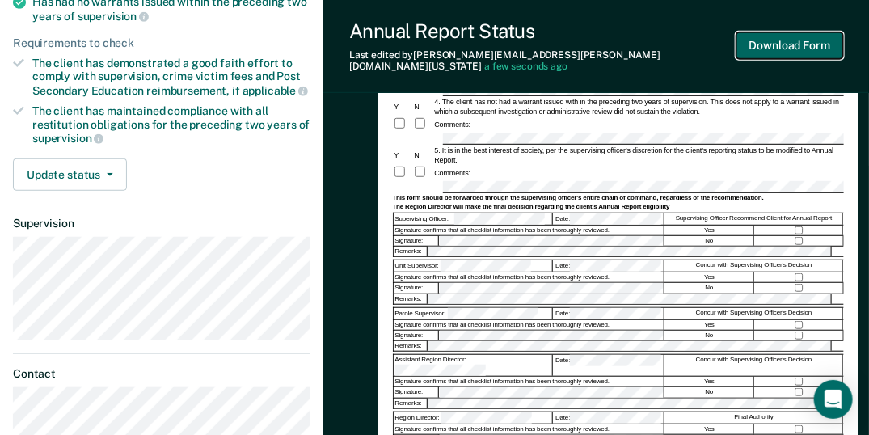
click at [786, 39] on button "Download Form" at bounding box center [789, 45] width 107 height 27
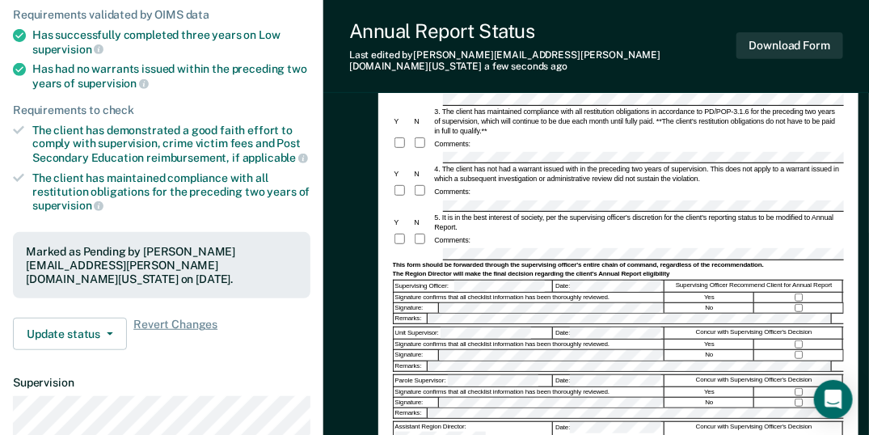
scroll to position [0, 0]
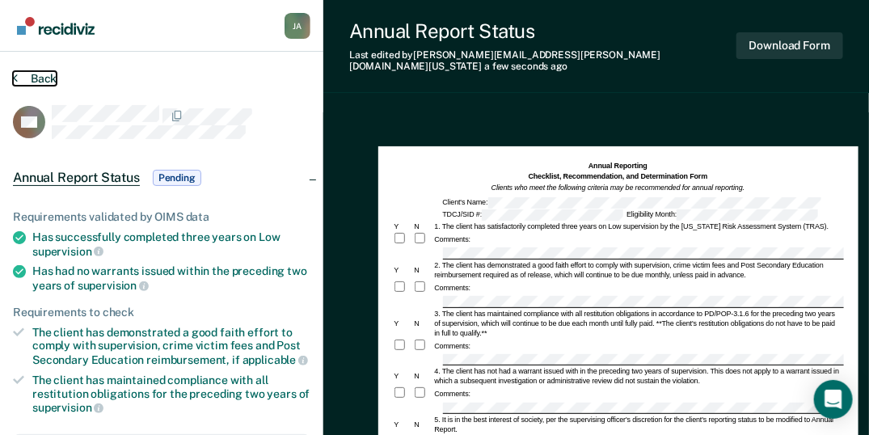
click at [44, 78] on button "Back" at bounding box center [35, 78] width 44 height 15
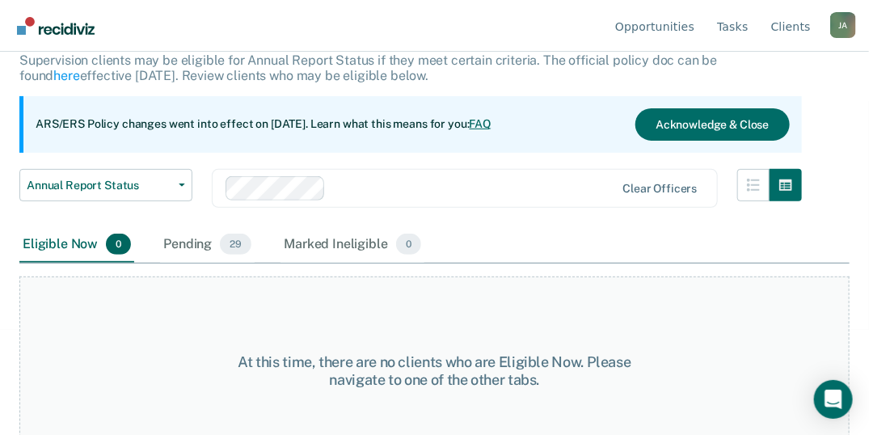
scroll to position [108, 0]
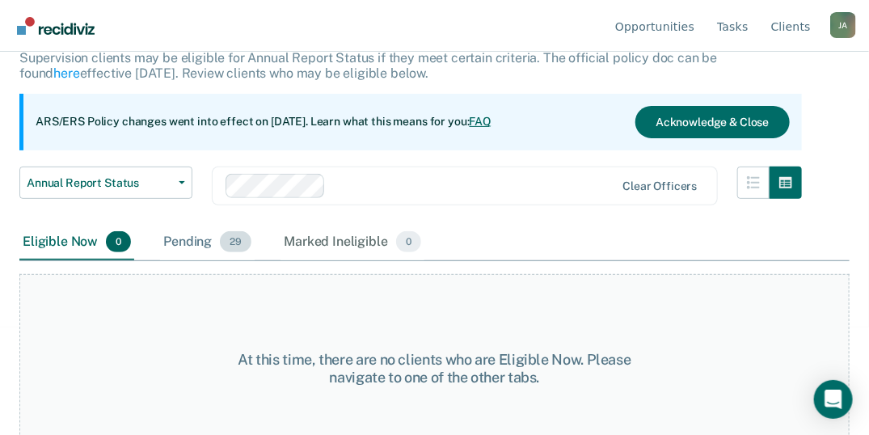
click at [228, 241] on span "29" at bounding box center [236, 241] width 32 height 21
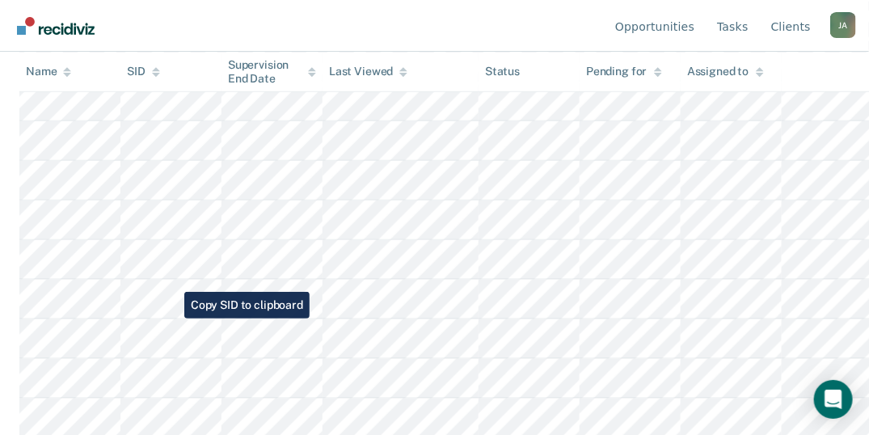
scroll to position [420, 0]
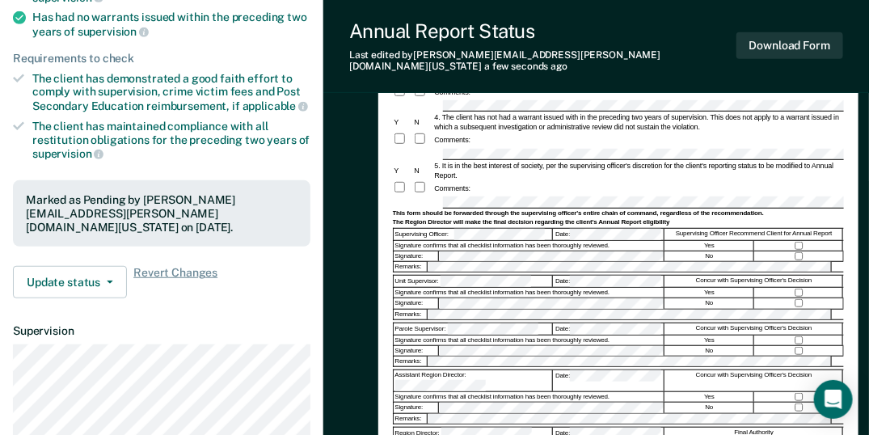
scroll to position [254, 0]
click at [783, 40] on button "Download Form" at bounding box center [789, 45] width 107 height 27
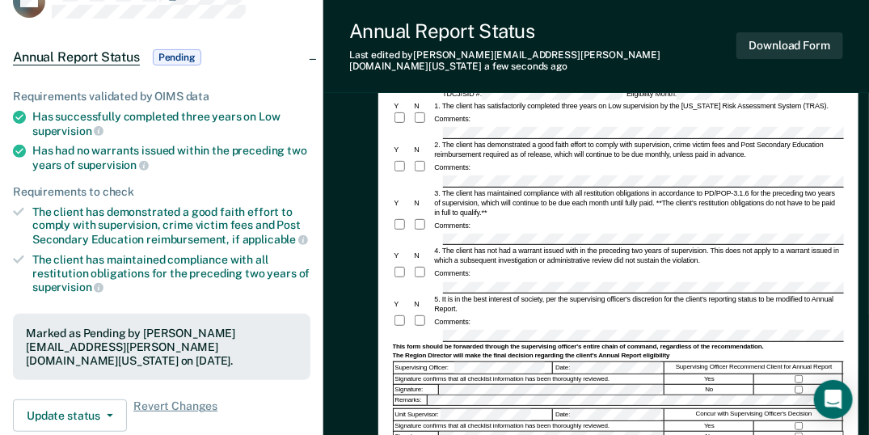
scroll to position [0, 0]
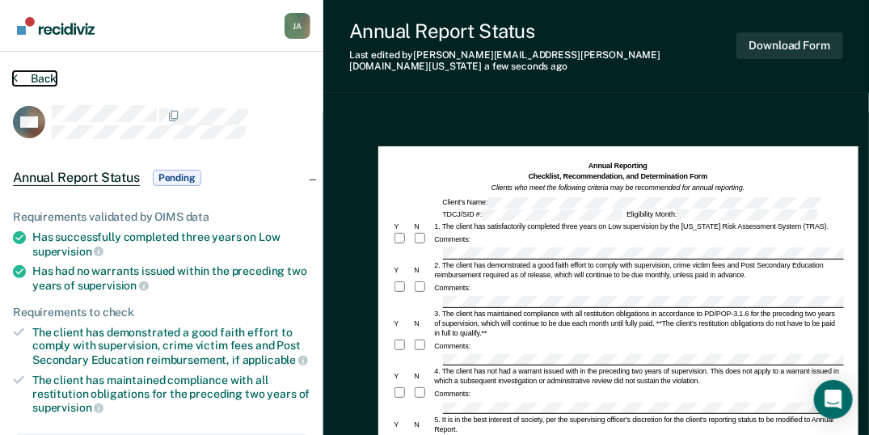
click at [47, 74] on button "Back" at bounding box center [35, 78] width 44 height 15
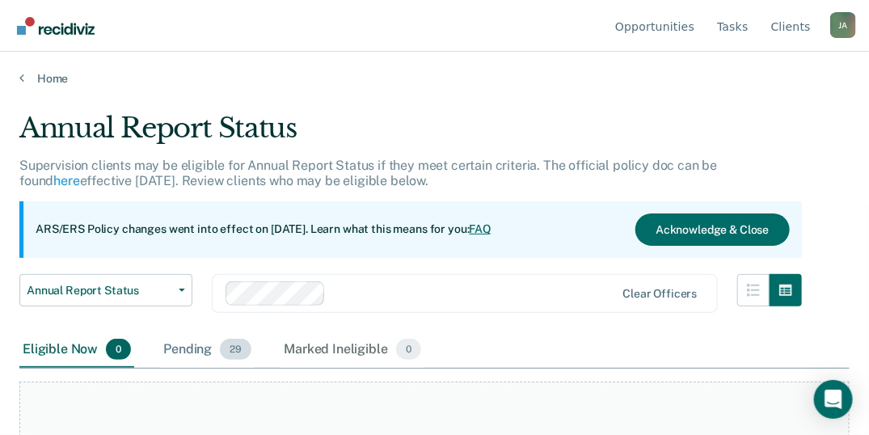
click at [236, 347] on span "29" at bounding box center [236, 349] width 32 height 21
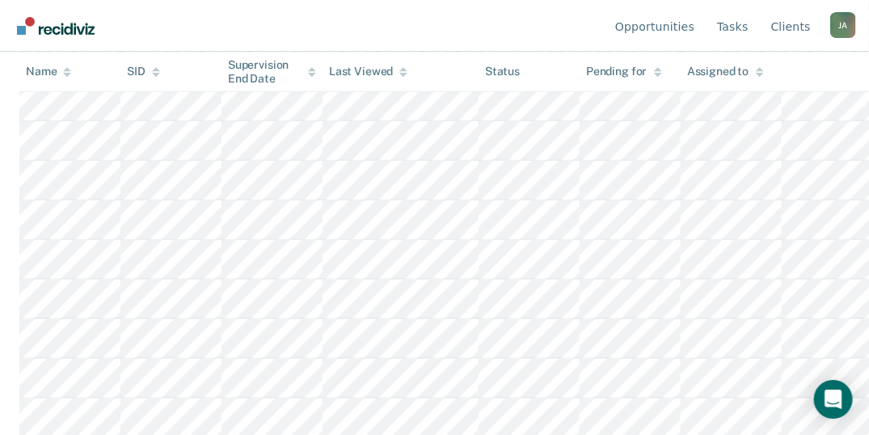
scroll to position [538, 0]
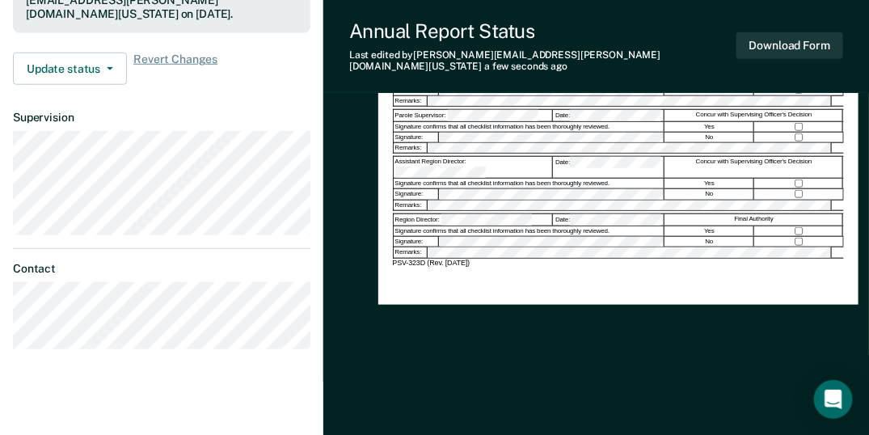
scroll to position [470, 0]
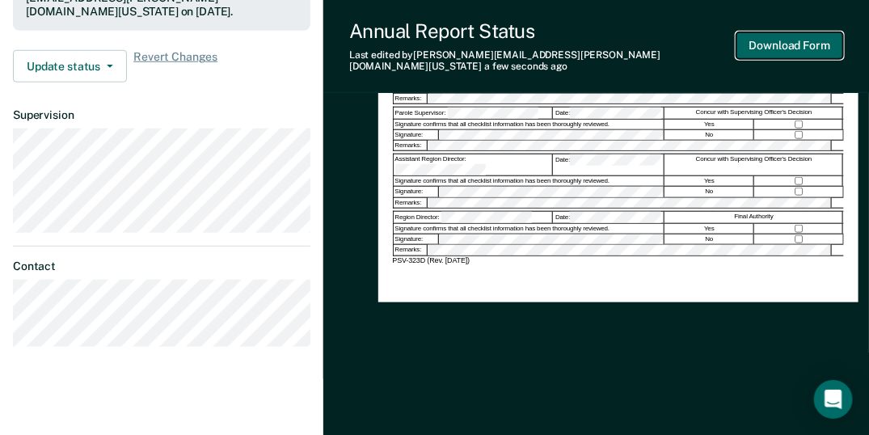
click at [780, 42] on button "Download Form" at bounding box center [789, 45] width 107 height 27
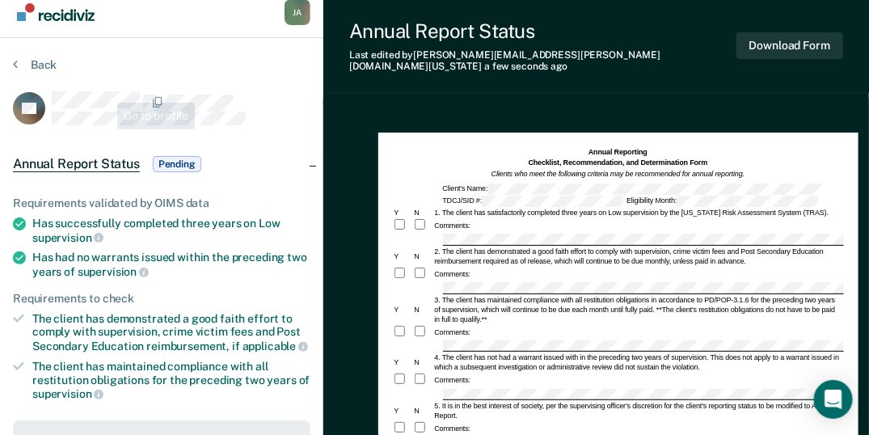
scroll to position [0, 0]
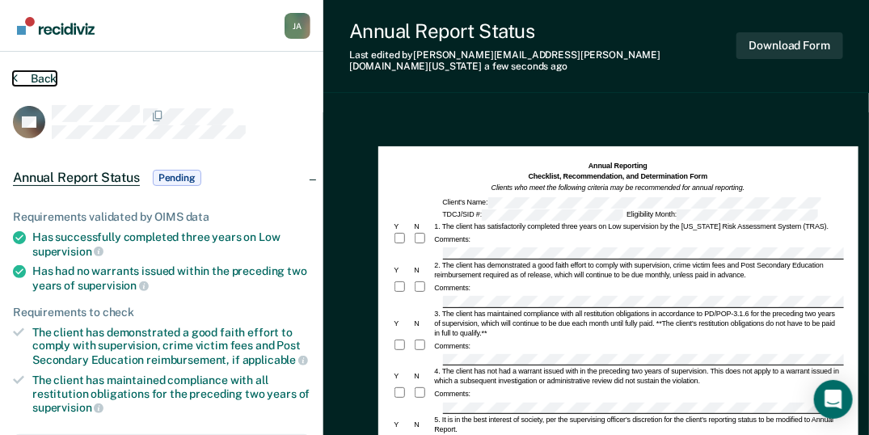
click at [44, 78] on button "Back" at bounding box center [35, 78] width 44 height 15
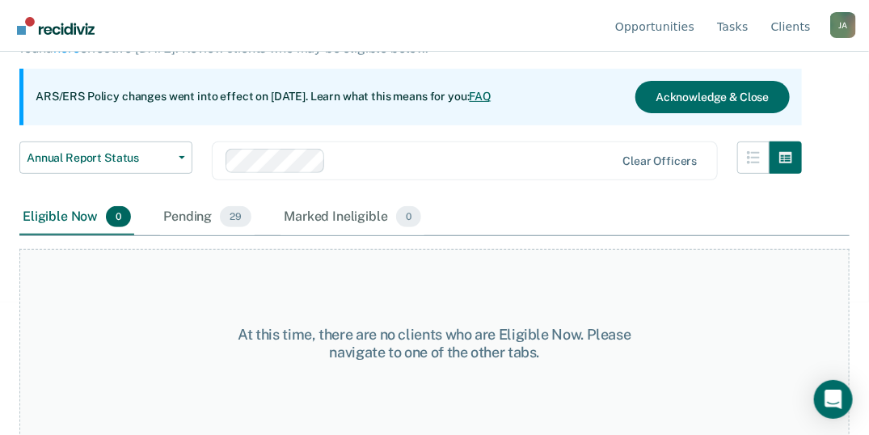
scroll to position [134, 0]
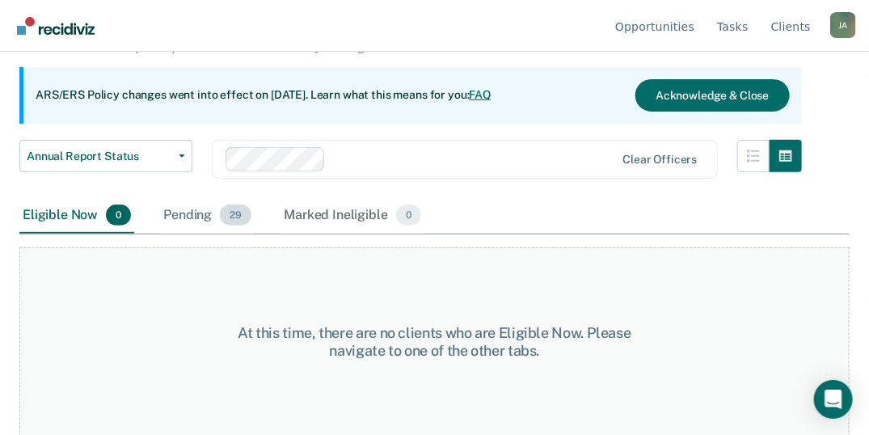
click at [239, 215] on span "29" at bounding box center [236, 215] width 32 height 21
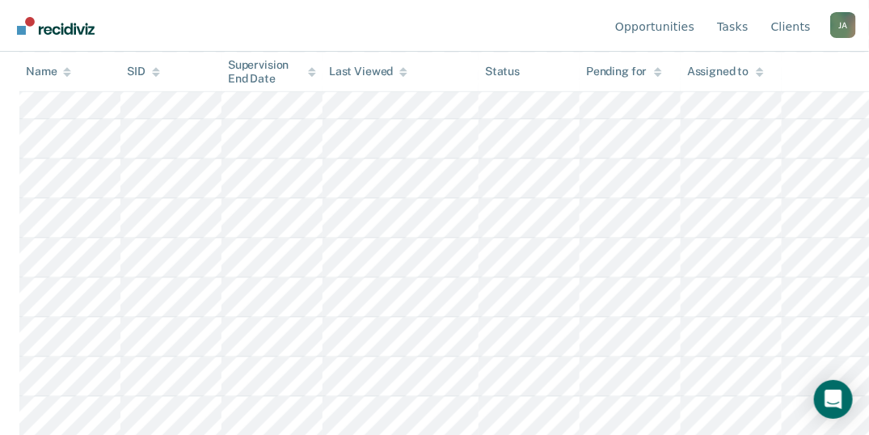
scroll to position [673, 0]
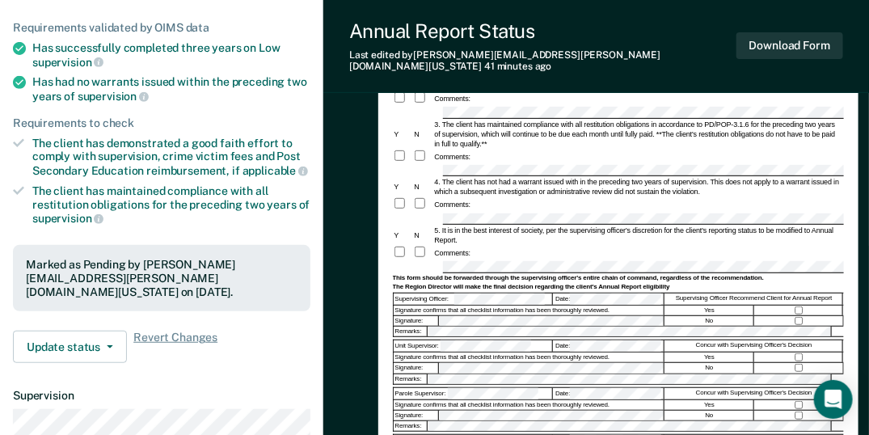
scroll to position [215, 0]
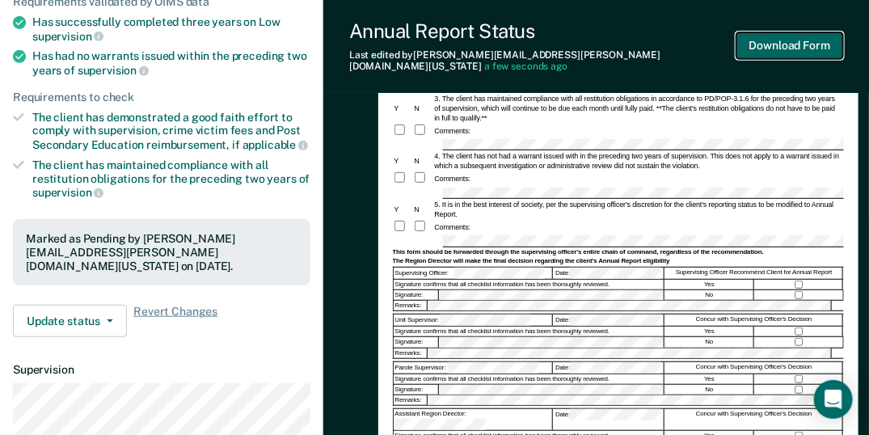
click at [788, 39] on button "Download Form" at bounding box center [789, 45] width 107 height 27
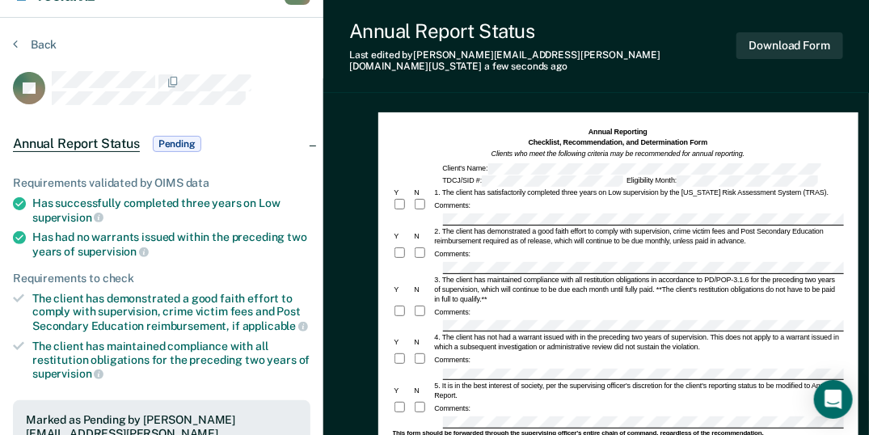
scroll to position [0, 0]
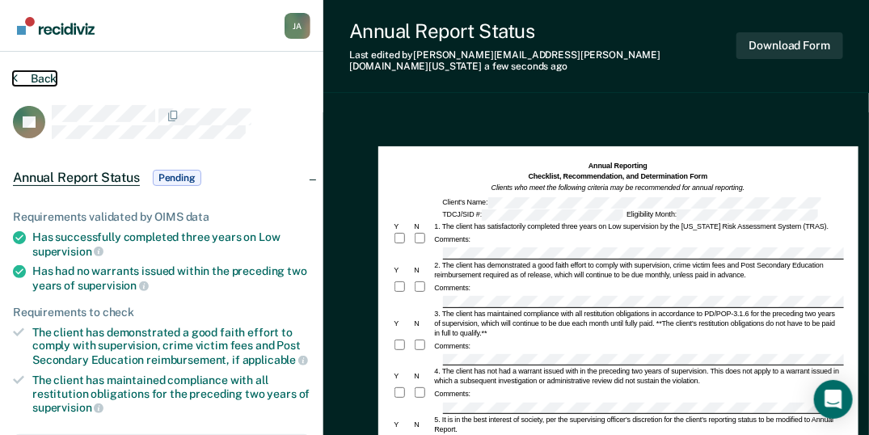
click at [33, 78] on button "Back" at bounding box center [35, 78] width 44 height 15
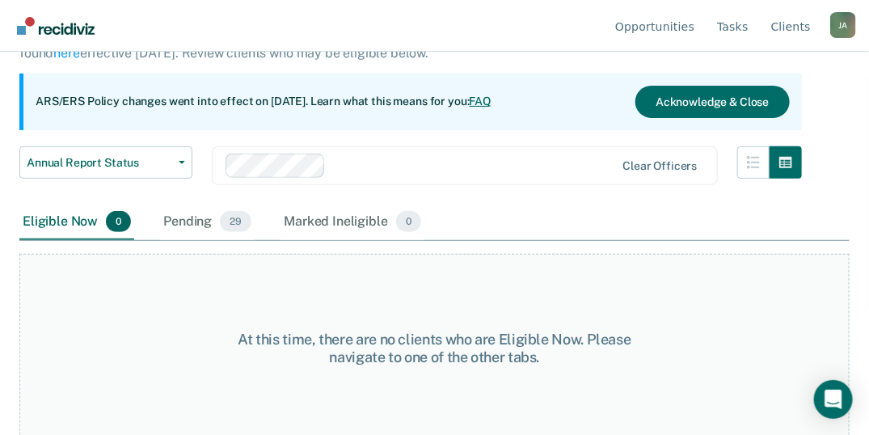
scroll to position [134, 0]
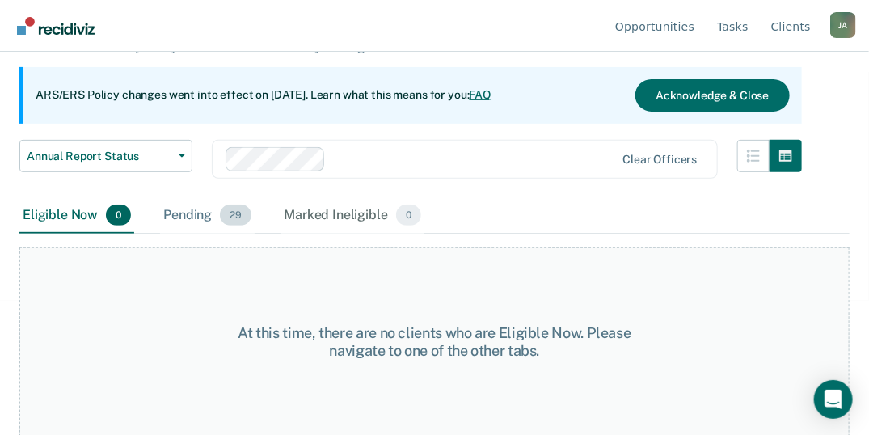
click at [240, 212] on span "29" at bounding box center [236, 215] width 32 height 21
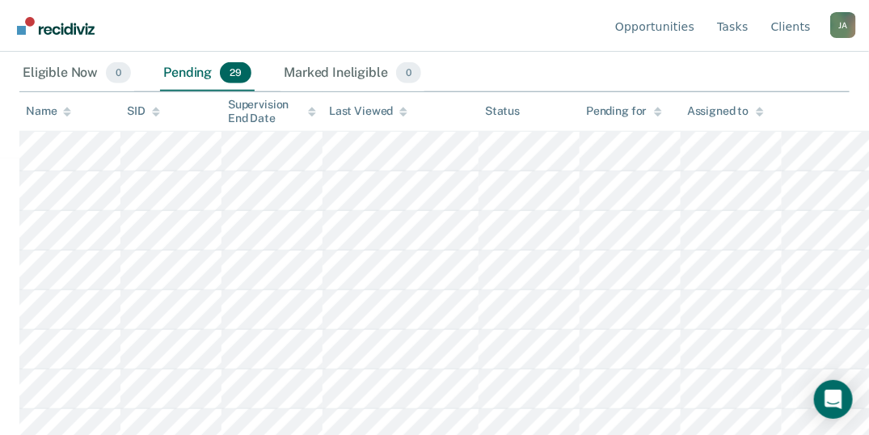
scroll to position [296, 0]
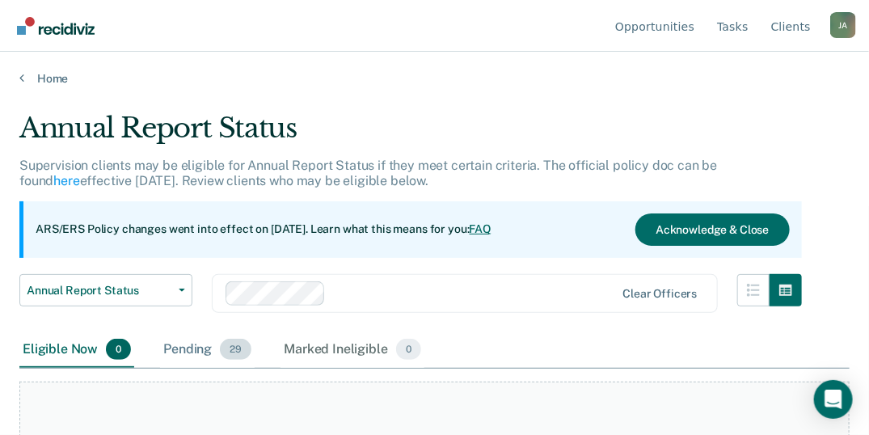
click at [234, 357] on span "29" at bounding box center [236, 349] width 32 height 21
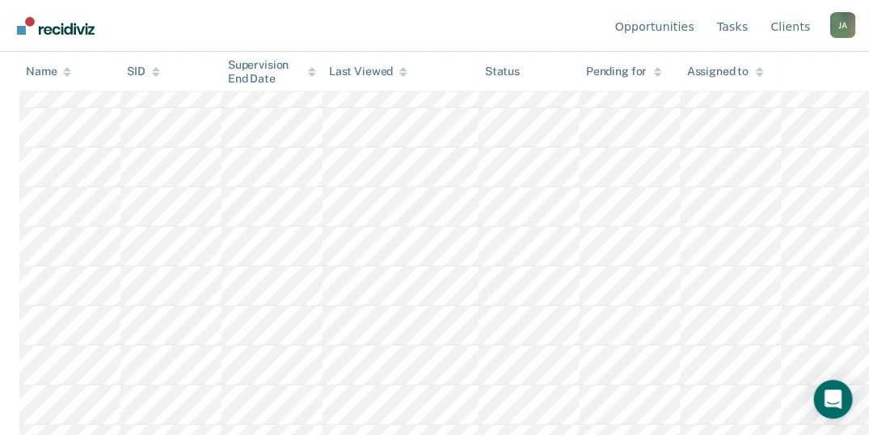
scroll to position [754, 0]
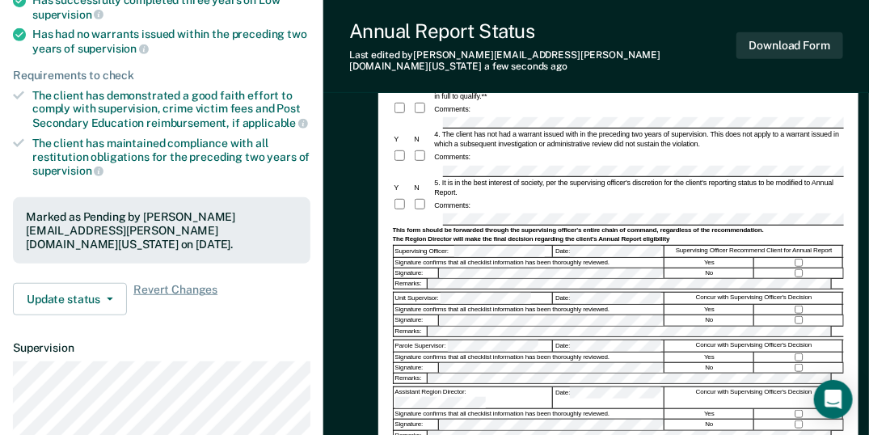
scroll to position [323, 0]
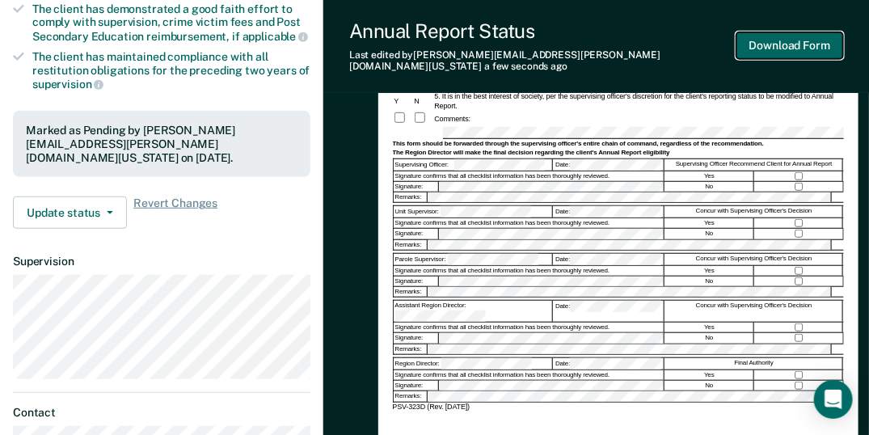
click at [782, 40] on button "Download Form" at bounding box center [789, 45] width 107 height 27
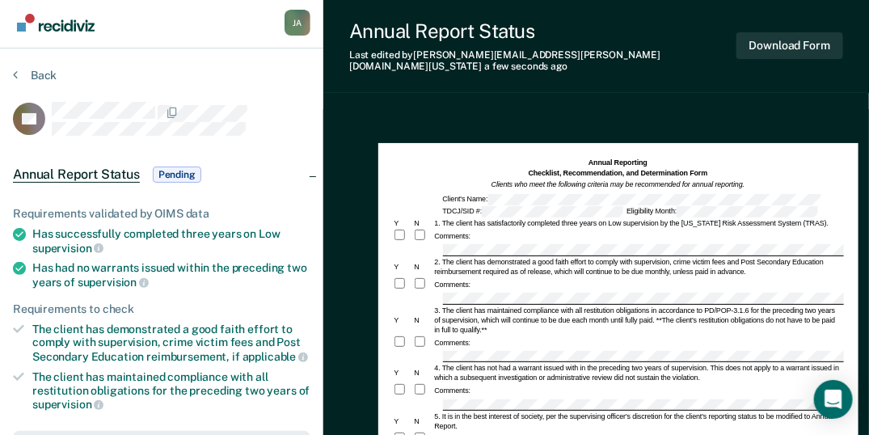
scroll to position [0, 0]
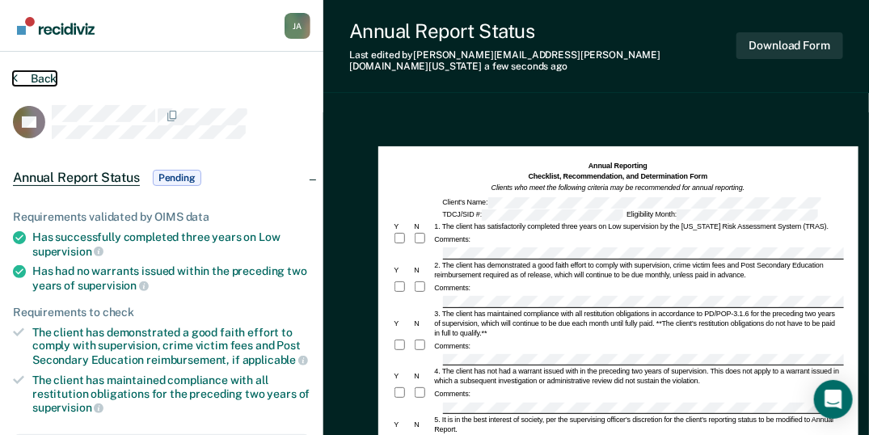
click at [43, 78] on button "Back" at bounding box center [35, 78] width 44 height 15
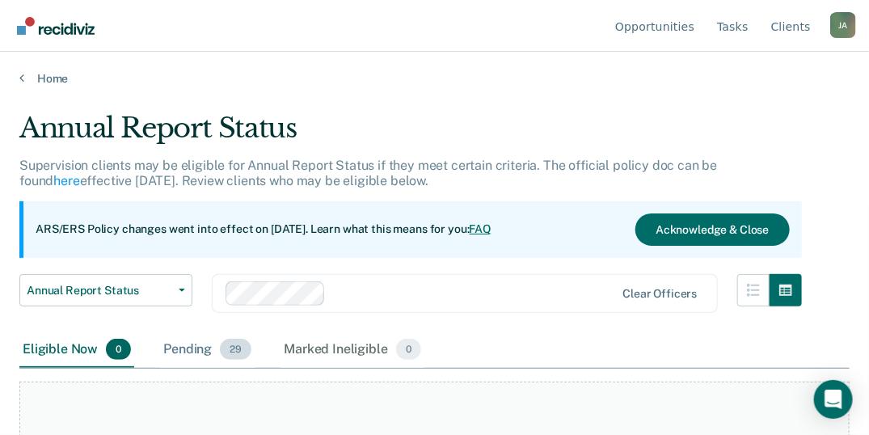
click at [230, 353] on span "29" at bounding box center [236, 349] width 32 height 21
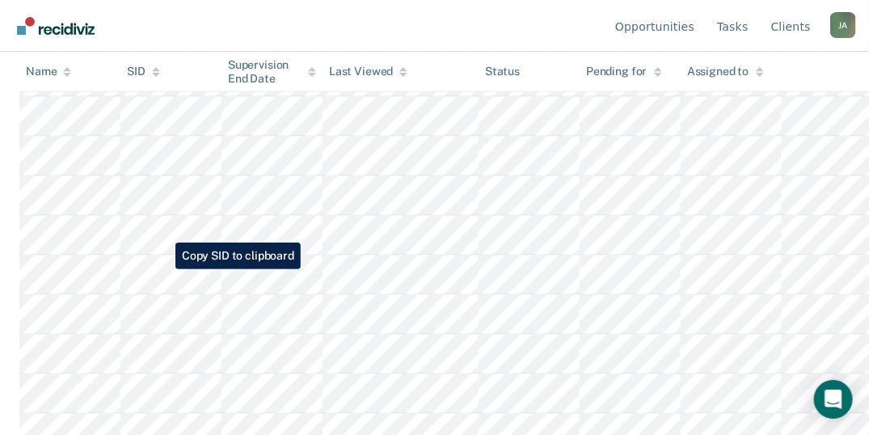
scroll to position [862, 0]
